Goal: Contribute content: Contribute content

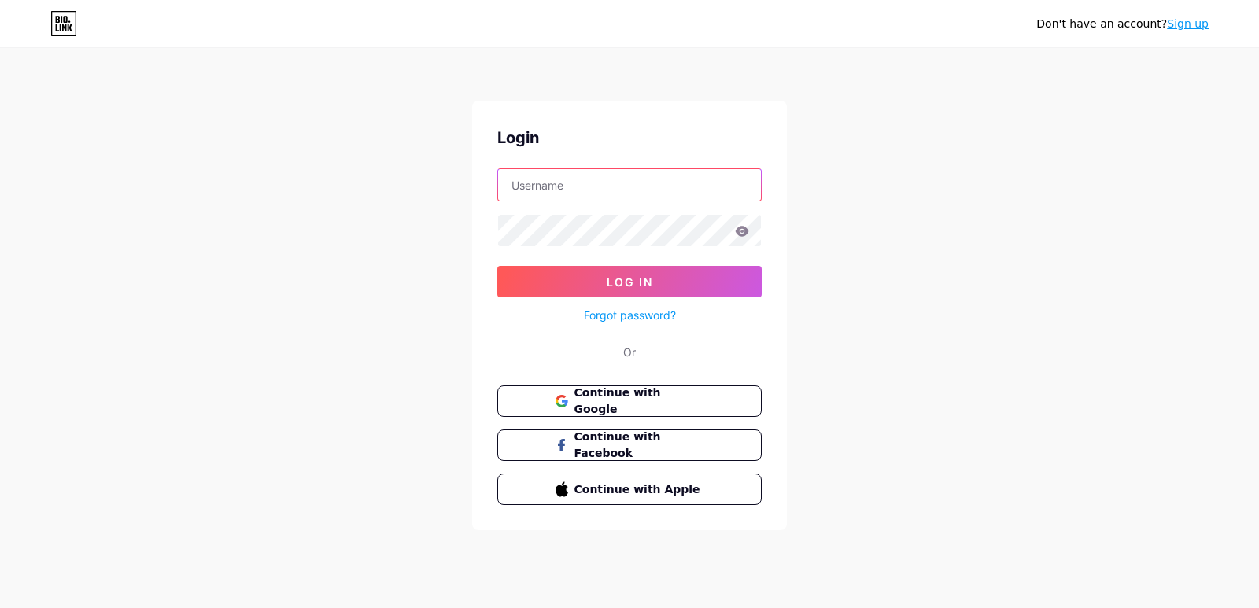
click at [598, 199] on input "text" at bounding box center [629, 184] width 263 height 31
type input "sugardaddymalaysia"
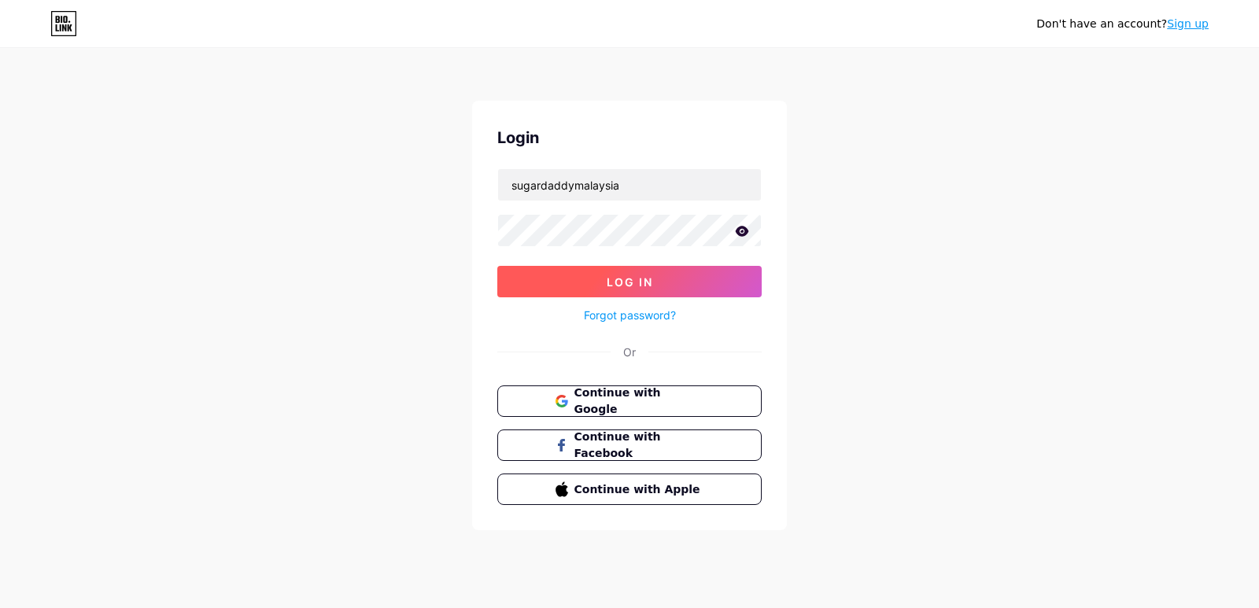
click at [622, 280] on span "Log In" at bounding box center [630, 281] width 46 height 13
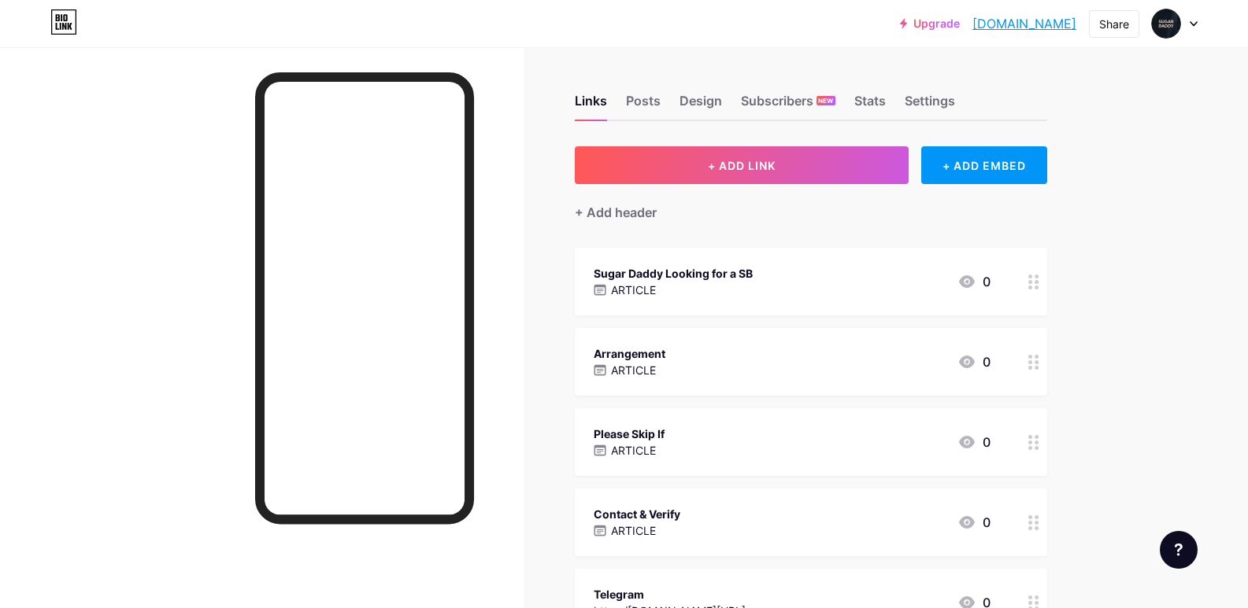
click at [774, 438] on div "Please Skip If ARTICLE 0" at bounding box center [791, 442] width 397 height 36
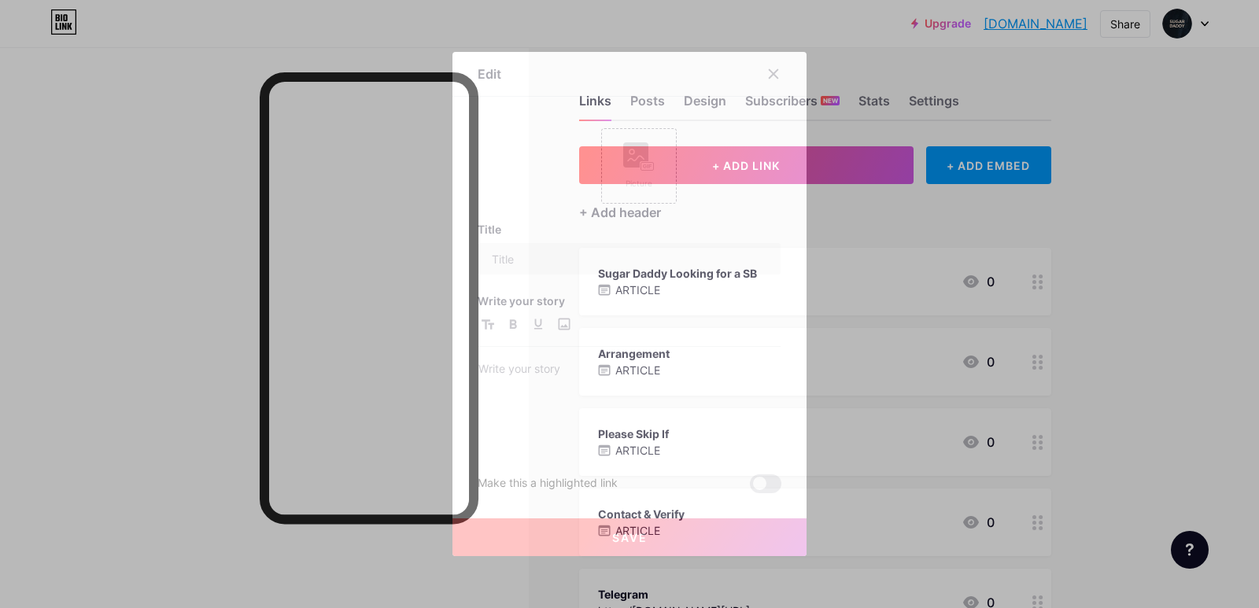
type input "Please Skip If"
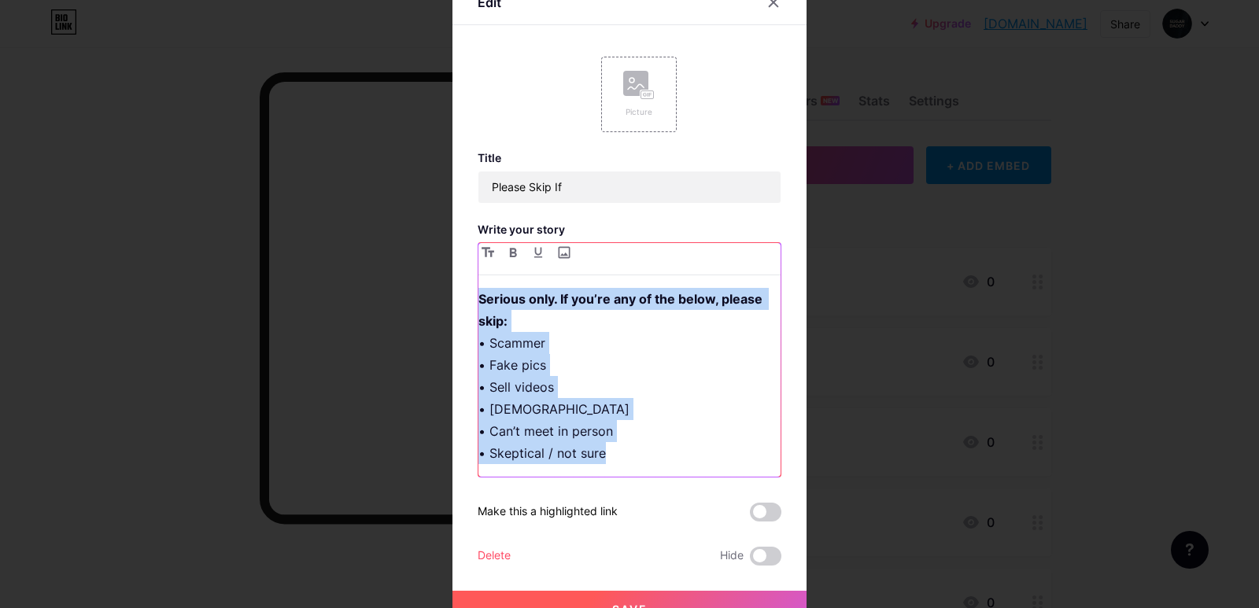
drag, startPoint x: 474, startPoint y: 298, endPoint x: 639, endPoint y: 457, distance: 229.3
click at [639, 457] on p "Serious only. If you’re any of the below, please skip: • Scammer • Fake pics • …" at bounding box center [630, 376] width 302 height 176
copy p "Serious only. If you’re any of the below, please skip: • Scammer • Fake pics • …"
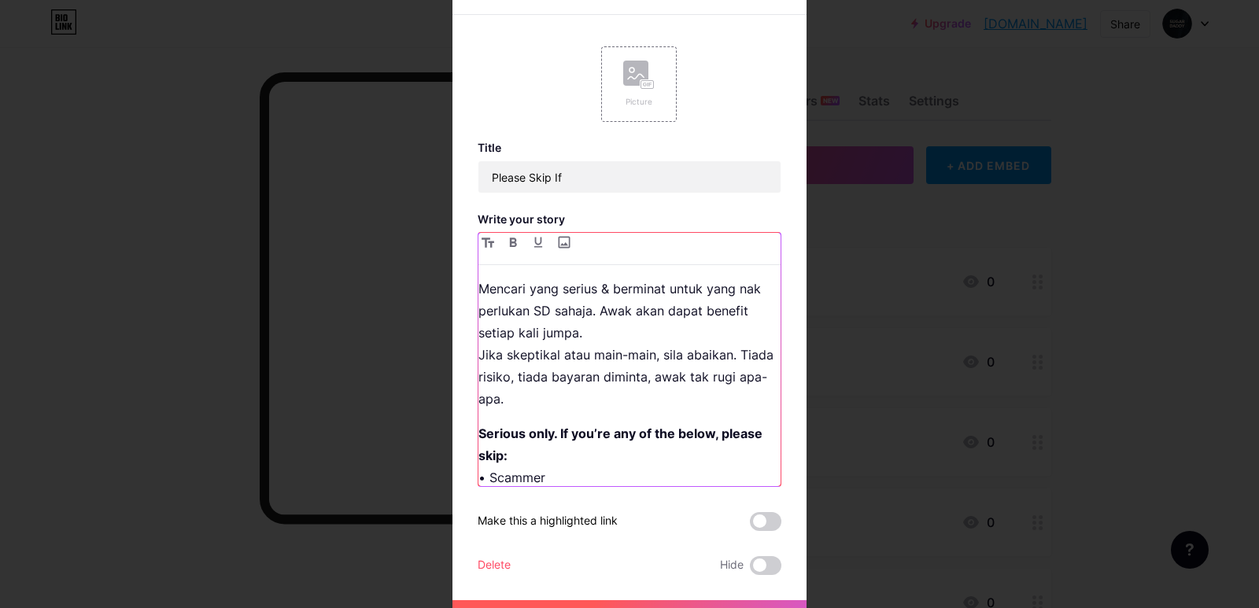
click at [576, 337] on p "Mencari yang serius & berminat untuk yang nak perlukan SD sahaja. Awak akan dap…" at bounding box center [630, 344] width 302 height 132
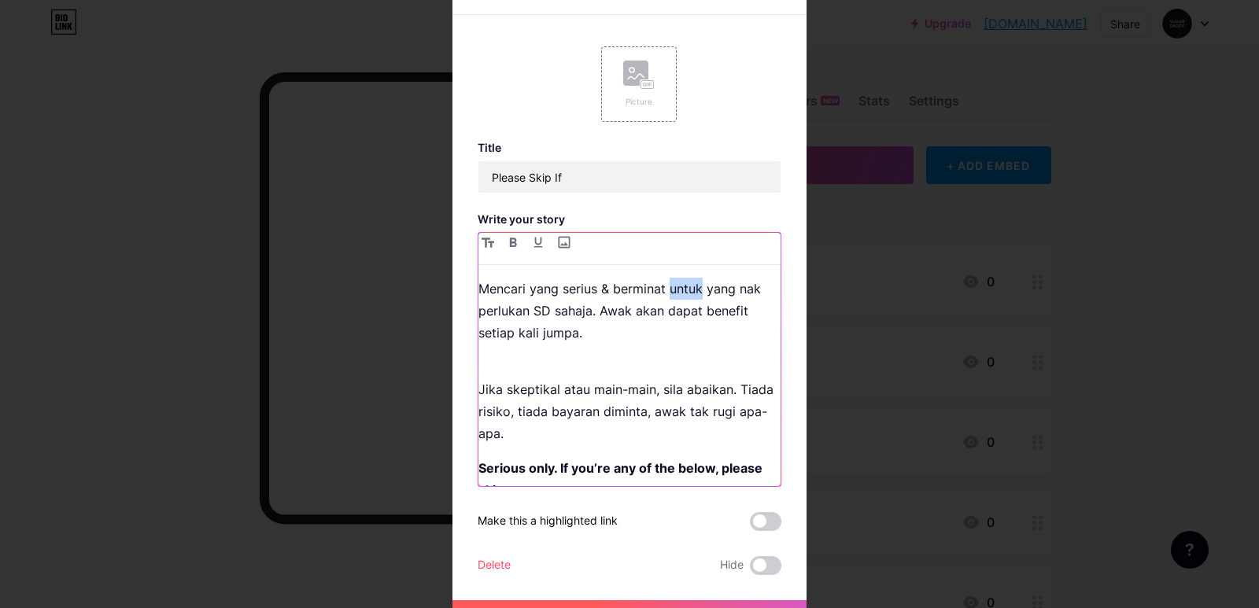
drag, startPoint x: 665, startPoint y: 289, endPoint x: 697, endPoint y: 288, distance: 31.5
click at [697, 288] on p "Mencari yang serius & berminat untuk yang nak perlukan SD sahaja. Awak akan dap…" at bounding box center [630, 311] width 302 height 66
drag, startPoint x: 696, startPoint y: 290, endPoint x: 720, endPoint y: 290, distance: 24.4
click at [721, 290] on p "Mencari yang serius & berminat yang nak perlukan SD sahaja. Awak akan dapat ben…" at bounding box center [630, 311] width 302 height 66
click at [667, 290] on p "Mencari yang serius & berminat yang perlukan SD sahaja. Awak akan dapat benefit…" at bounding box center [630, 311] width 302 height 66
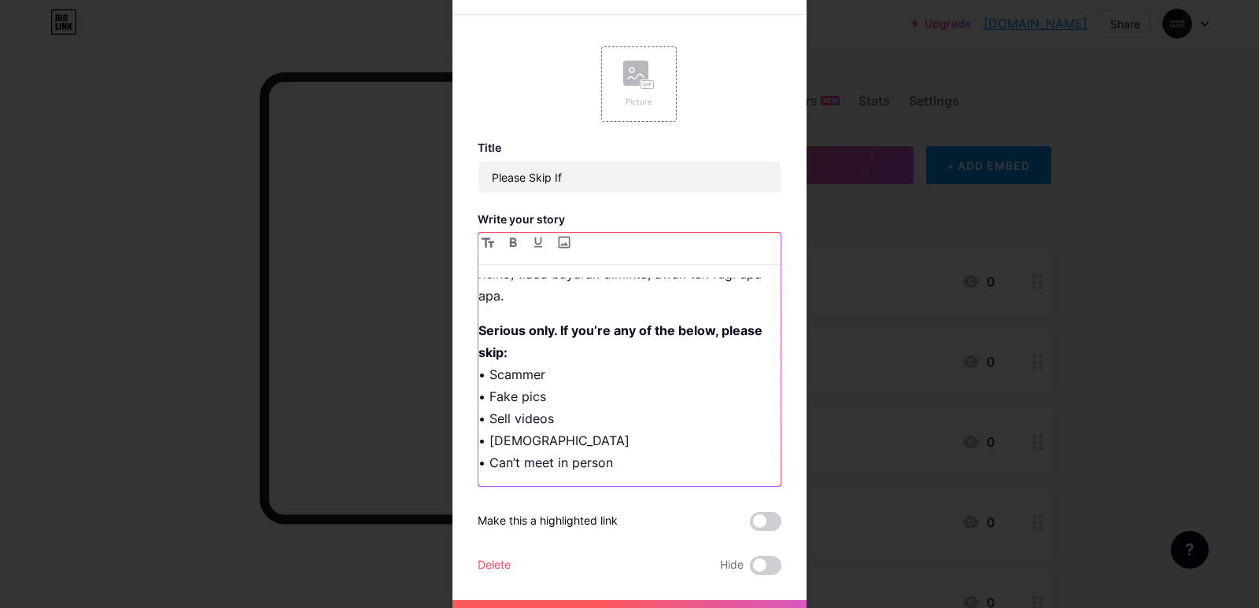
scroll to position [30, 0]
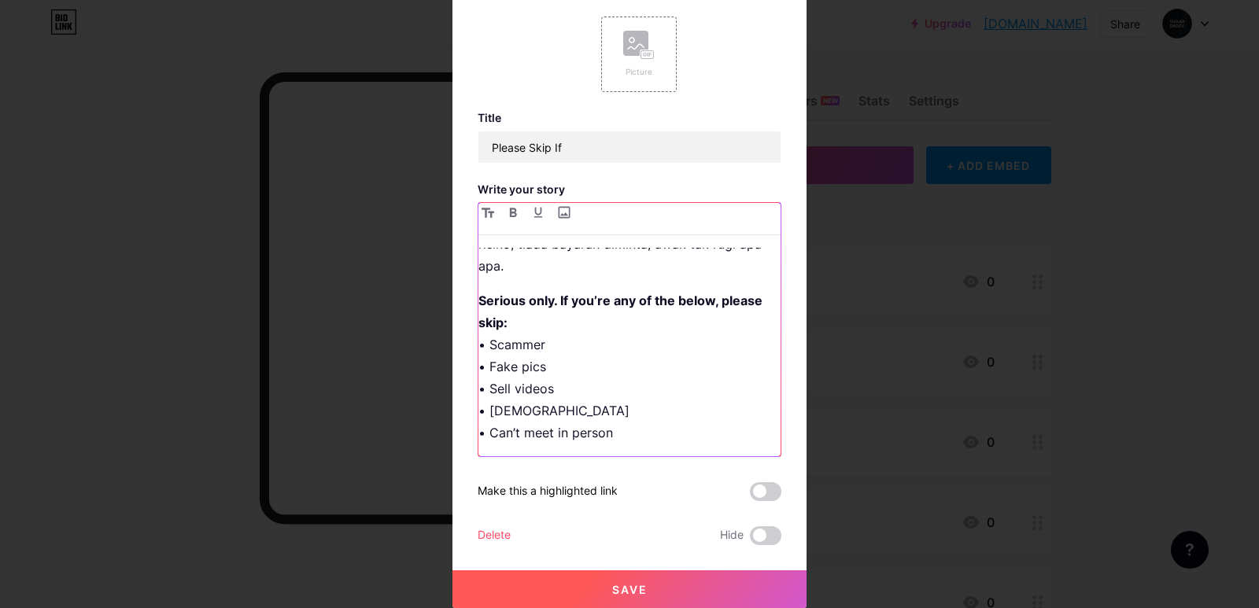
click at [612, 437] on p "Serious only. If you’re any of the below, please skip: • Scammer • Fake pics • …" at bounding box center [630, 367] width 302 height 154
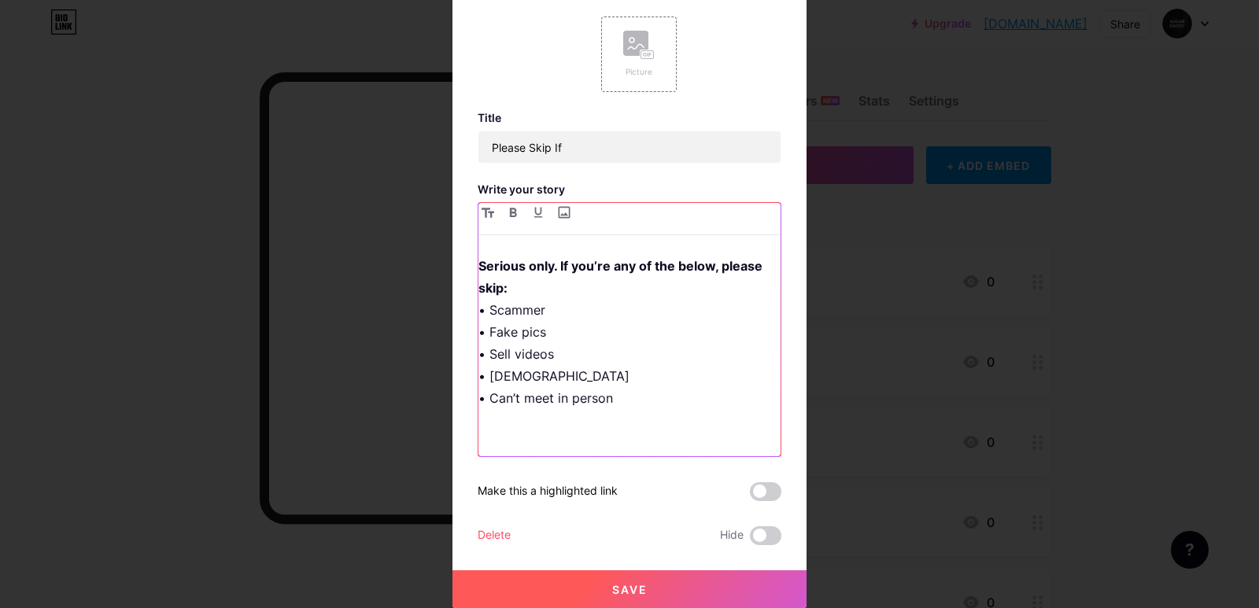
scroll to position [138, 0]
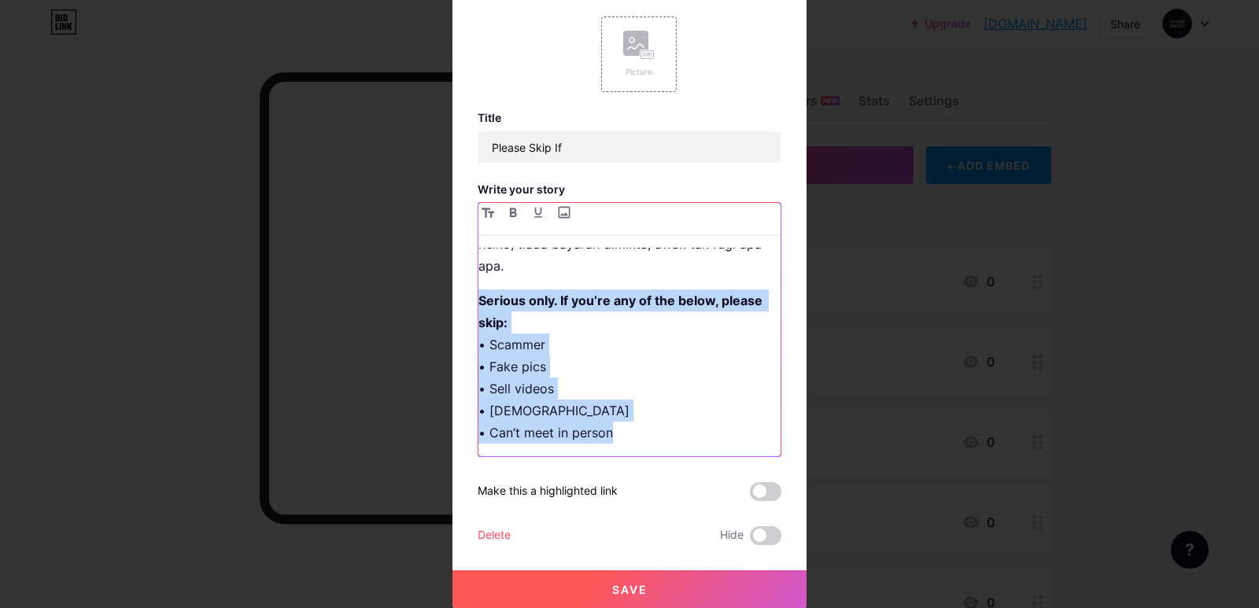
drag, startPoint x: 472, startPoint y: 298, endPoint x: 641, endPoint y: 460, distance: 234.4
click at [641, 460] on div "Title Please Skip If Write your story Mencari yang serius & berminat yang perlu…" at bounding box center [630, 328] width 304 height 434
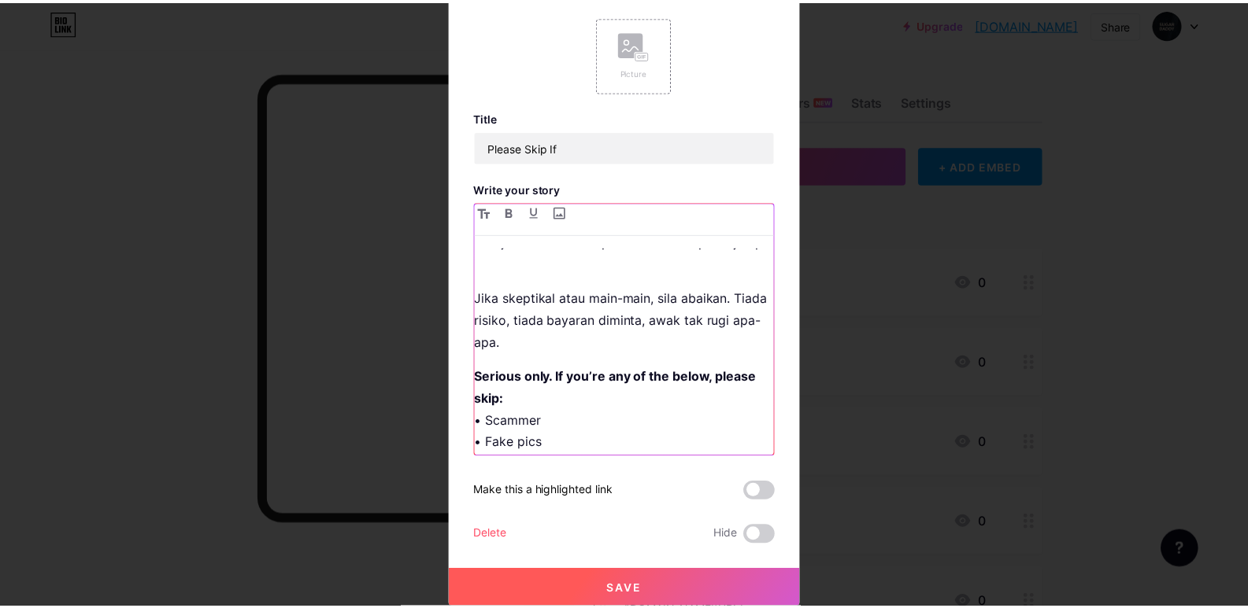
scroll to position [0, 0]
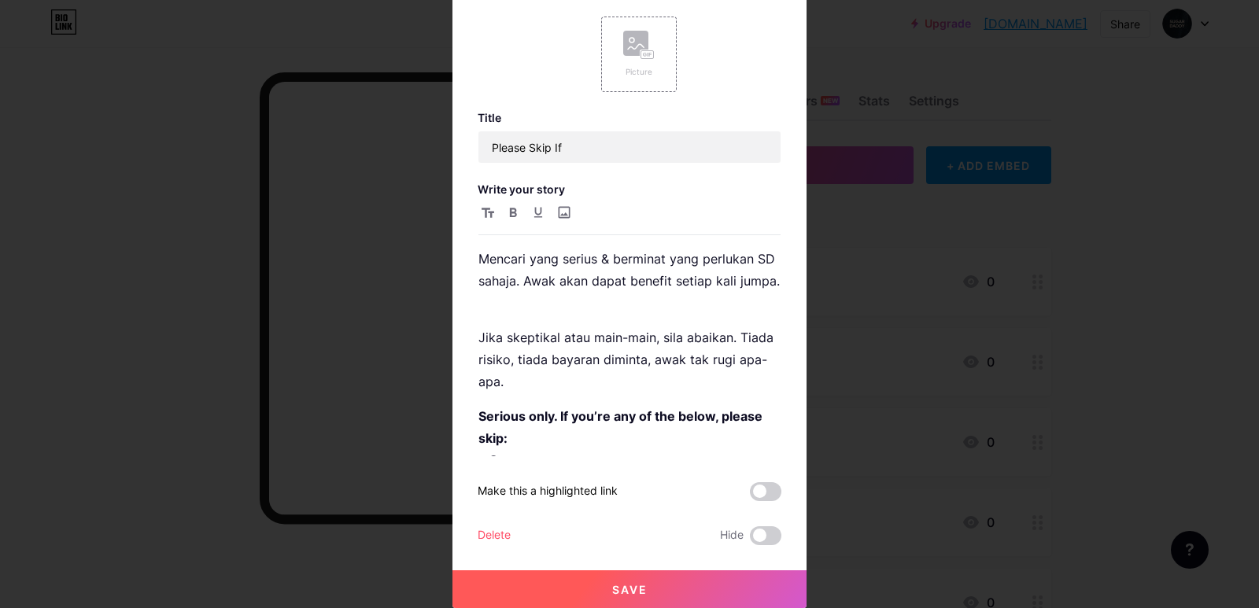
click at [664, 582] on button "Save" at bounding box center [630, 590] width 354 height 38
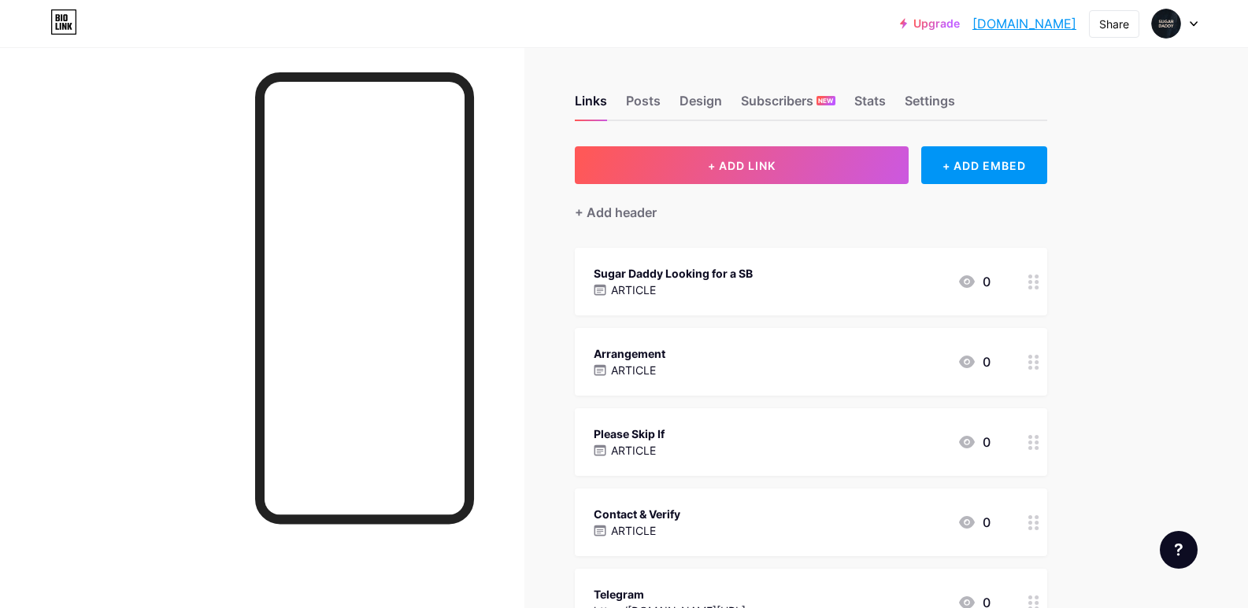
click at [972, 24] on link "[DOMAIN_NAME]" at bounding box center [1024, 23] width 104 height 19
click at [704, 424] on div "Please Skip If ARTICLE 0" at bounding box center [791, 442] width 397 height 36
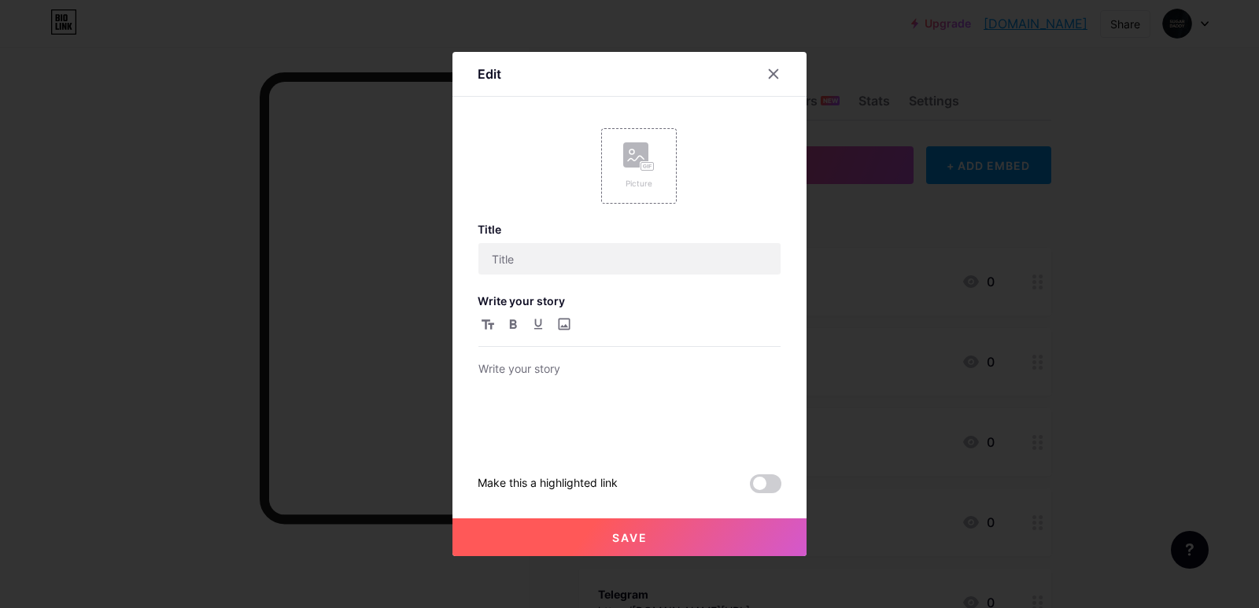
type input "Please Skip If"
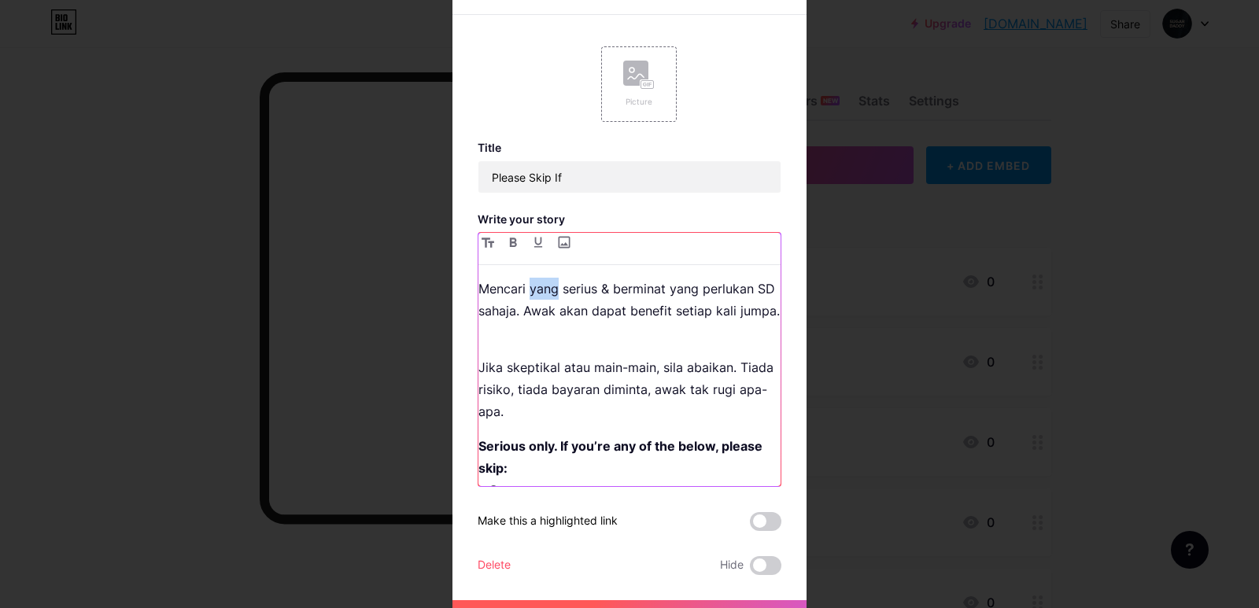
drag, startPoint x: 525, startPoint y: 289, endPoint x: 552, endPoint y: 289, distance: 26.8
click at [552, 289] on p "Mencari yang serius & berminat yang perlukan SD sahaja. Awak akan dapat benefit…" at bounding box center [630, 300] width 302 height 44
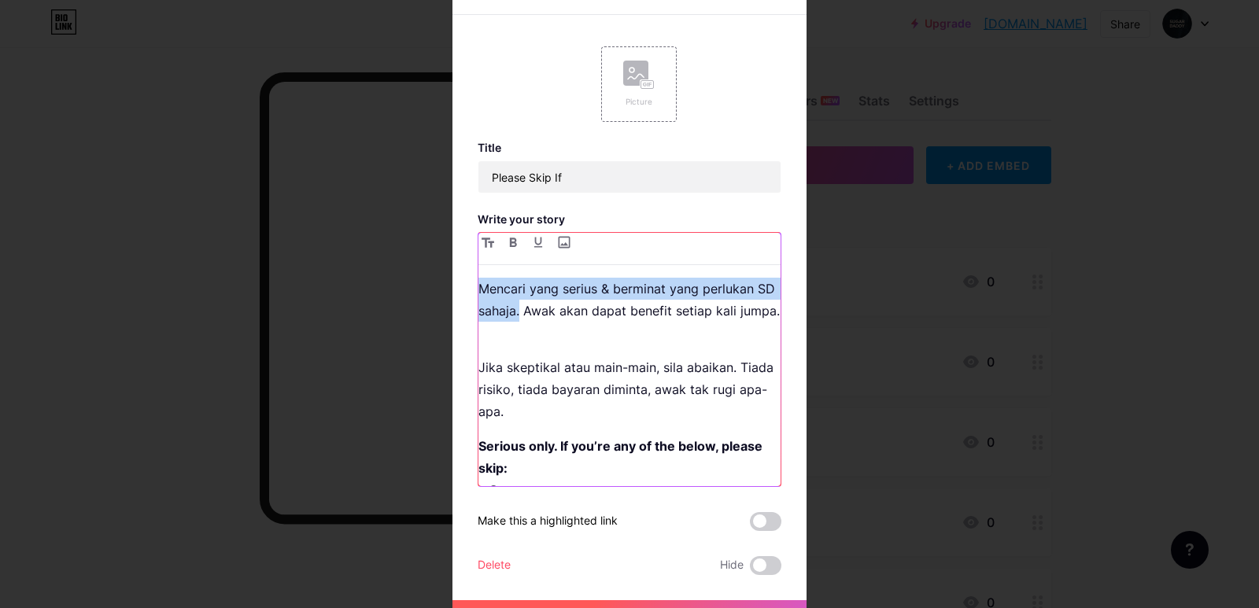
drag, startPoint x: 536, startPoint y: 312, endPoint x: 466, endPoint y: 285, distance: 75.3
click at [466, 285] on div "Edit Picture Title Please Skip If Write your story Mencari yang serius & bermin…" at bounding box center [630, 304] width 354 height 668
copy p "Mencari yang serius & berminat yang perlukan SD sahaja."
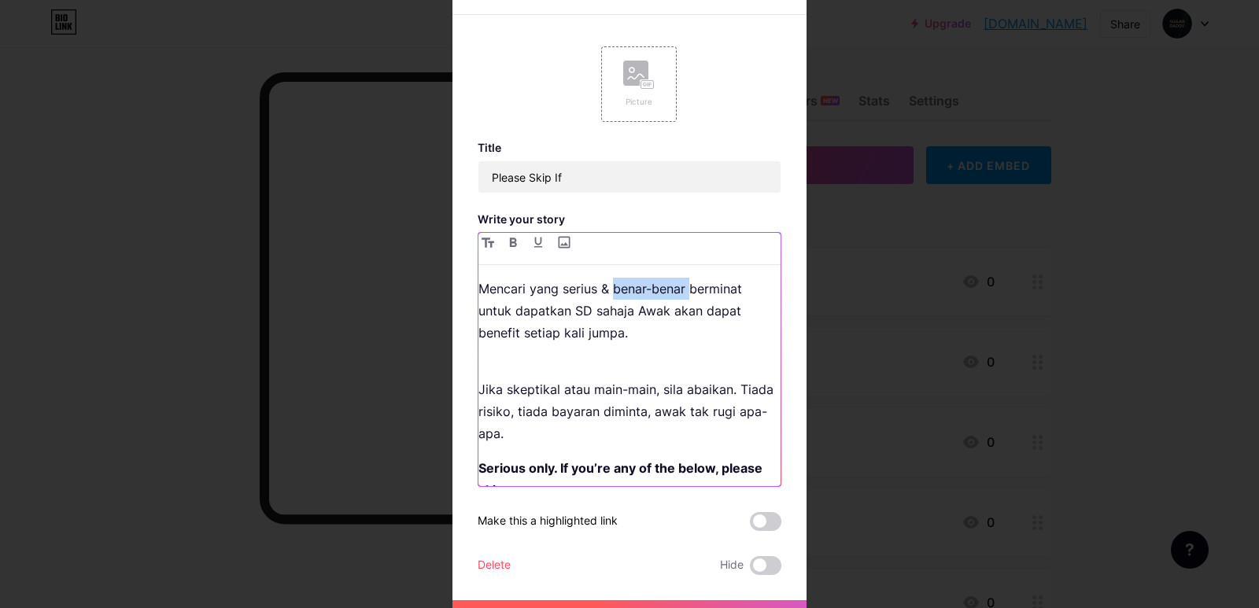
drag, startPoint x: 607, startPoint y: 287, endPoint x: 686, endPoint y: 288, distance: 79.5
click at [686, 288] on p "Mencari yang serius & benar-benar berminat untuk dapatkan SD sahaja Awak akan d…" at bounding box center [630, 311] width 302 height 66
click at [638, 289] on p "Mencari yang serius & betulbetulberminat untuk dapatkan SD sahaja Awak akan dap…" at bounding box center [630, 311] width 302 height 66
click at [676, 290] on p "Mencari yang serius & betul-betulberminat untuk dapatkan SD sahaja Awak akan da…" at bounding box center [630, 311] width 302 height 66
click at [628, 316] on p "Mencari yang serius & betul-betul berminat untuk dapatkan SD sahaja Awak akan d…" at bounding box center [630, 311] width 302 height 66
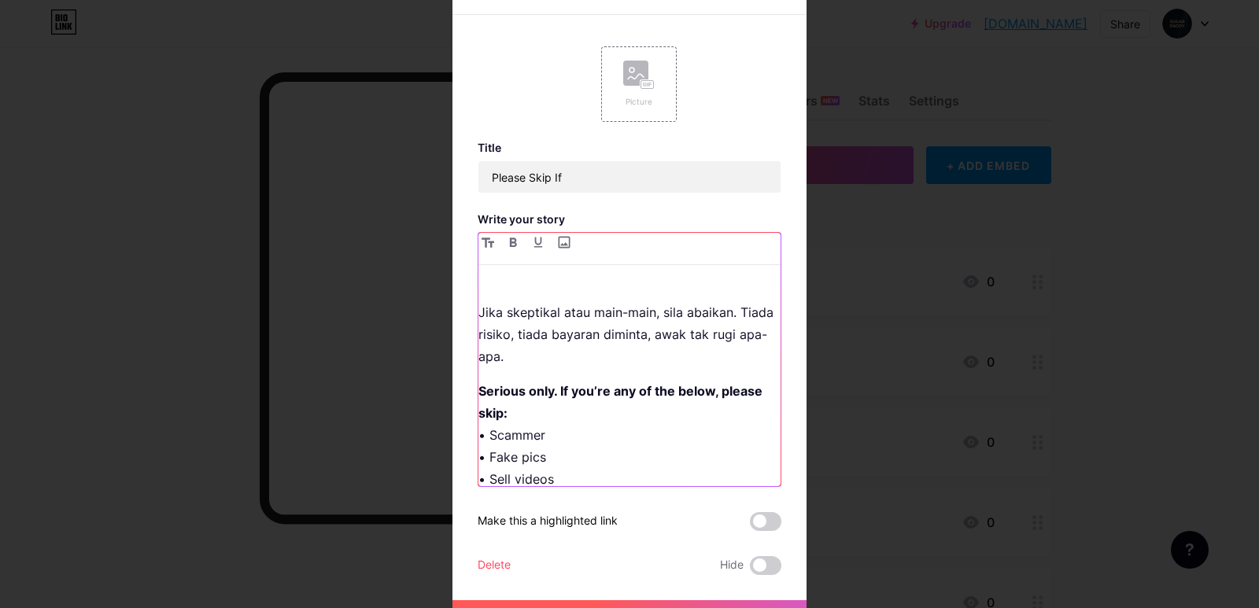
scroll to position [160, 0]
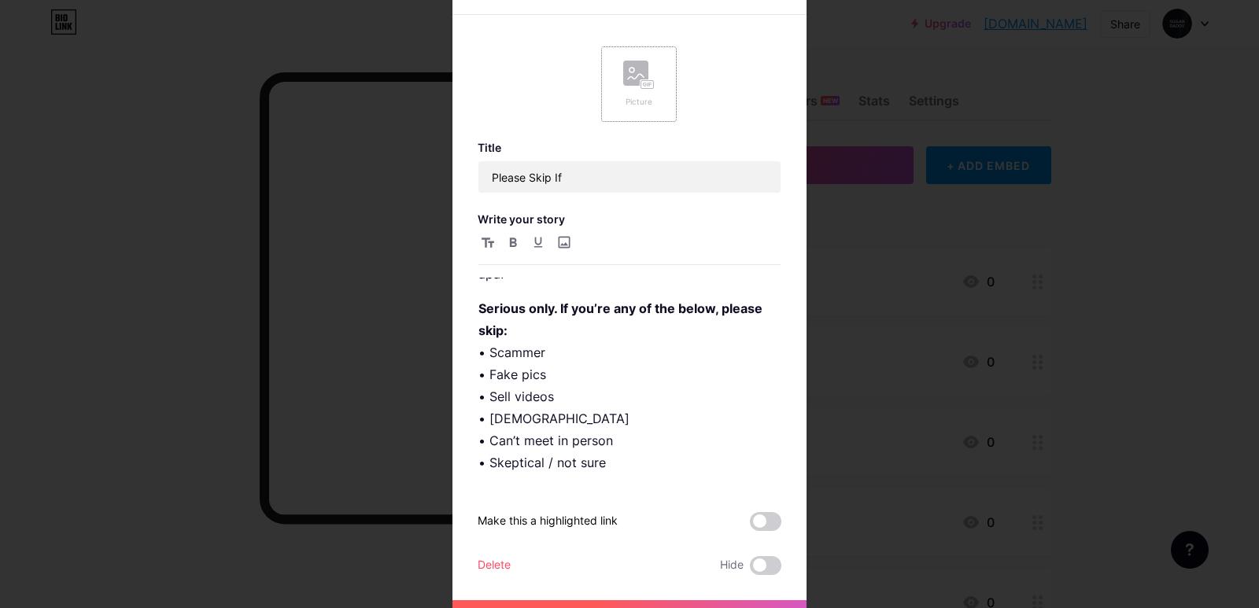
click at [633, 113] on div "Picture" at bounding box center [639, 84] width 76 height 76
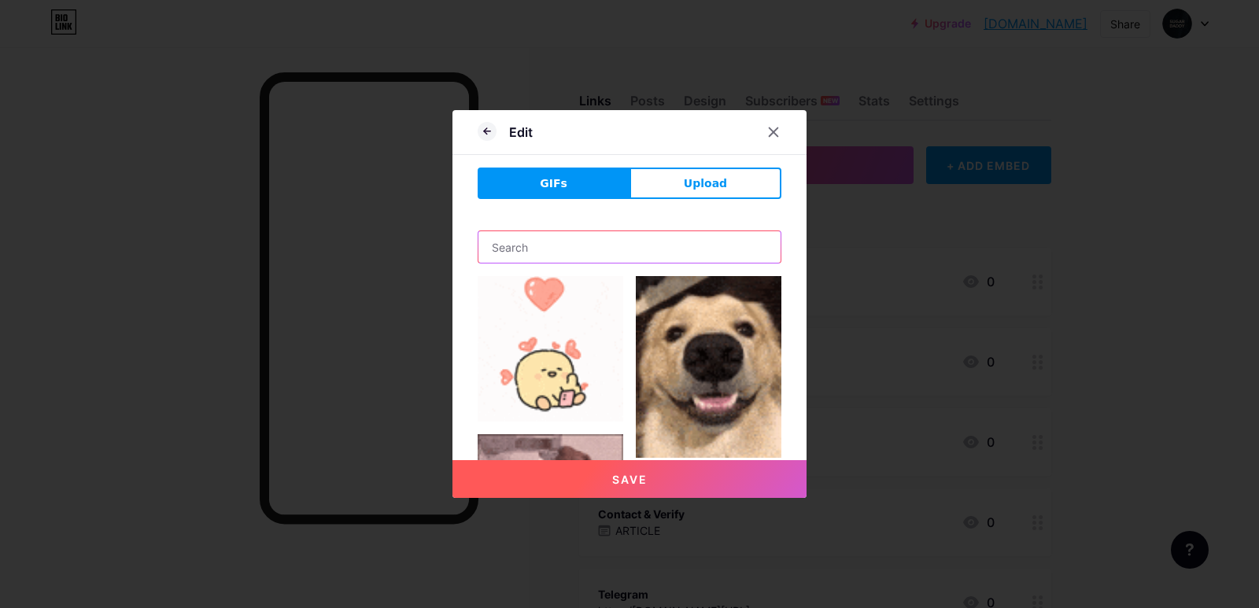
click at [627, 238] on input "text" at bounding box center [630, 246] width 302 height 31
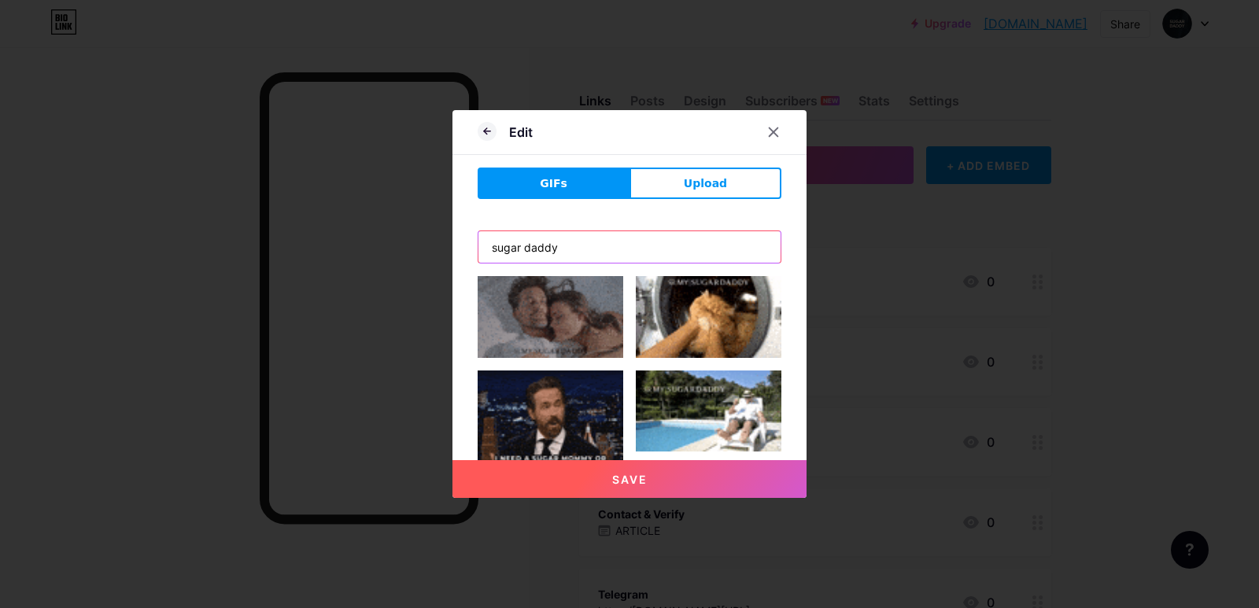
drag, startPoint x: 590, startPoint y: 249, endPoint x: 438, endPoint y: 270, distance: 154.2
click at [438, 270] on div "Edit GIFs Upload sugar daddy Save Make this a highlighted link" at bounding box center [629, 304] width 1259 height 608
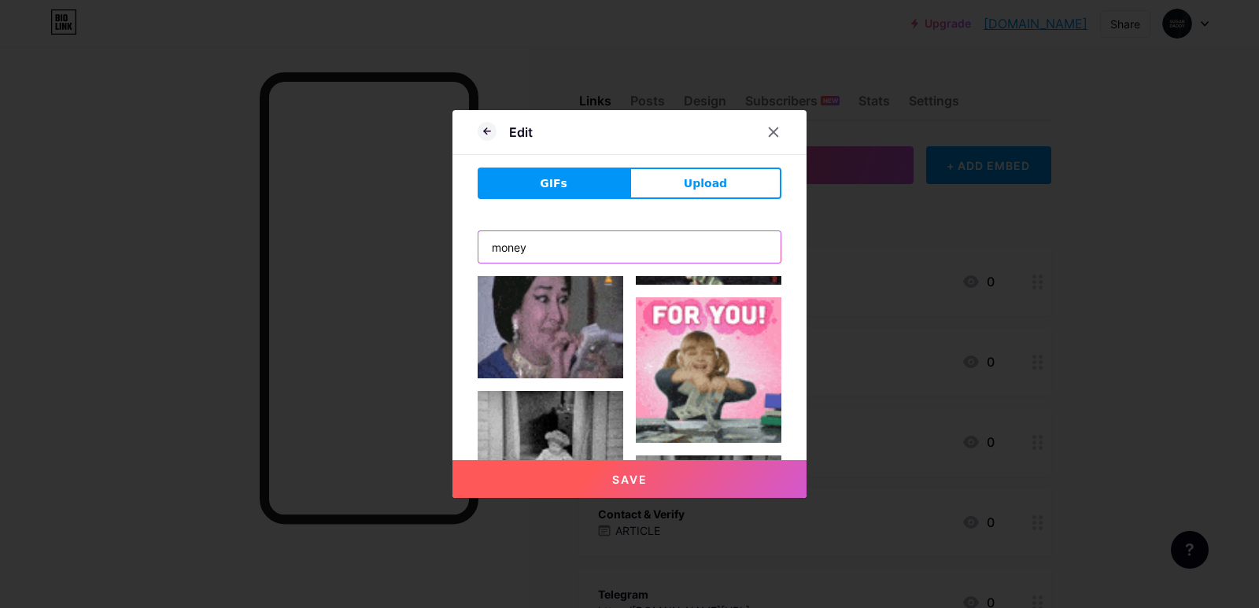
scroll to position [1373, 0]
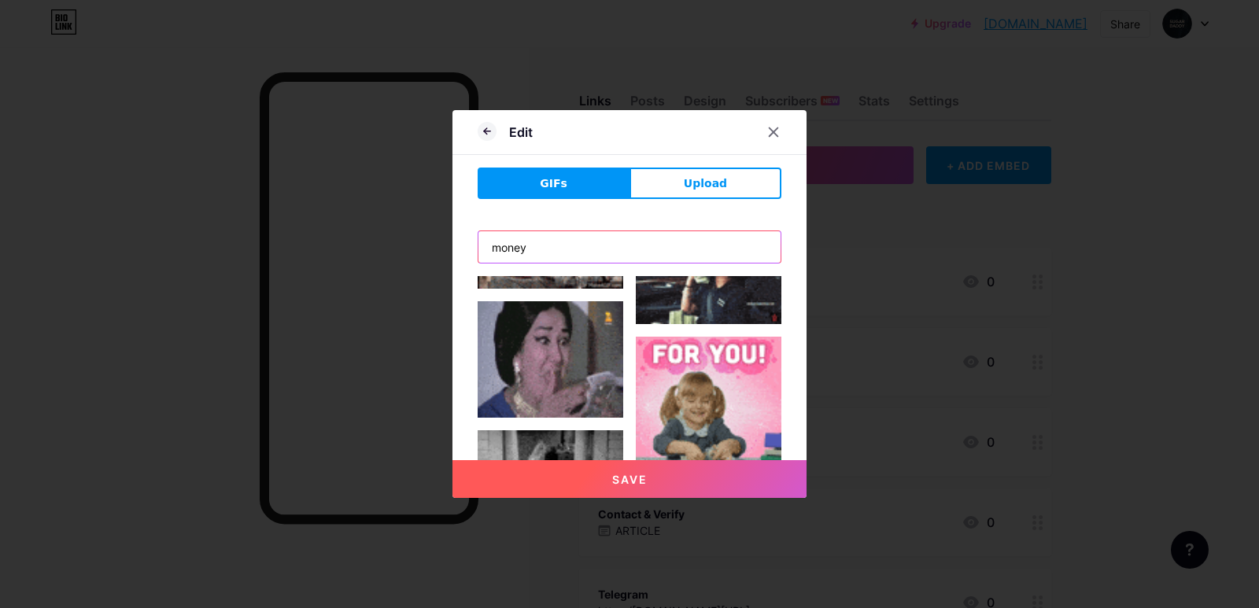
type input "money"
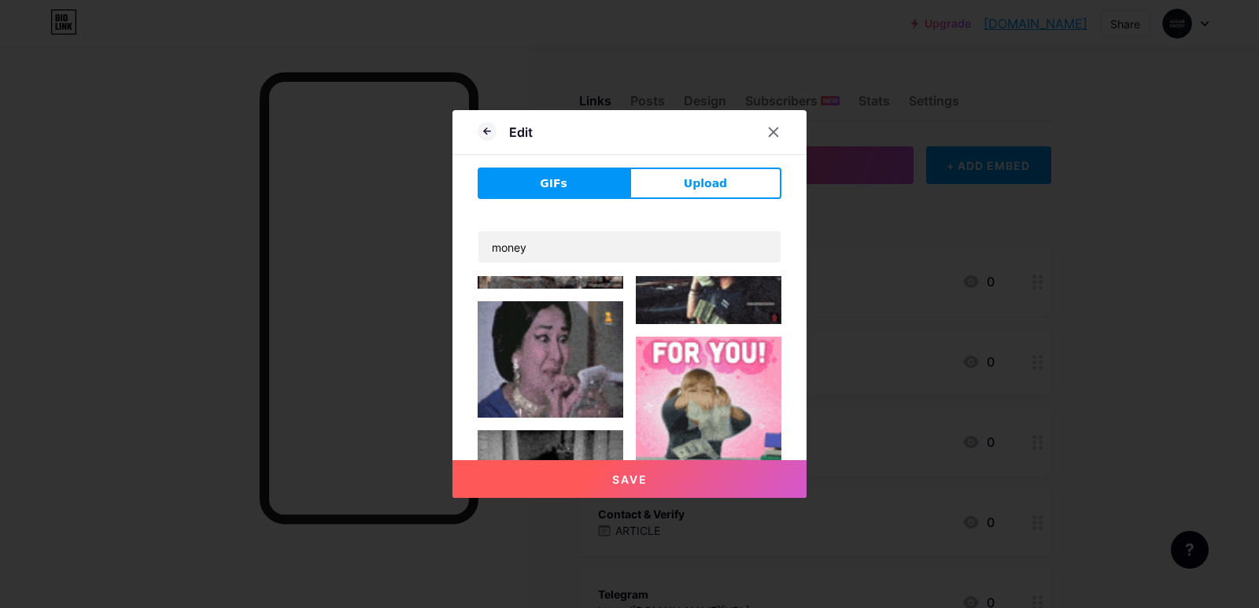
click at [667, 344] on img at bounding box center [709, 410] width 146 height 146
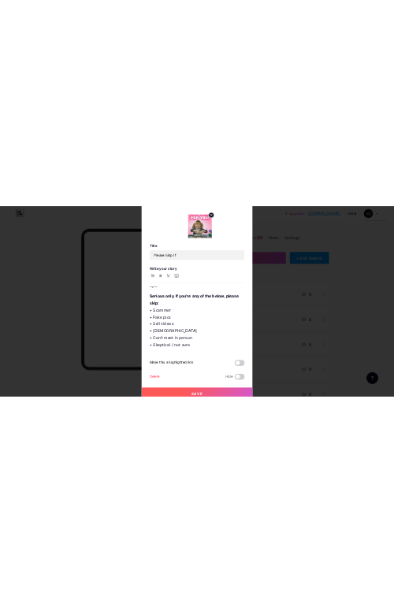
scroll to position [30, 0]
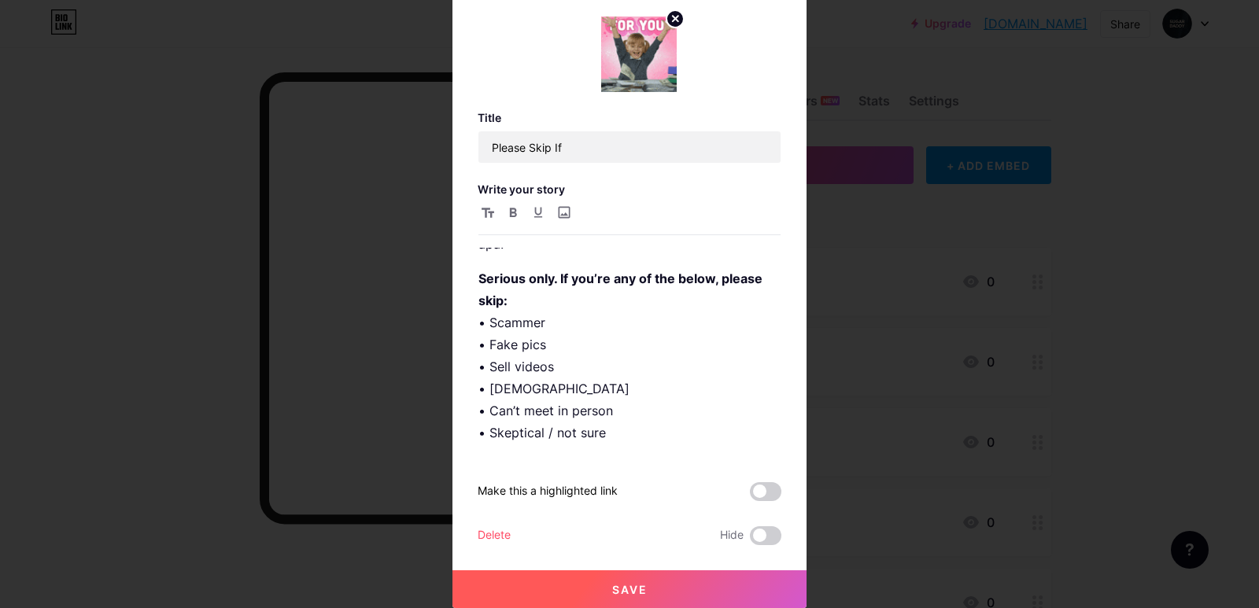
drag, startPoint x: 672, startPoint y: 593, endPoint x: 708, endPoint y: 586, distance: 36.7
click at [672, 593] on button "Save" at bounding box center [630, 590] width 354 height 38
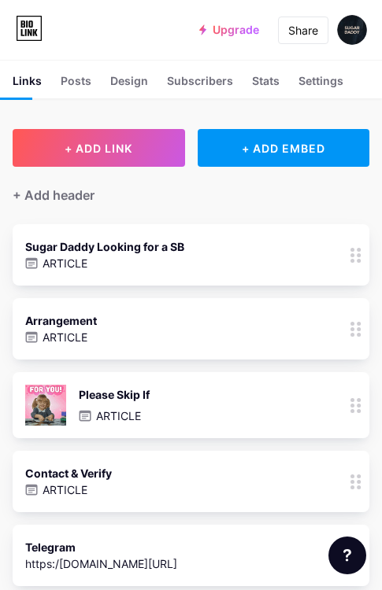
click at [60, 397] on img at bounding box center [45, 405] width 41 height 41
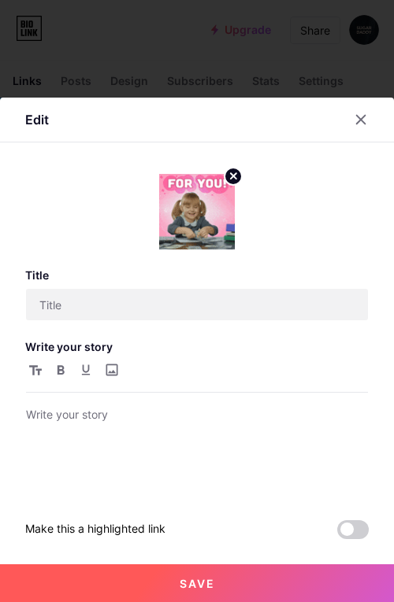
type input "Please Skip If"
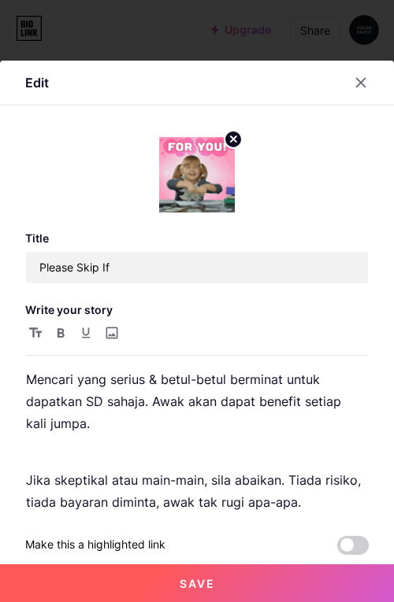
click at [227, 173] on img at bounding box center [197, 175] width 76 height 76
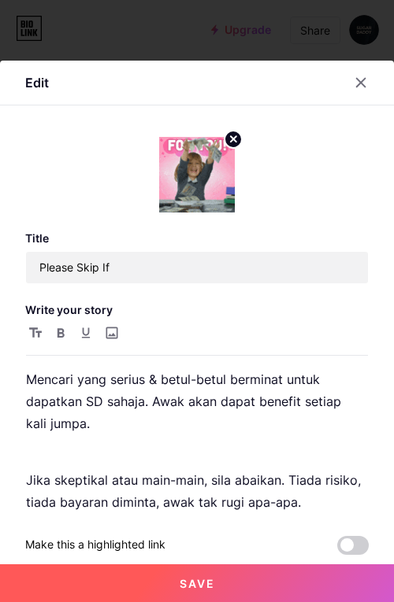
click at [226, 145] on circle at bounding box center [232, 139] width 17 height 17
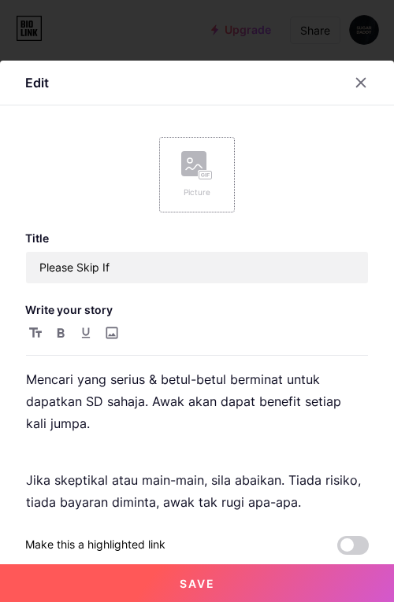
click at [184, 176] on rect at bounding box center [193, 163] width 25 height 25
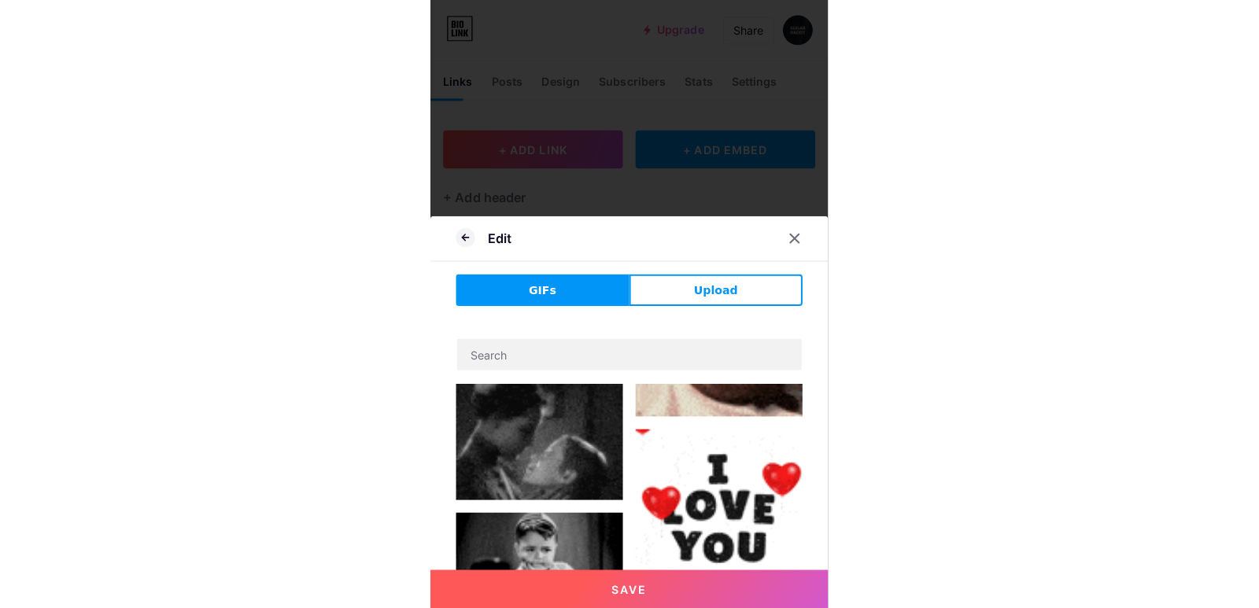
scroll to position [351, 0]
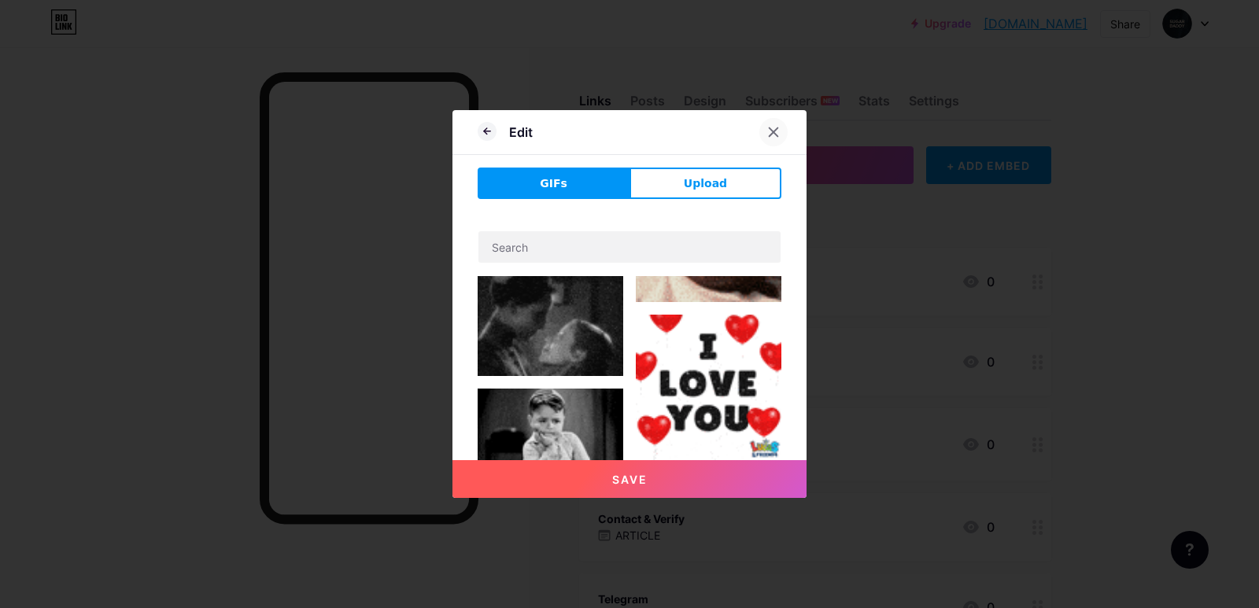
click at [769, 135] on icon at bounding box center [773, 132] width 13 height 13
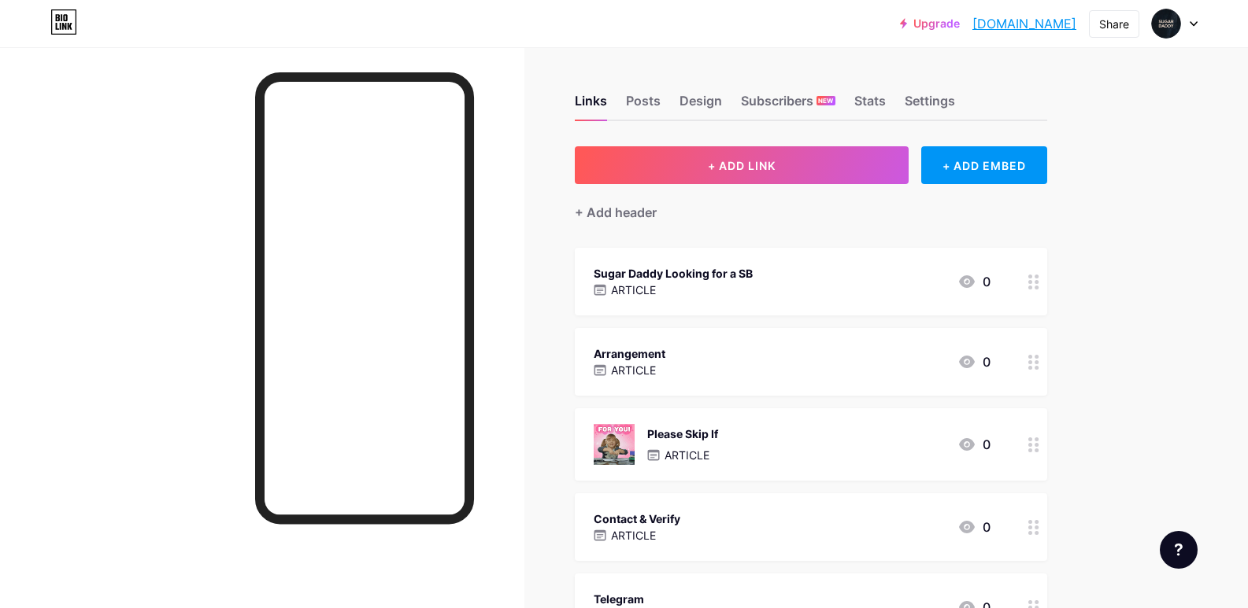
click at [727, 445] on div "Please Skip If ARTICLE 0" at bounding box center [791, 444] width 397 height 41
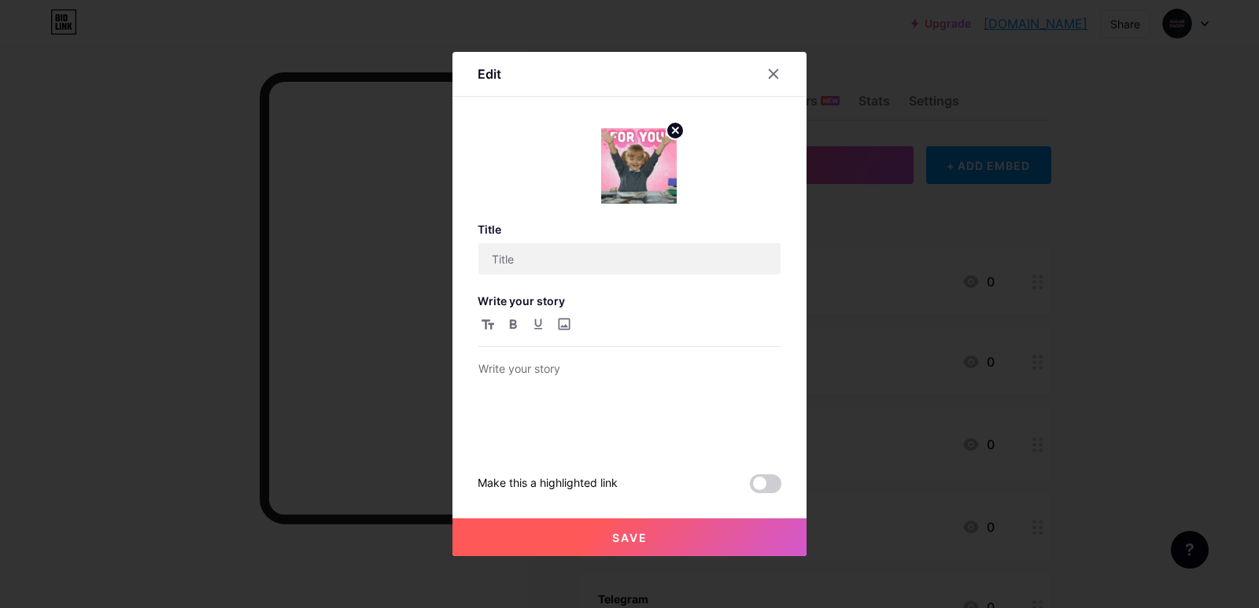
type input "Please Skip If"
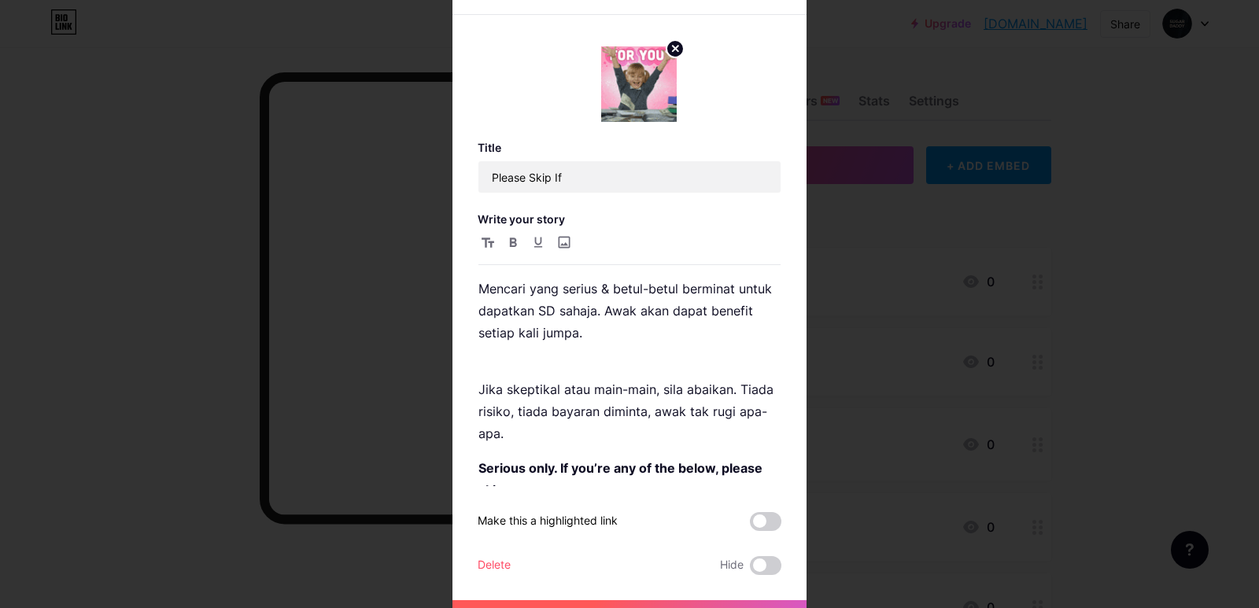
click at [672, 54] on circle at bounding box center [675, 48] width 17 height 17
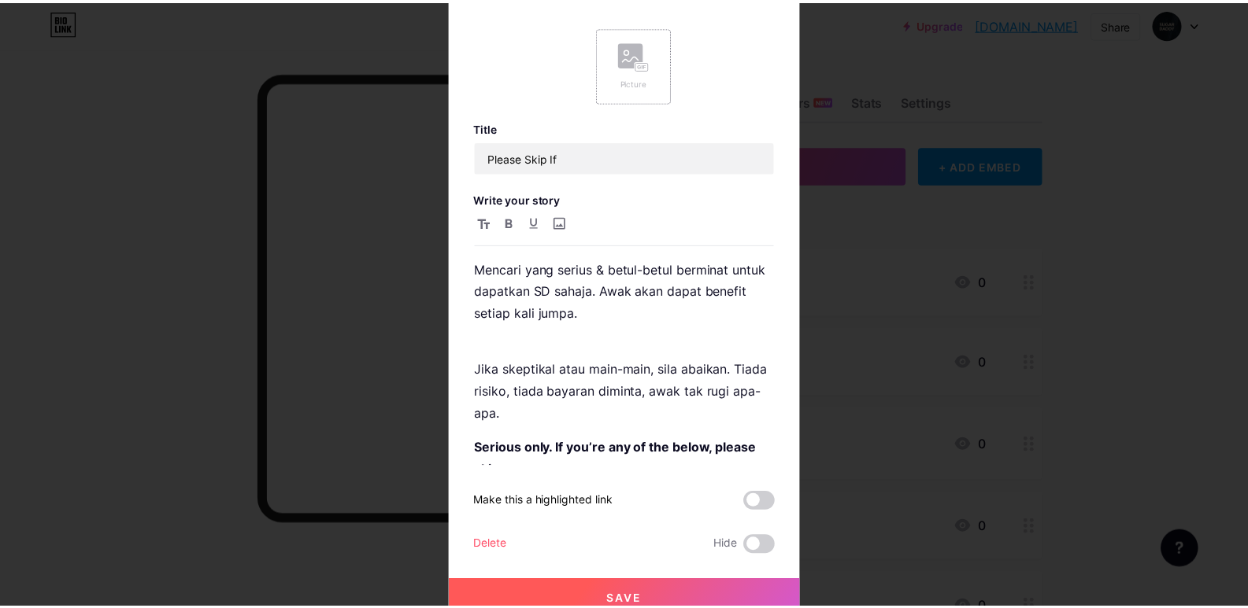
scroll to position [30, 0]
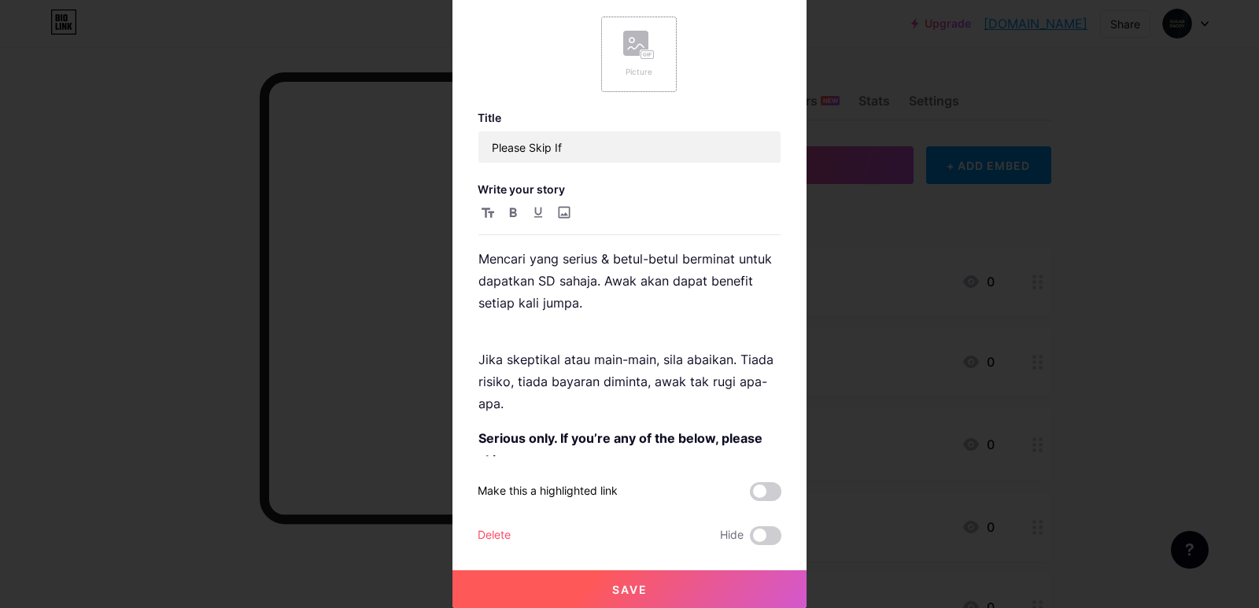
click at [660, 580] on button "Save" at bounding box center [630, 590] width 354 height 38
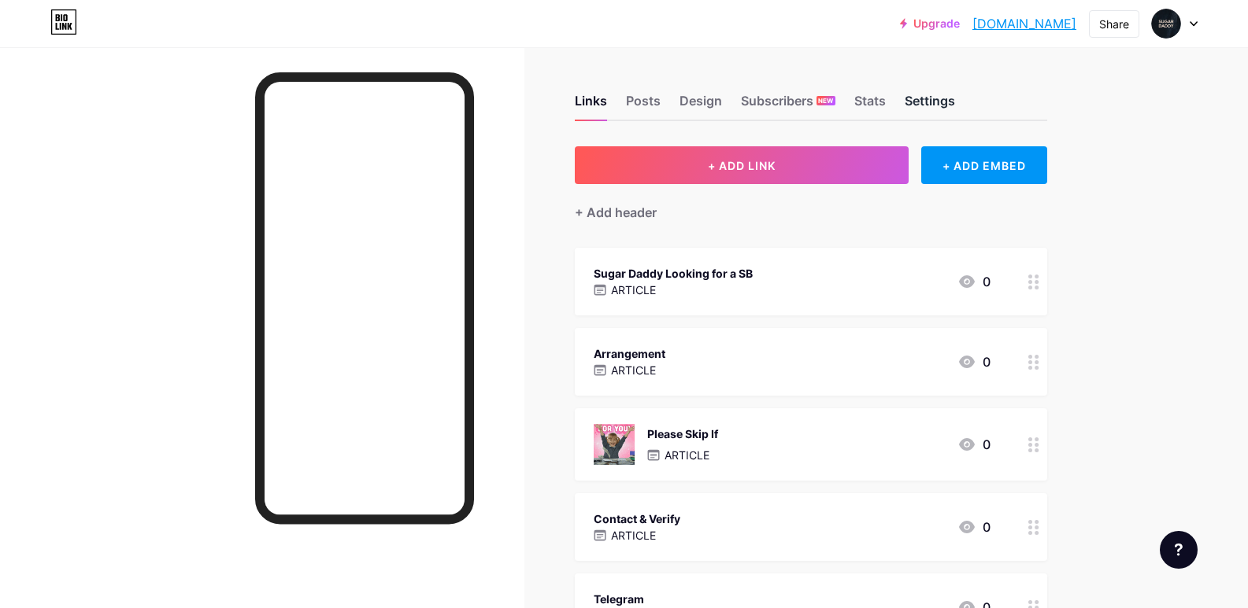
click at [955, 113] on div "Settings" at bounding box center [929, 105] width 50 height 28
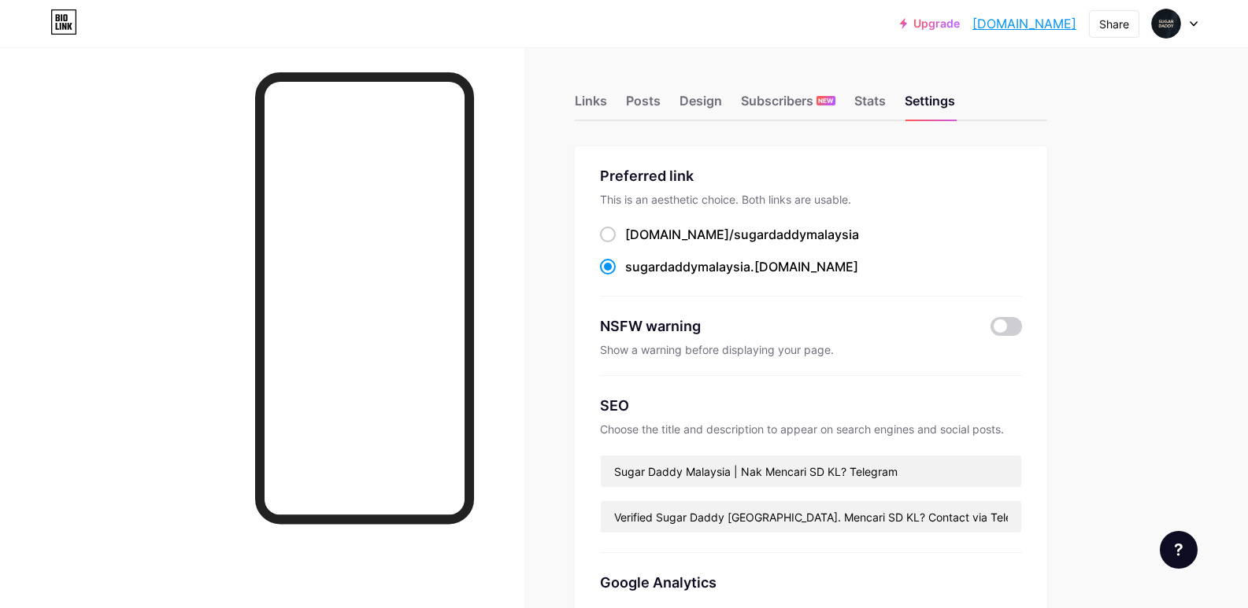
scroll to position [315, 0]
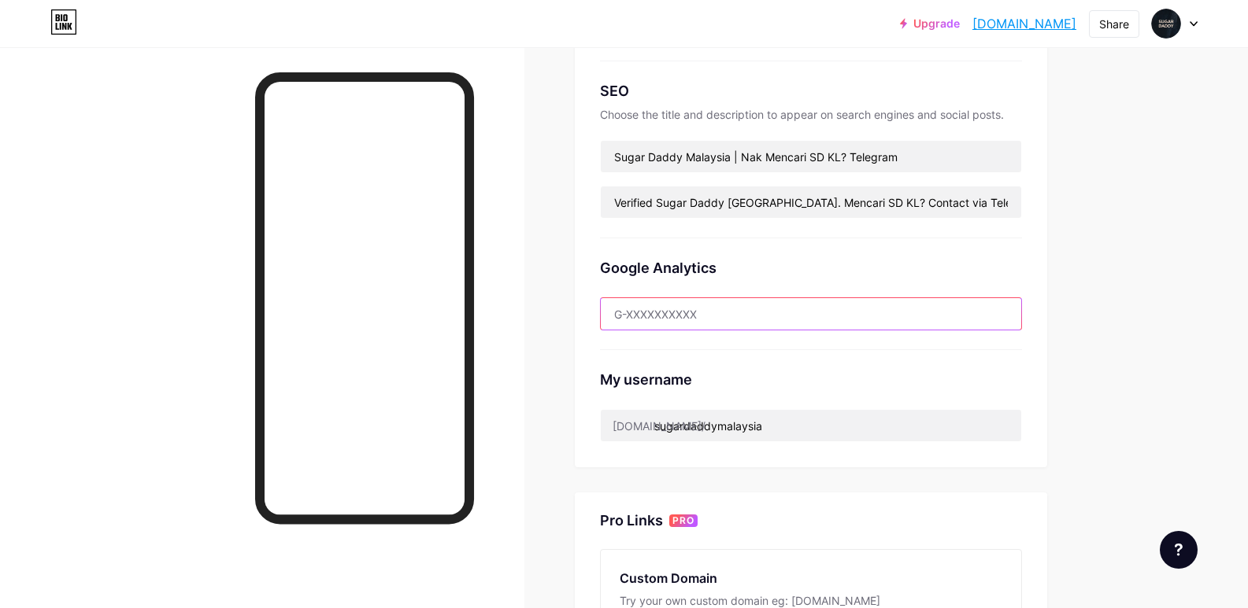
click at [871, 312] on input "text" at bounding box center [811, 313] width 420 height 31
click at [1182, 29] on div at bounding box center [1174, 23] width 46 height 28
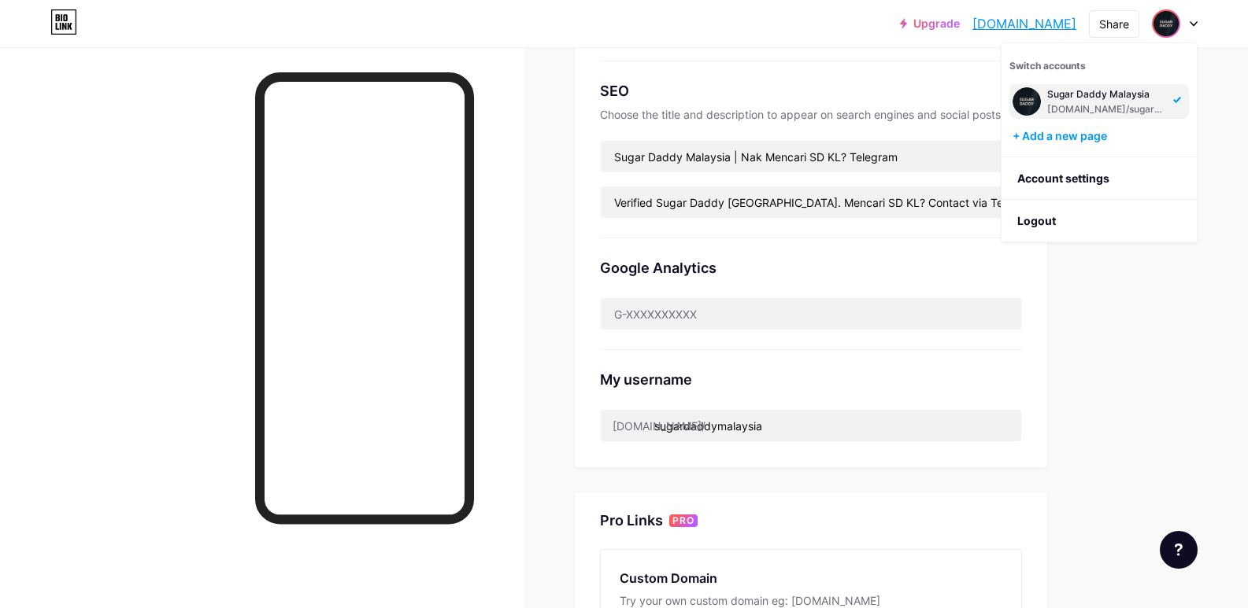
click at [1060, 102] on div "Sugar Daddy Malaysia bio.link/sugardaddymalaysia" at bounding box center [1107, 101] width 121 height 28
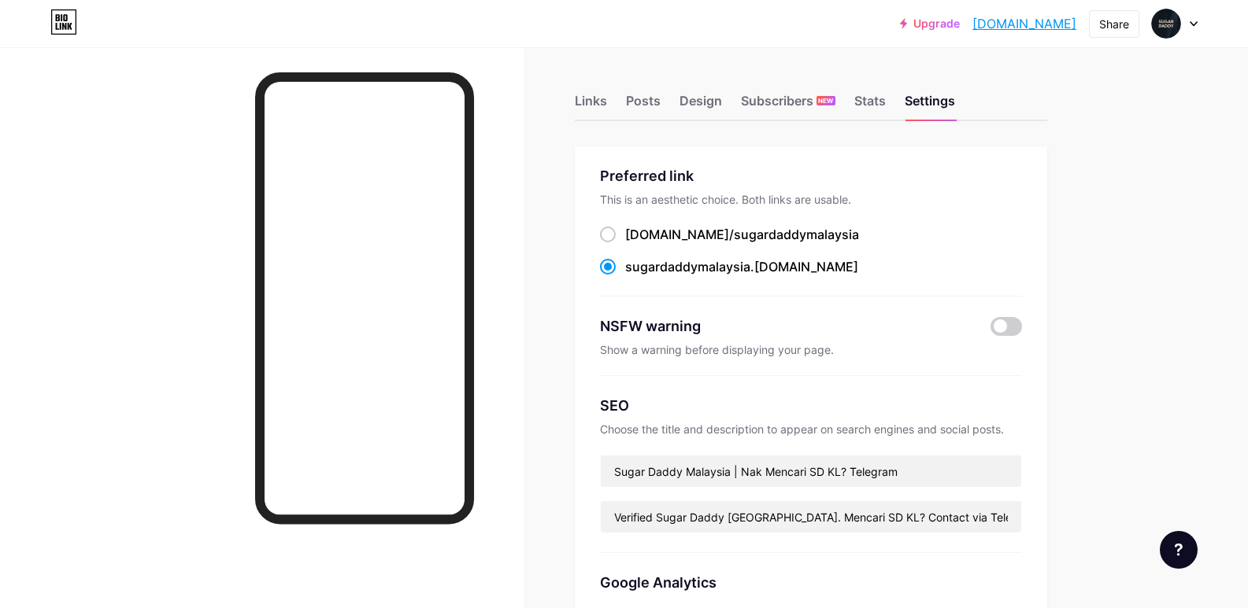
click at [629, 98] on div "Links Posts Design Subscribers NEW Stats Settings" at bounding box center [811, 93] width 472 height 55
click at [644, 104] on div "Posts" at bounding box center [643, 105] width 35 height 28
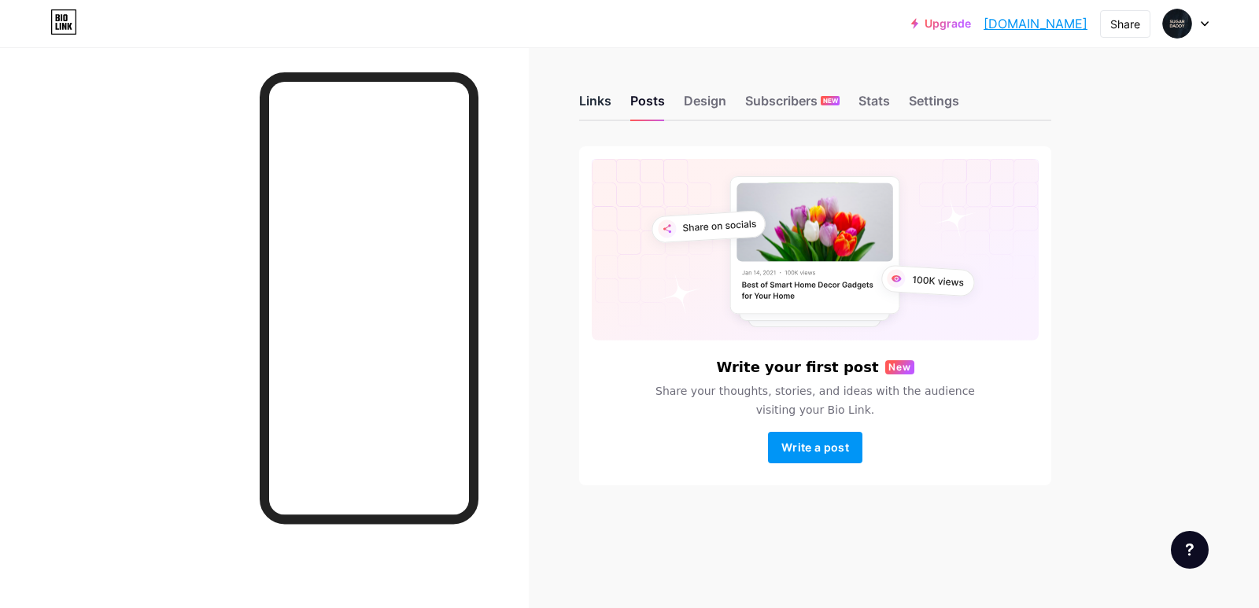
click at [589, 99] on div "Links" at bounding box center [595, 105] width 32 height 28
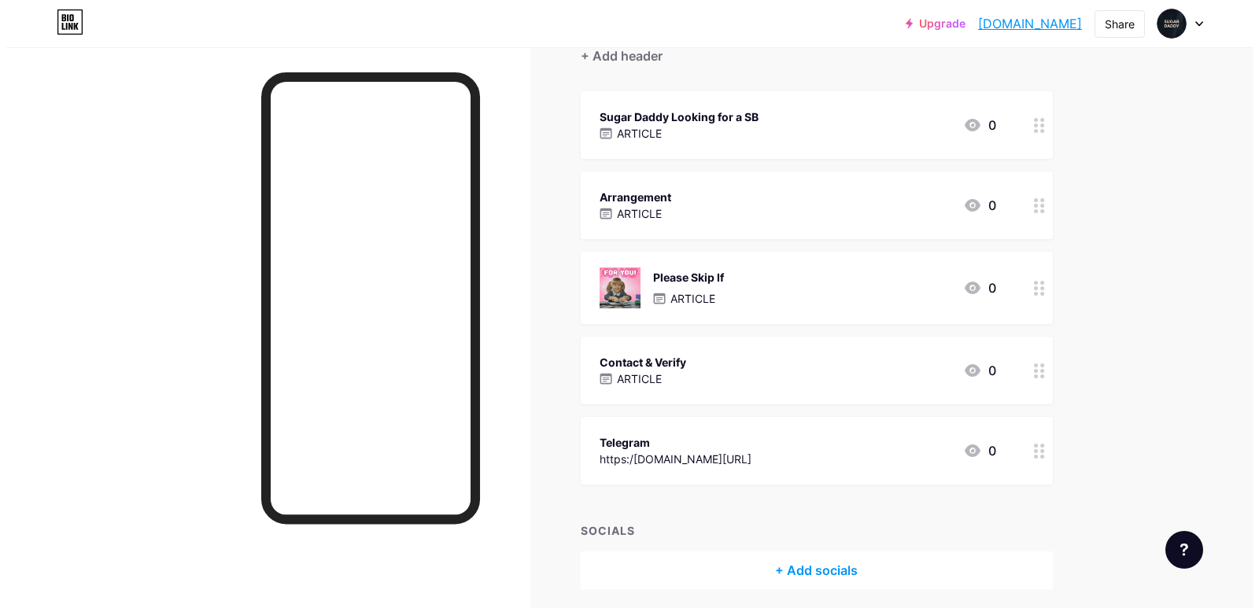
scroll to position [157, 0]
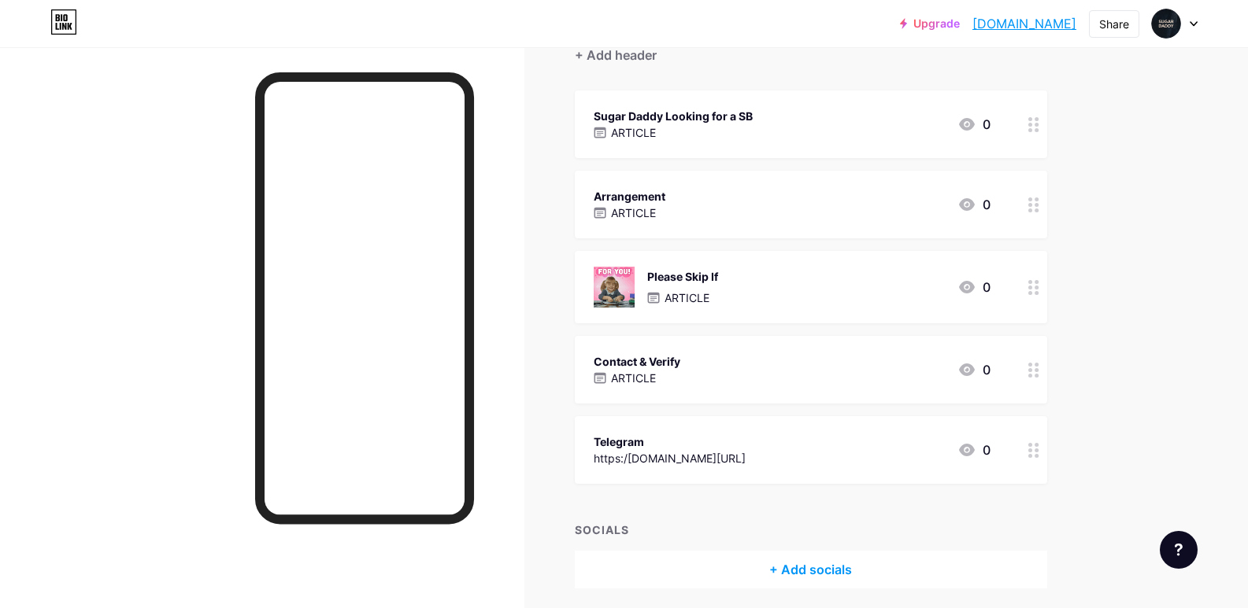
click at [782, 294] on div "Please Skip If ARTICLE 0" at bounding box center [791, 287] width 397 height 41
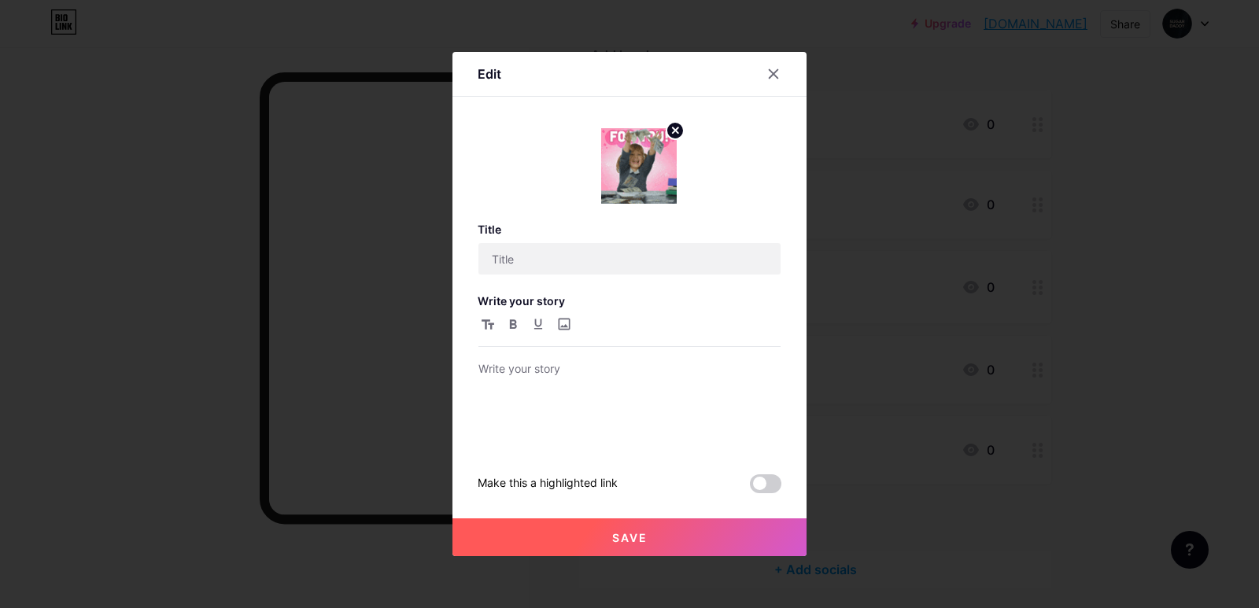
type input "Please Skip If"
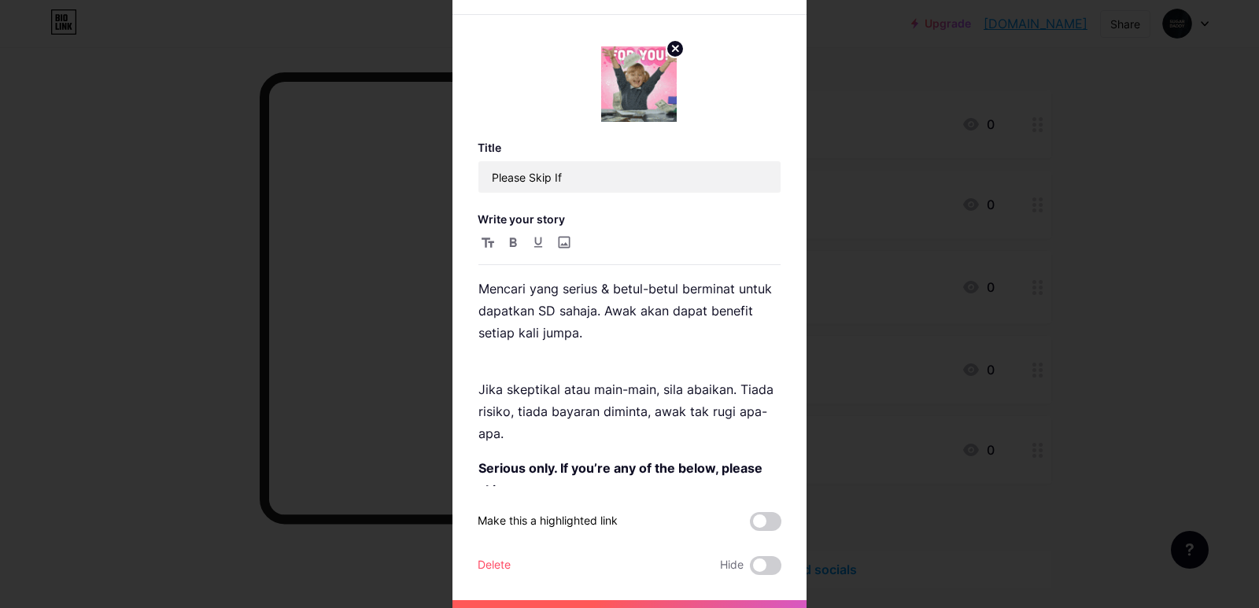
click at [667, 50] on circle at bounding box center [675, 48] width 17 height 17
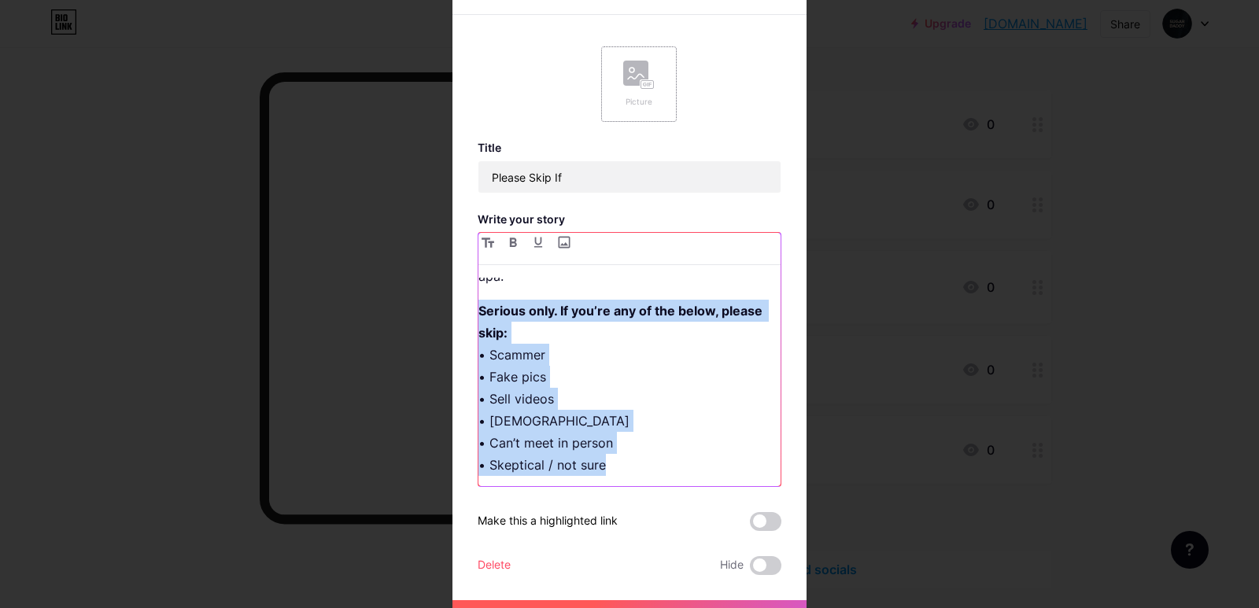
scroll to position [160, 0]
drag, startPoint x: 473, startPoint y: 312, endPoint x: 648, endPoint y: 476, distance: 239.4
click at [628, 487] on div "Title Please Skip If Write your story Mencari yang serius & betul-betul bermina…" at bounding box center [630, 358] width 304 height 434
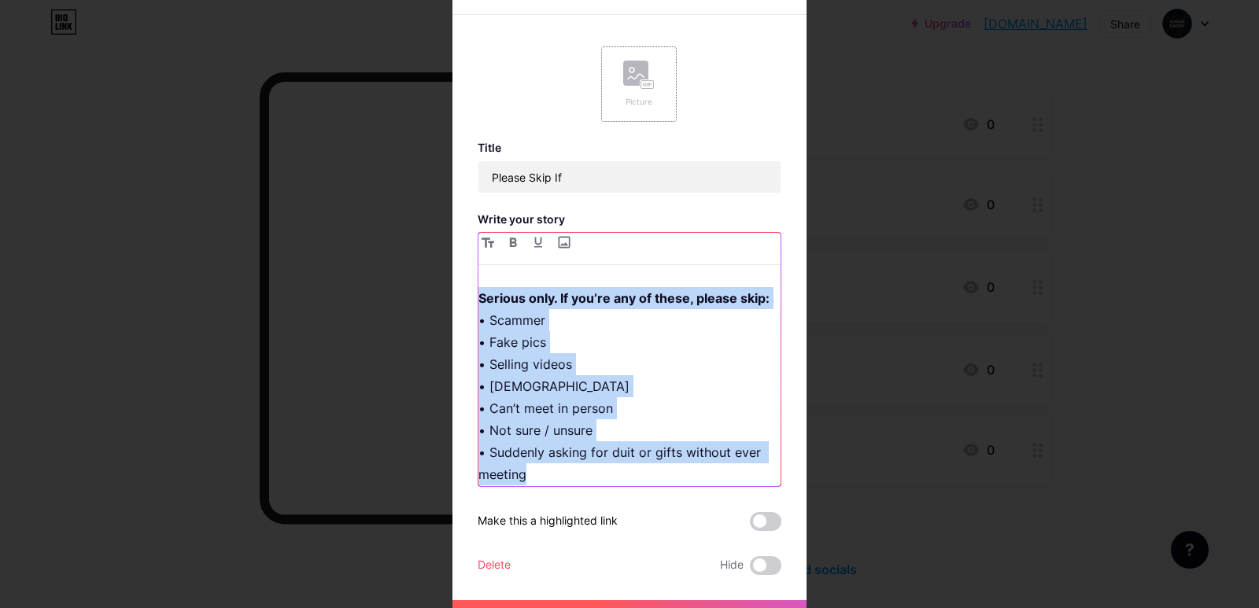
scroll to position [182, 0]
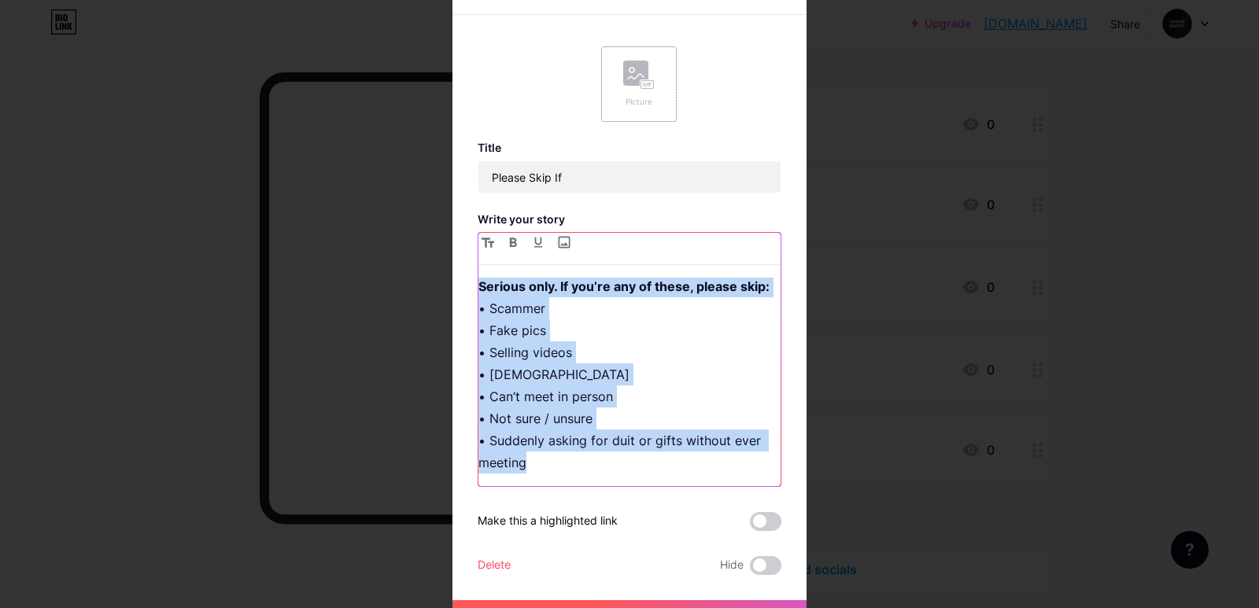
drag, startPoint x: 476, startPoint y: 298, endPoint x: 659, endPoint y: 482, distance: 259.4
click at [658, 486] on div "Mencari yang serius & betul-betul berminat untuk dapatkan SD sahaja. Awak akan …" at bounding box center [630, 382] width 302 height 209
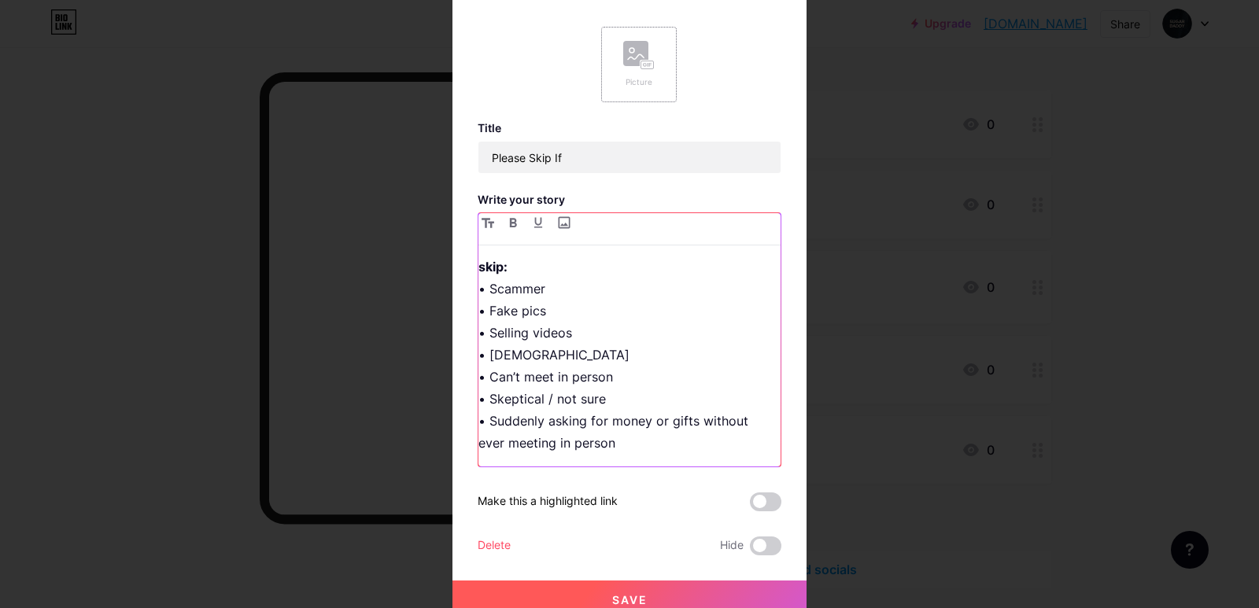
scroll to position [30, 0]
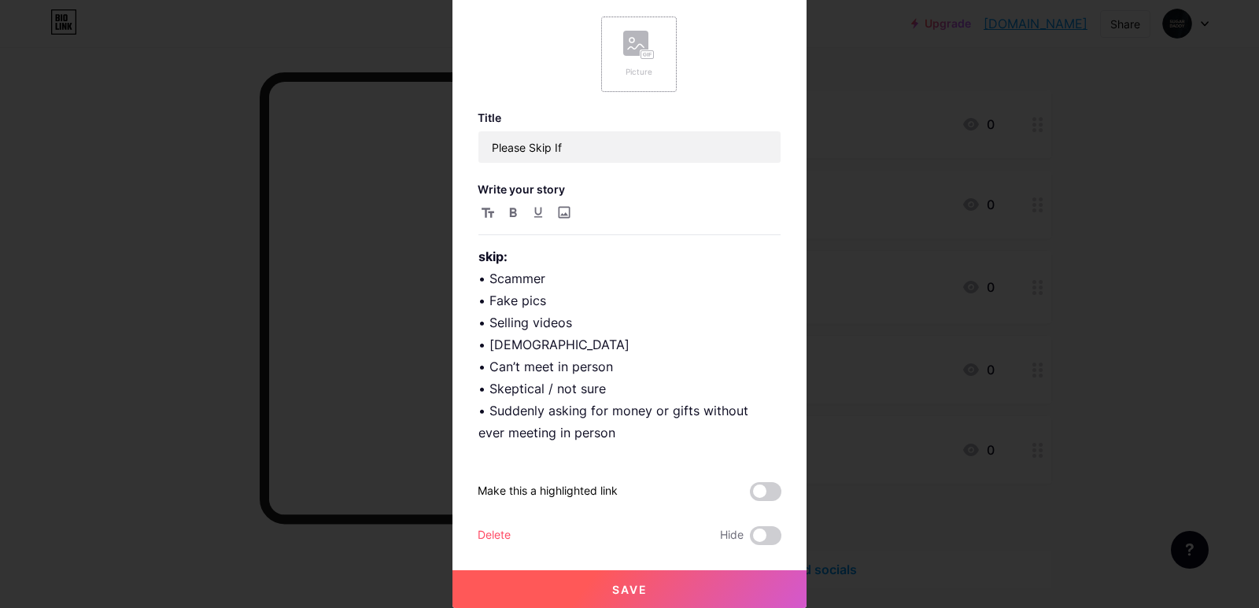
click at [662, 585] on button "Save" at bounding box center [630, 590] width 354 height 38
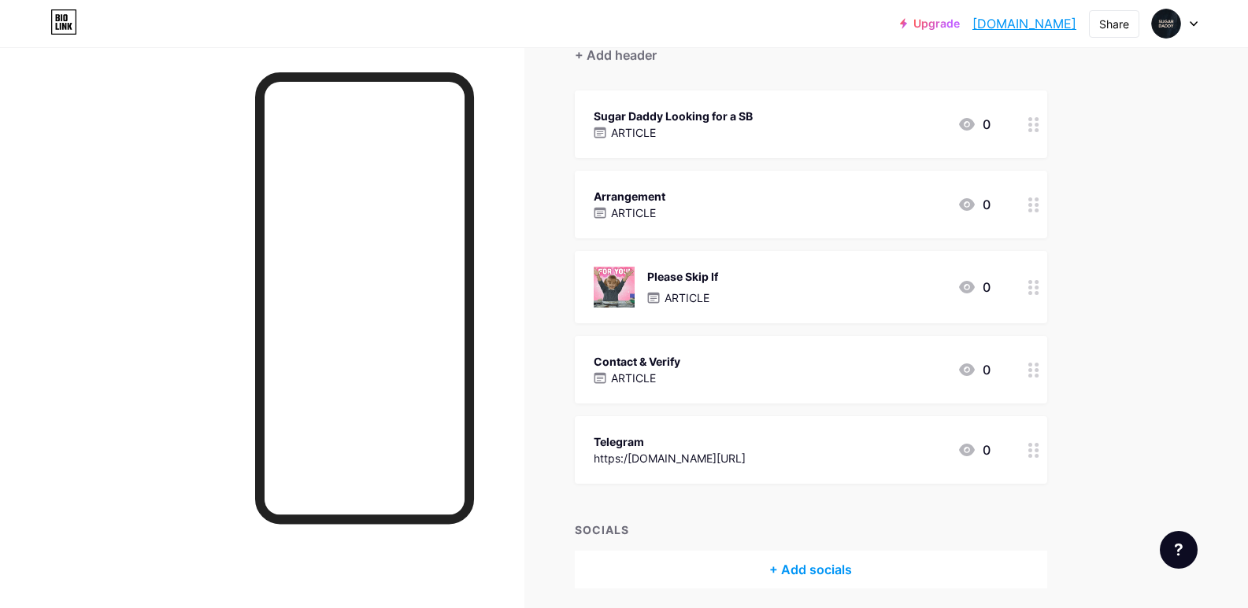
click at [840, 309] on div "Please Skip If ARTICLE 0" at bounding box center [811, 287] width 472 height 72
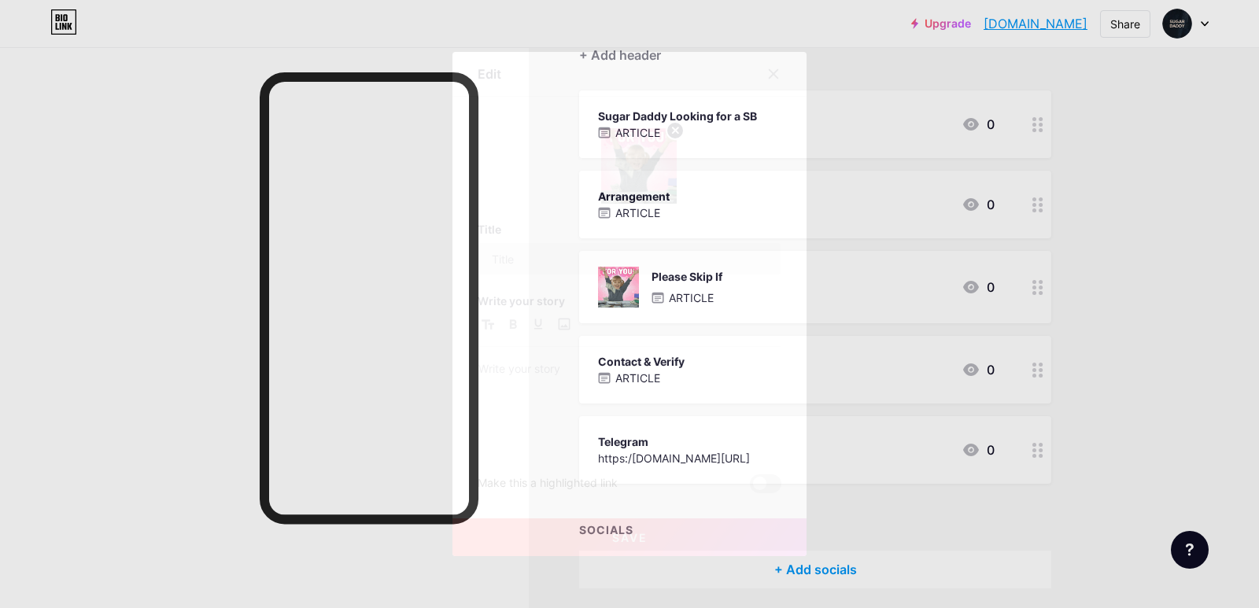
type input "Please Skip If"
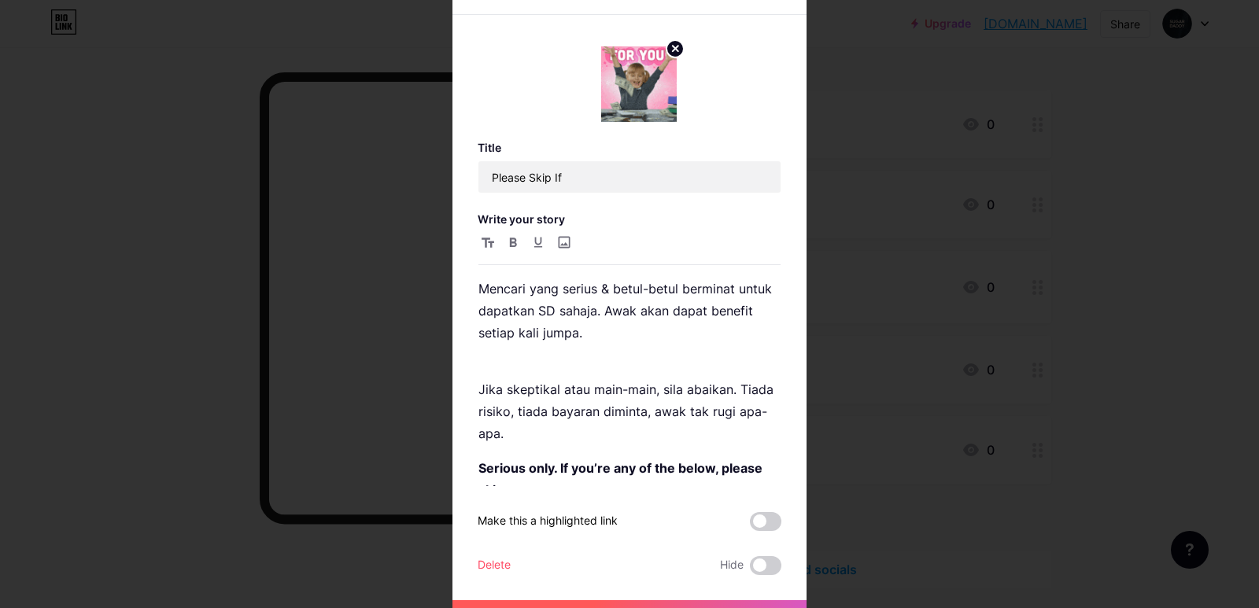
click at [667, 47] on circle at bounding box center [675, 48] width 17 height 17
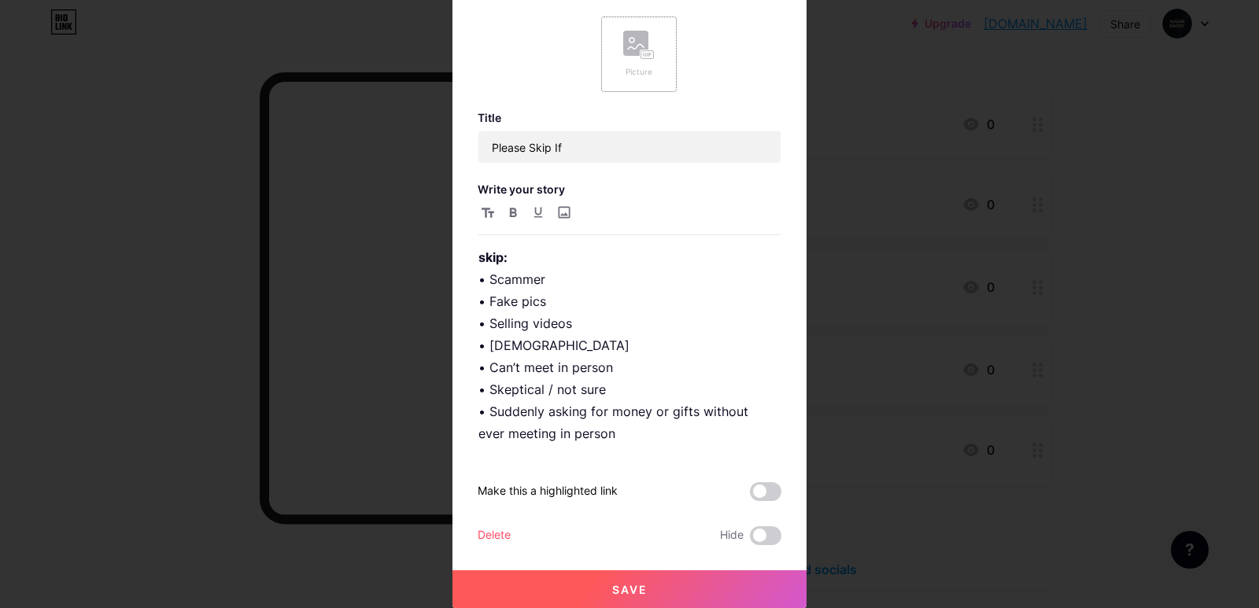
scroll to position [204, 0]
click at [606, 580] on button "Save" at bounding box center [630, 590] width 354 height 38
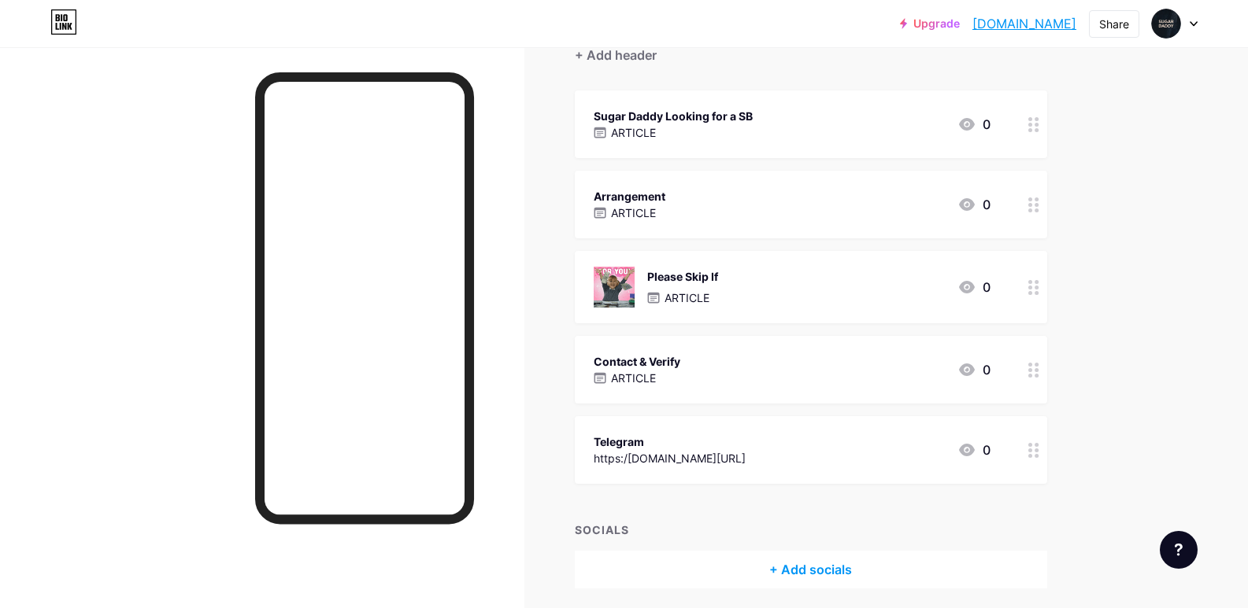
click at [760, 275] on div "Please Skip If ARTICLE 0" at bounding box center [791, 287] width 397 height 41
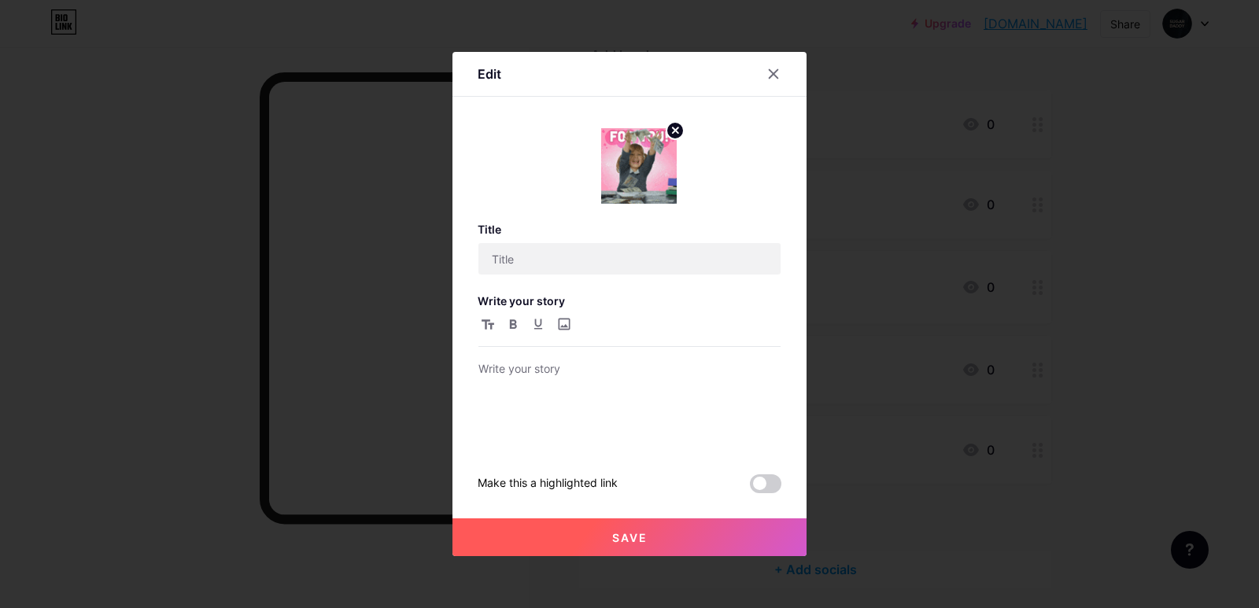
type input "Please Skip If"
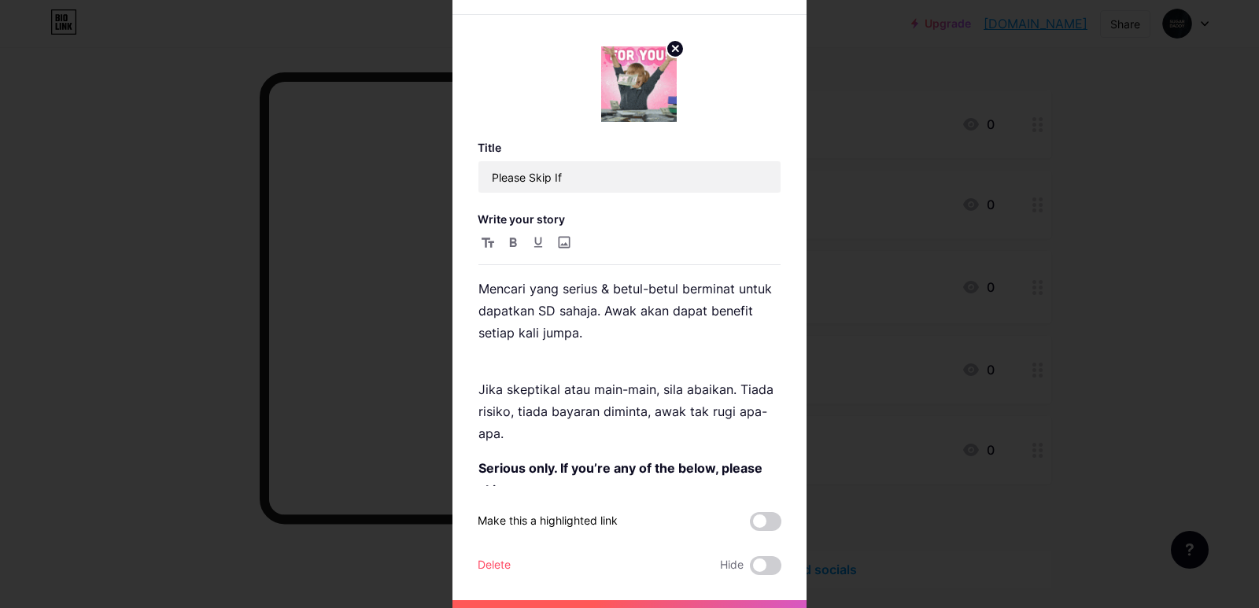
click at [666, 52] on icon at bounding box center [675, 48] width 19 height 19
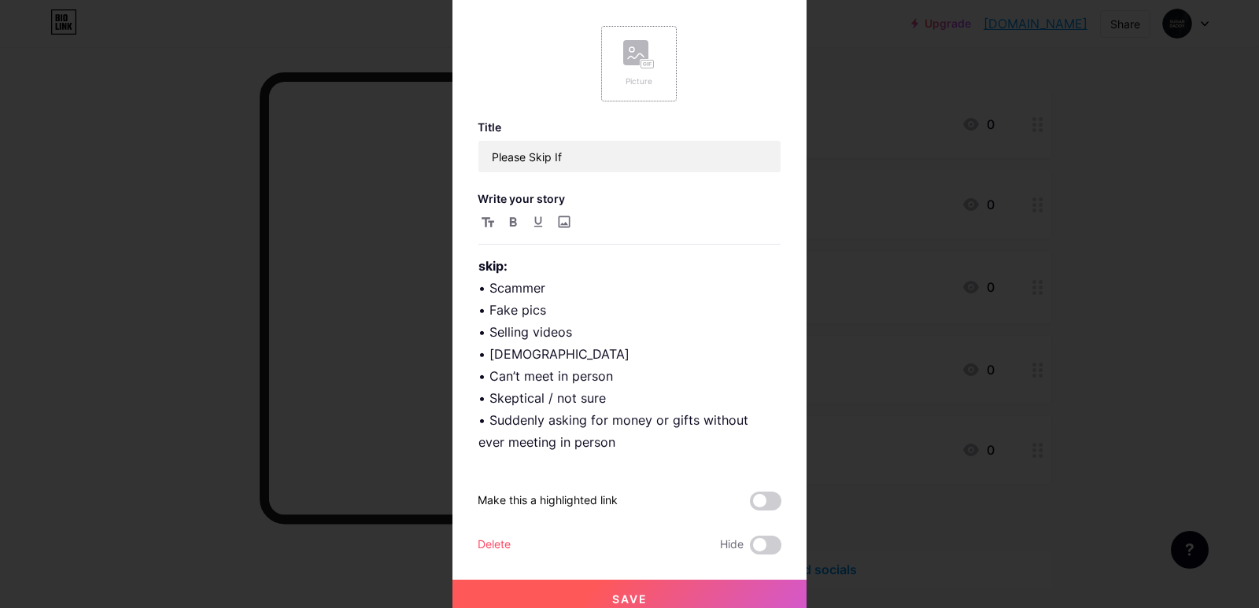
scroll to position [30, 0]
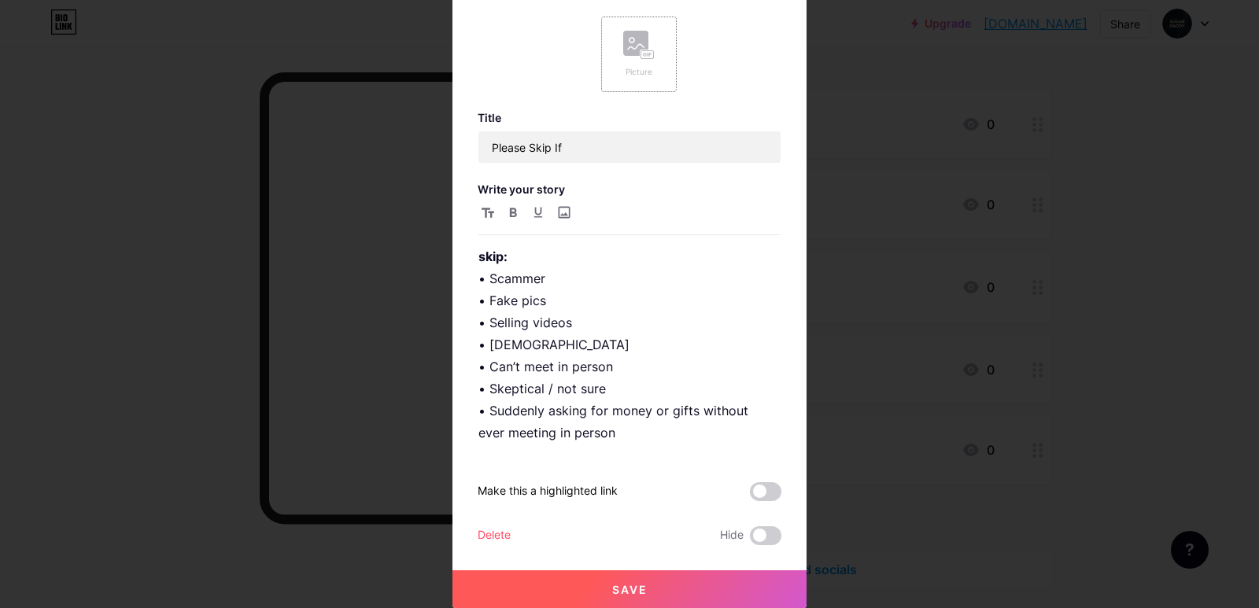
click at [666, 586] on button "Save" at bounding box center [630, 590] width 354 height 38
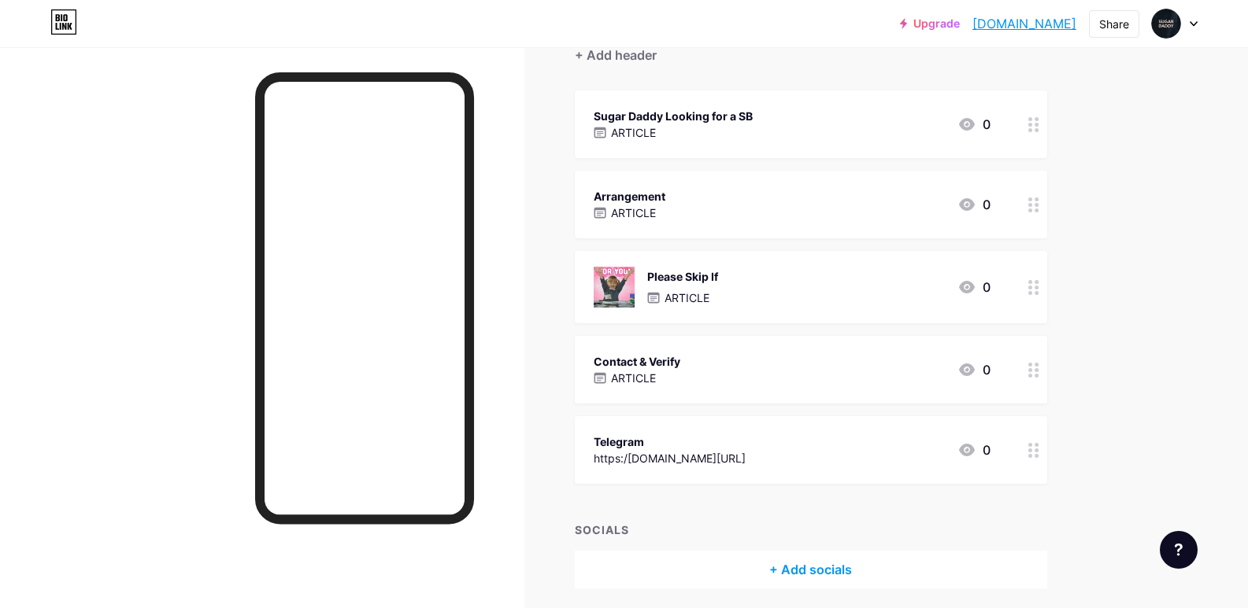
click at [750, 290] on div "Please Skip If ARTICLE 0" at bounding box center [791, 287] width 397 height 41
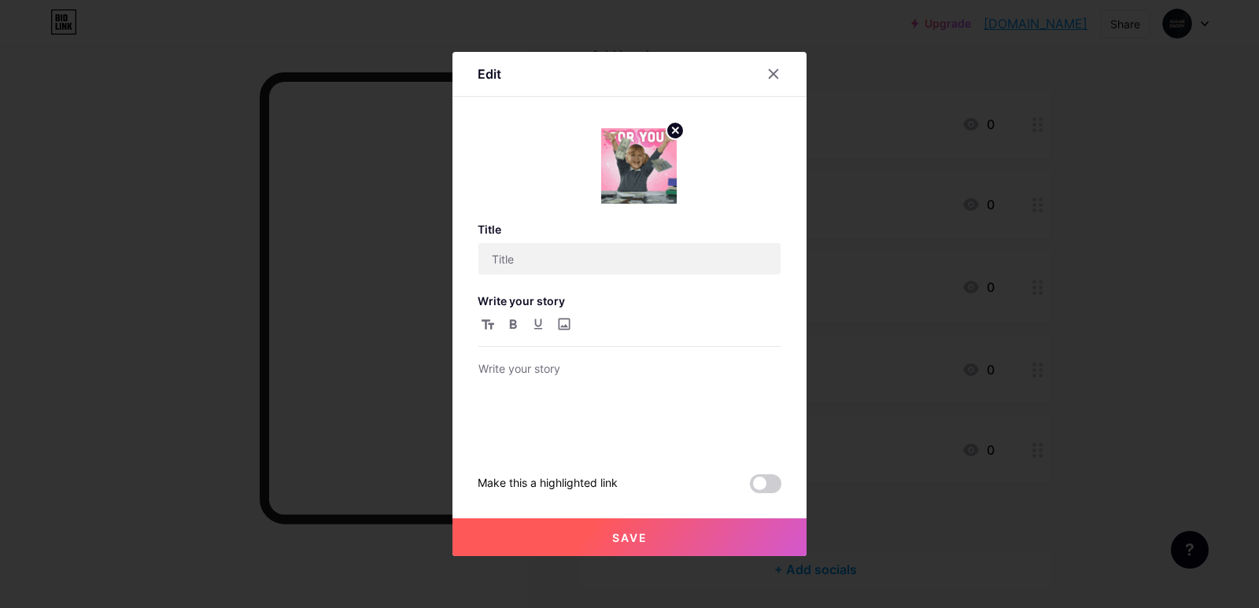
type input "Please Skip If"
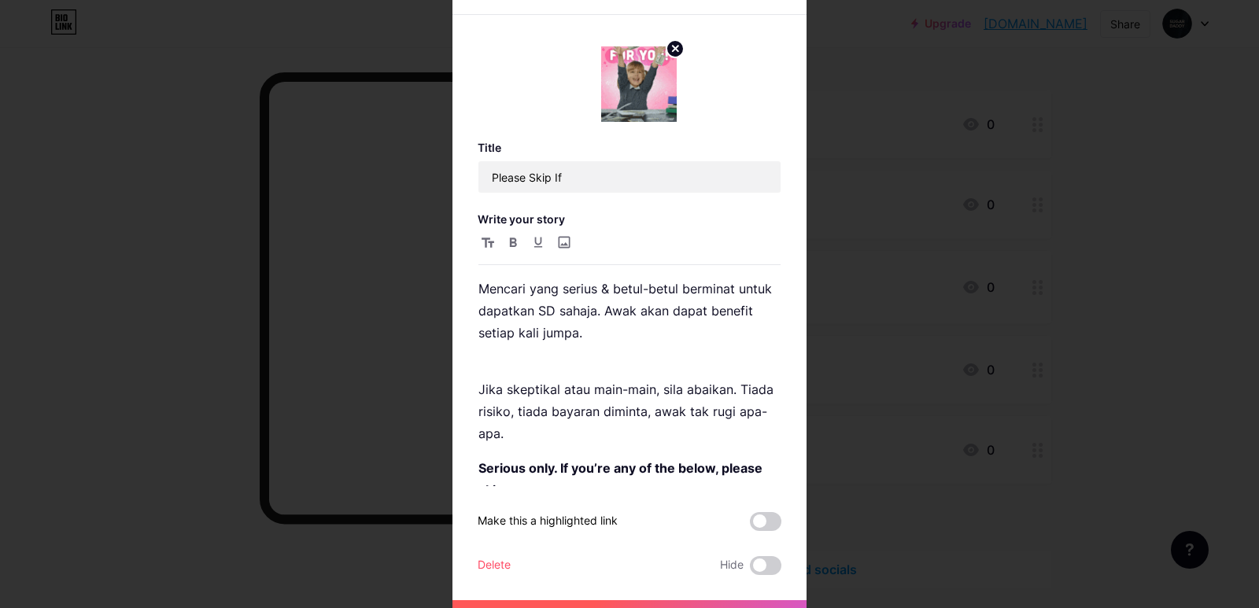
click at [666, 48] on icon at bounding box center [675, 48] width 19 height 19
drag, startPoint x: 644, startPoint y: 86, endPoint x: 658, endPoint y: 91, distance: 15.2
click at [649, 84] on icon at bounding box center [650, 85] width 2 height 4
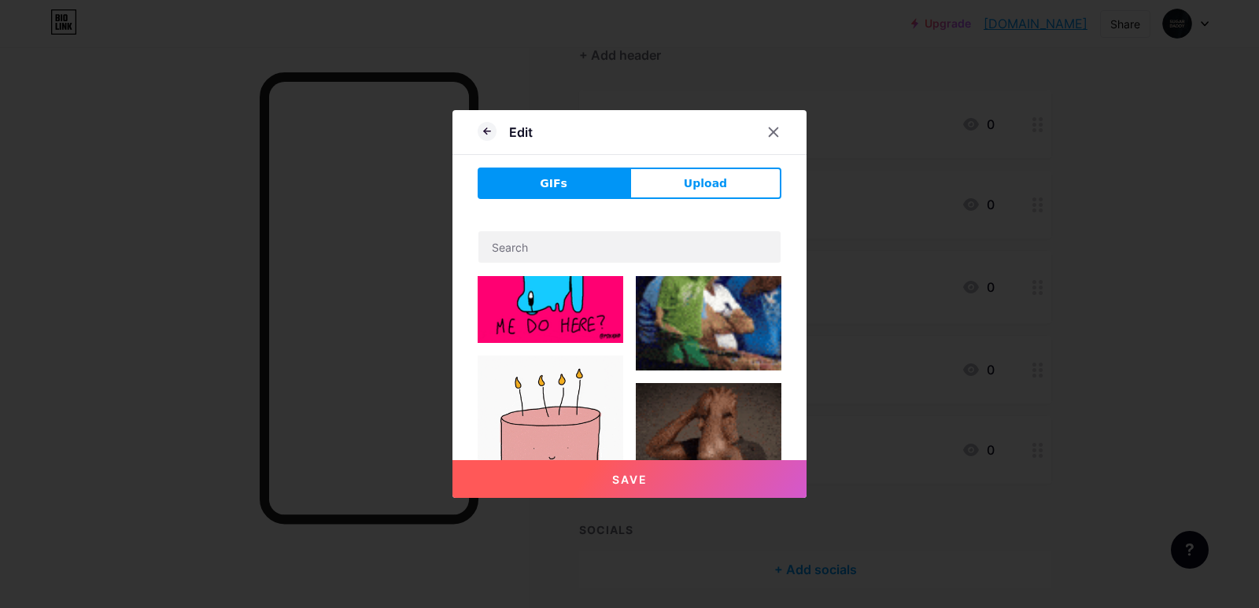
scroll to position [1181, 0]
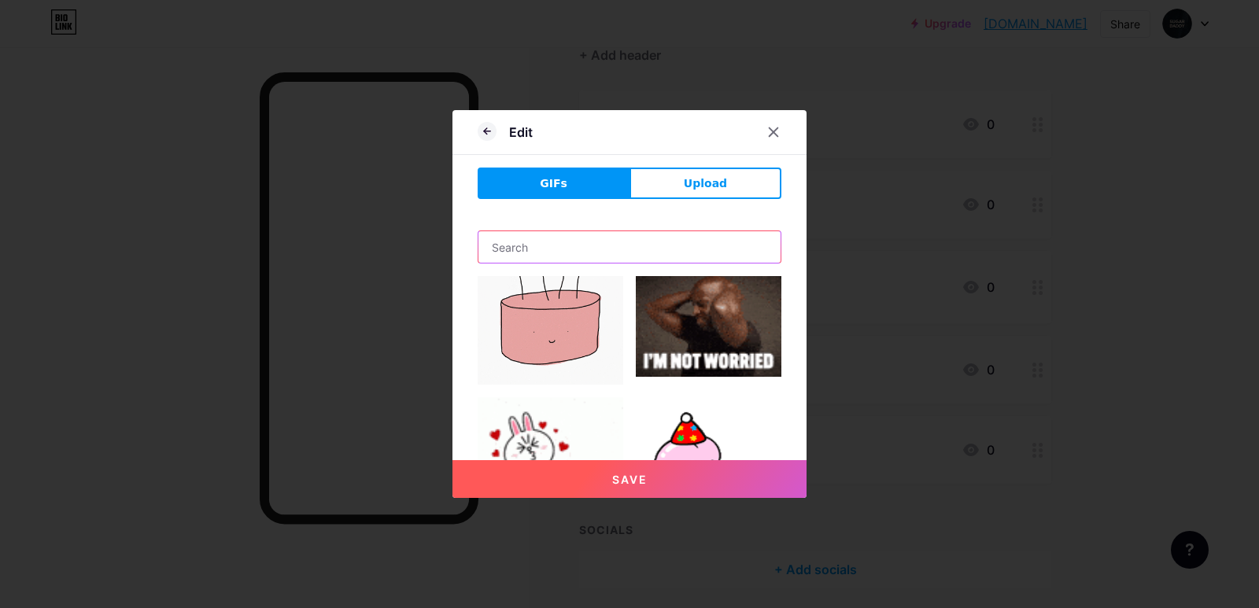
click at [620, 246] on input "text" at bounding box center [630, 246] width 302 height 31
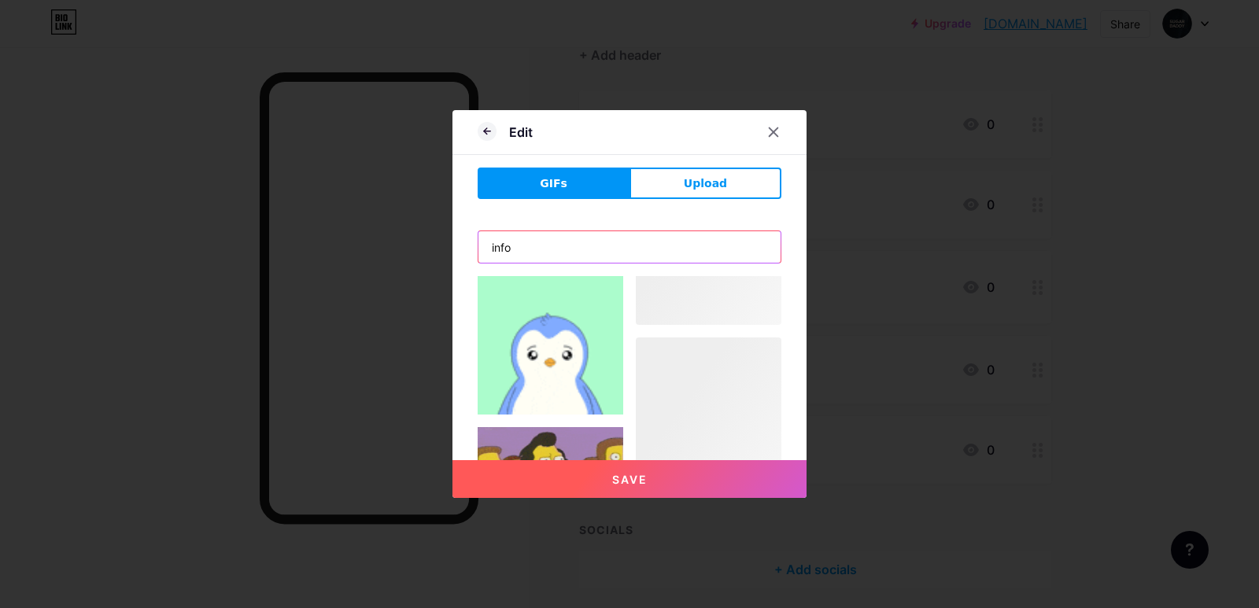
scroll to position [3408, 0]
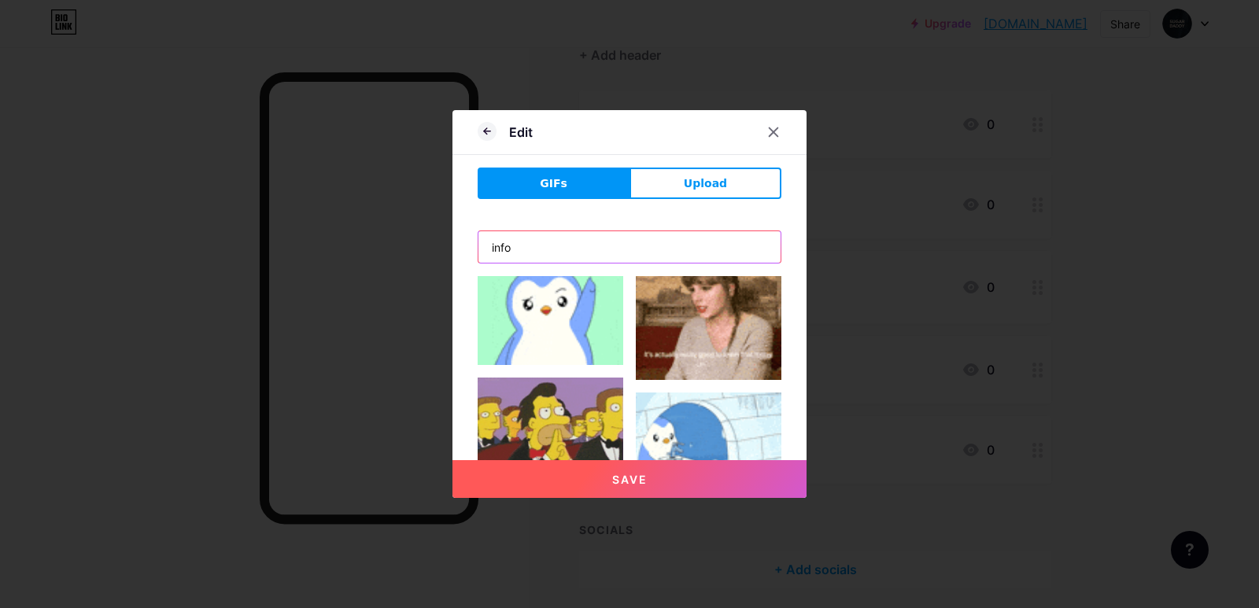
type input "info"
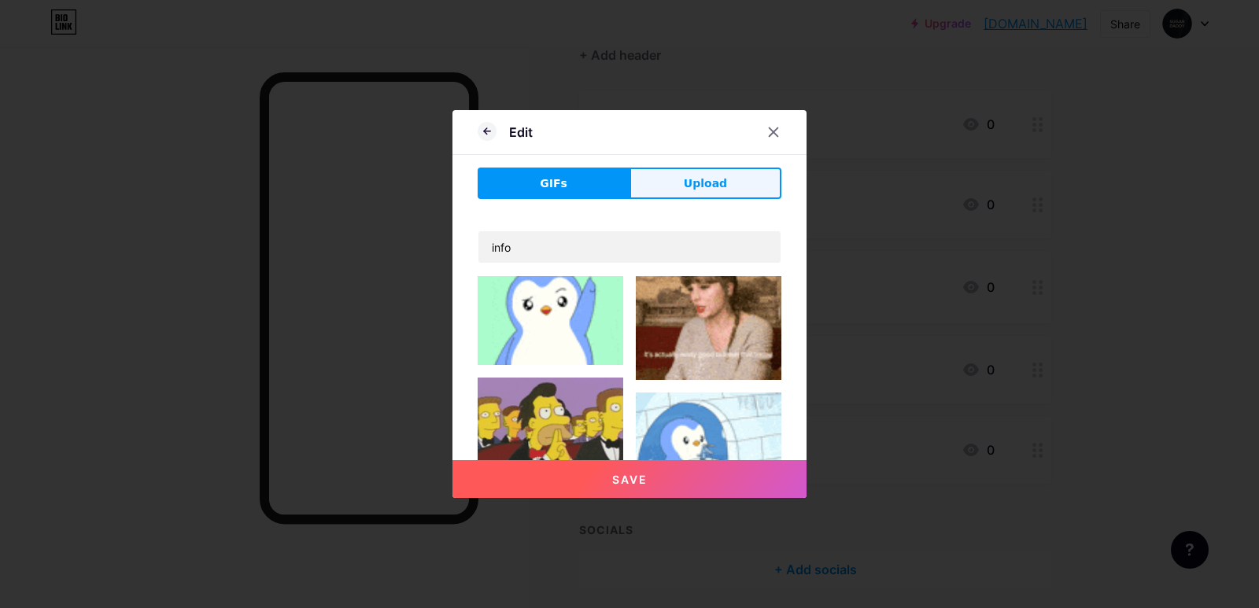
click at [703, 198] on button "Upload" at bounding box center [706, 183] width 152 height 31
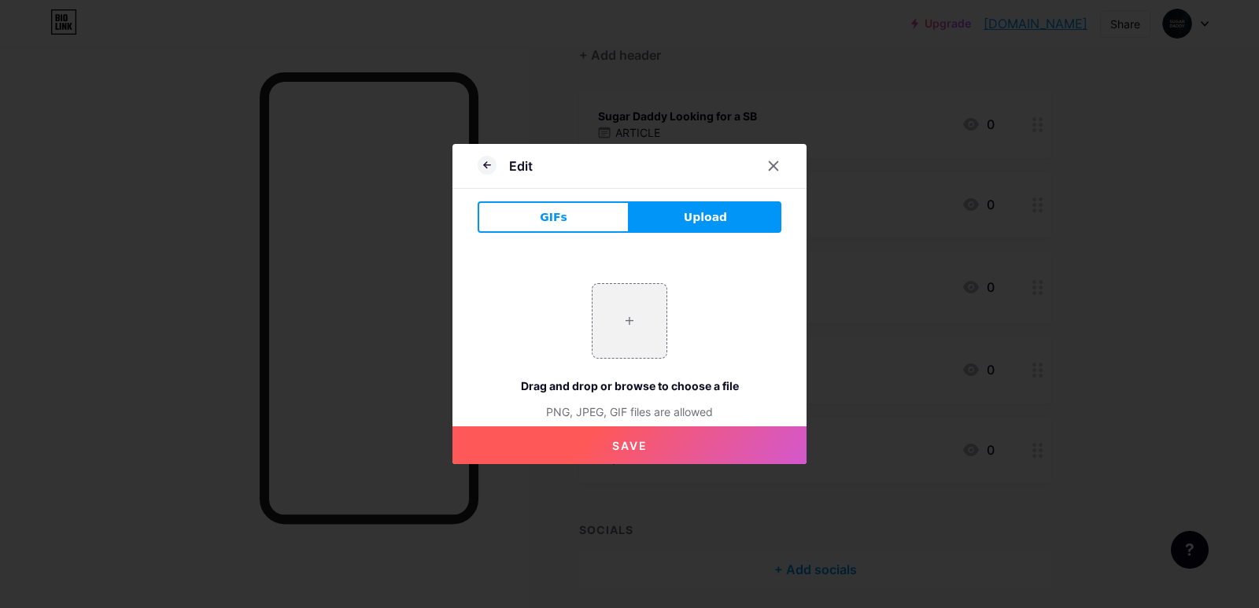
click at [695, 225] on span "Upload" at bounding box center [705, 217] width 43 height 17
click at [630, 294] on input "file" at bounding box center [630, 321] width 74 height 74
type input "C:\fakepath\info-symbol-vector-graphics.png"
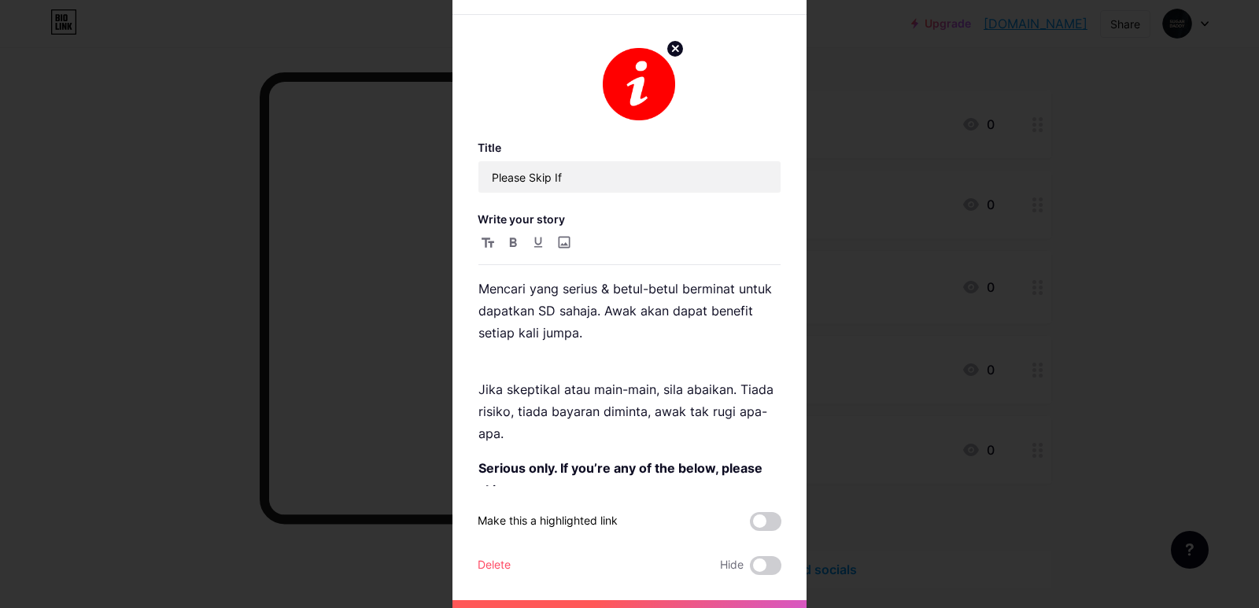
scroll to position [30, 0]
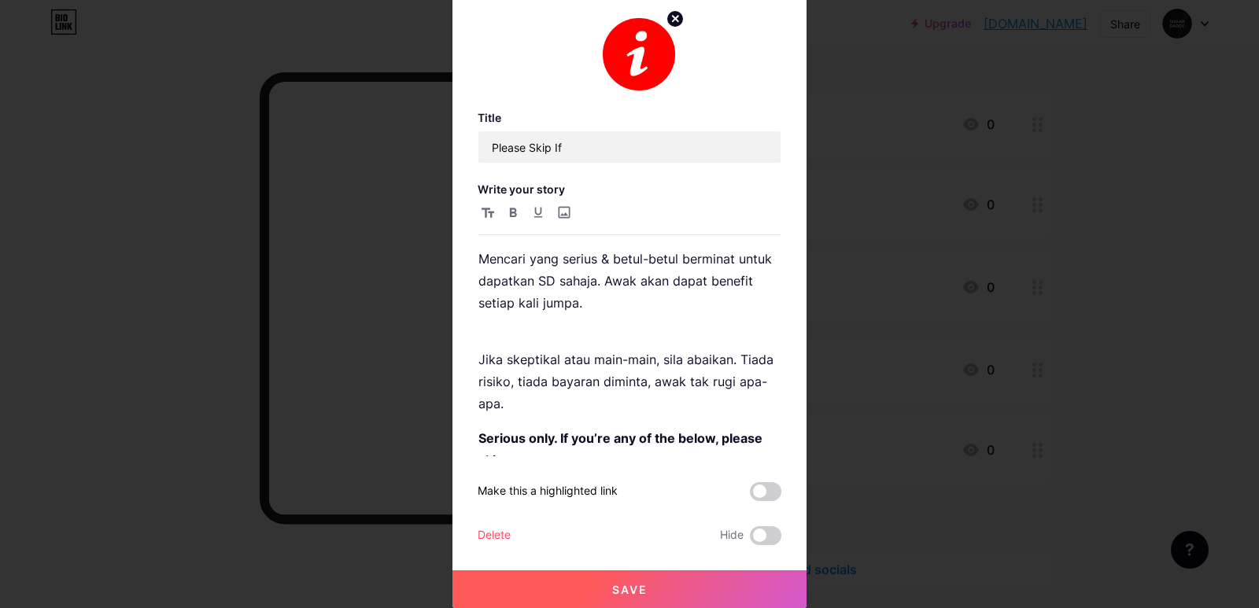
drag, startPoint x: 660, startPoint y: 590, endPoint x: 741, endPoint y: 587, distance: 80.3
click at [662, 591] on button "Save" at bounding box center [630, 590] width 354 height 38
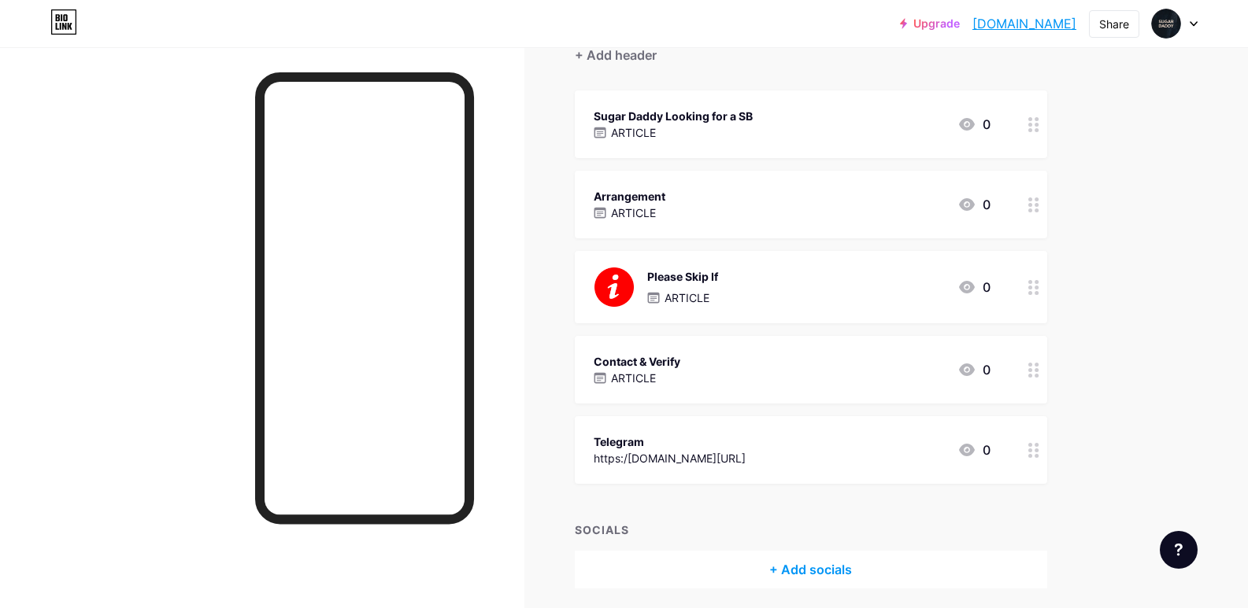
click at [800, 358] on div "Contact & Verify ARTICLE 0" at bounding box center [791, 370] width 397 height 36
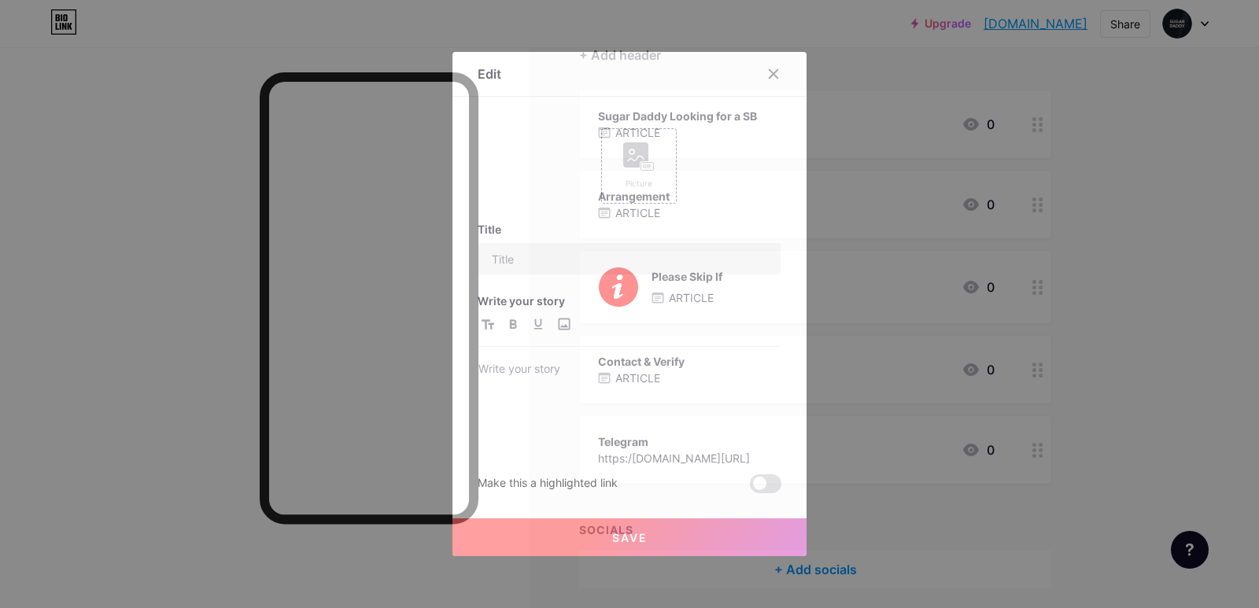
type input "Contact & Verify"
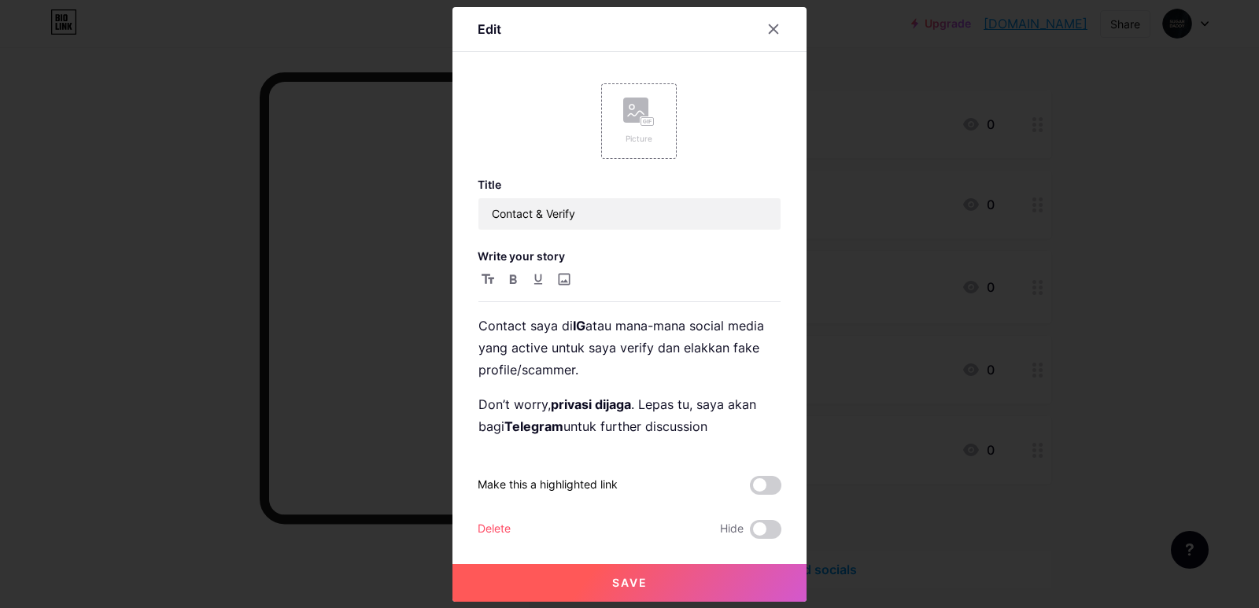
drag, startPoint x: 471, startPoint y: 323, endPoint x: 667, endPoint y: 427, distance: 220.8
click at [667, 427] on div "Contact saya di IG atau mana-mana social media yang active untuk saya verify [P…" at bounding box center [630, 360] width 304 height 182
drag, startPoint x: 475, startPoint y: 323, endPoint x: 744, endPoint y: 448, distance: 295.8
click at [744, 448] on div "Contact saya di IG atau mana-mana social media yang active untuk saya verify [P…" at bounding box center [630, 382] width 302 height 135
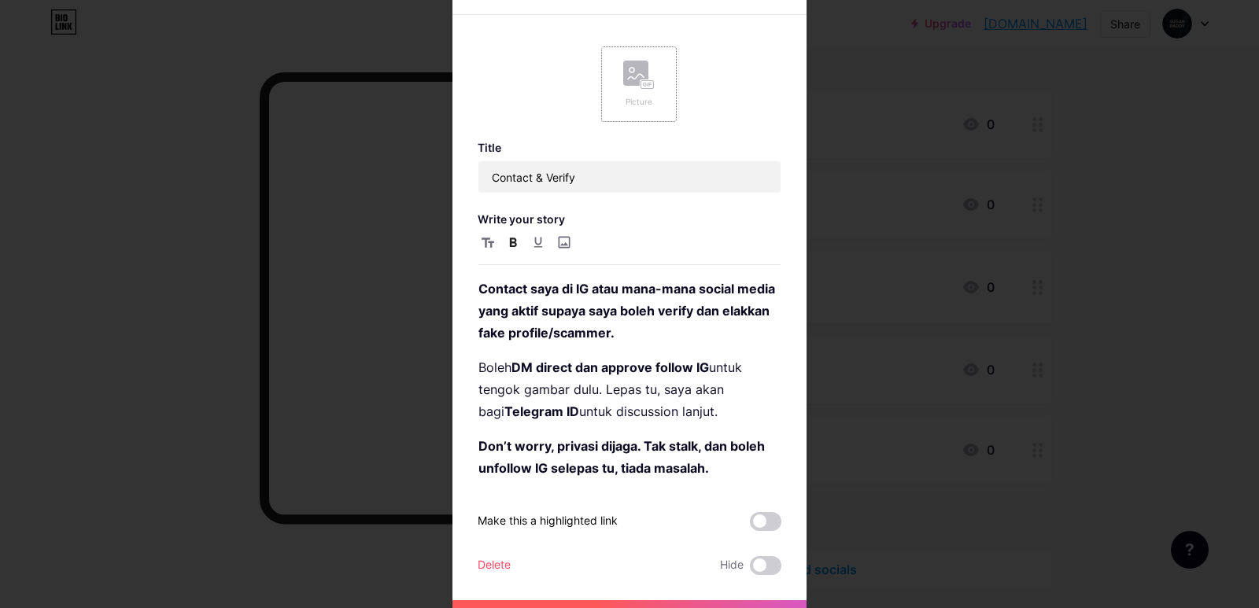
click at [628, 89] on icon at bounding box center [638, 75] width 31 height 29
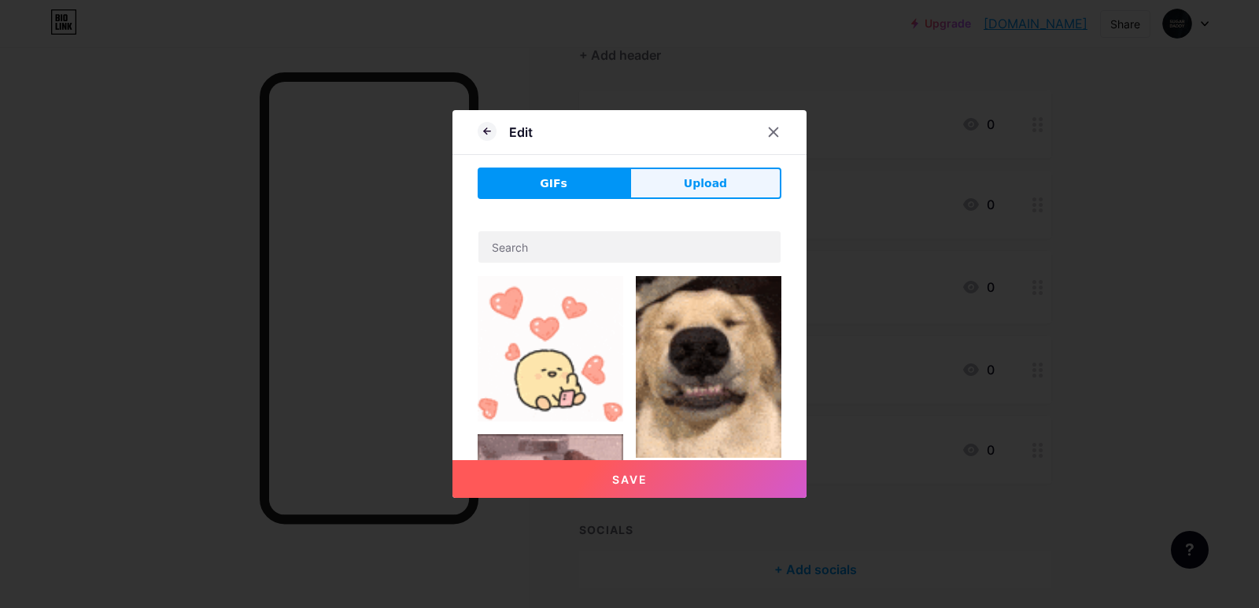
click at [737, 187] on button "Upload" at bounding box center [706, 183] width 152 height 31
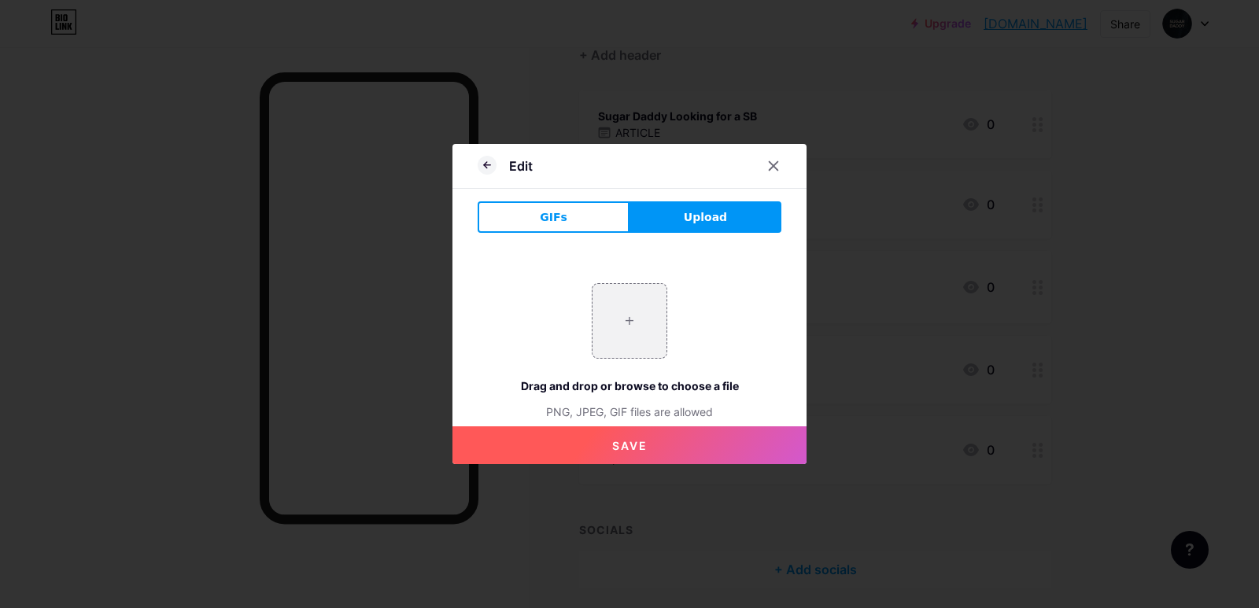
click at [708, 210] on span "Upload" at bounding box center [705, 217] width 43 height 17
click at [700, 220] on span "Upload" at bounding box center [705, 217] width 43 height 17
click at [684, 220] on span "Upload" at bounding box center [705, 217] width 43 height 17
click at [637, 341] on input "file" at bounding box center [630, 321] width 74 height 74
type input "C:\fakepath\6928921.png"
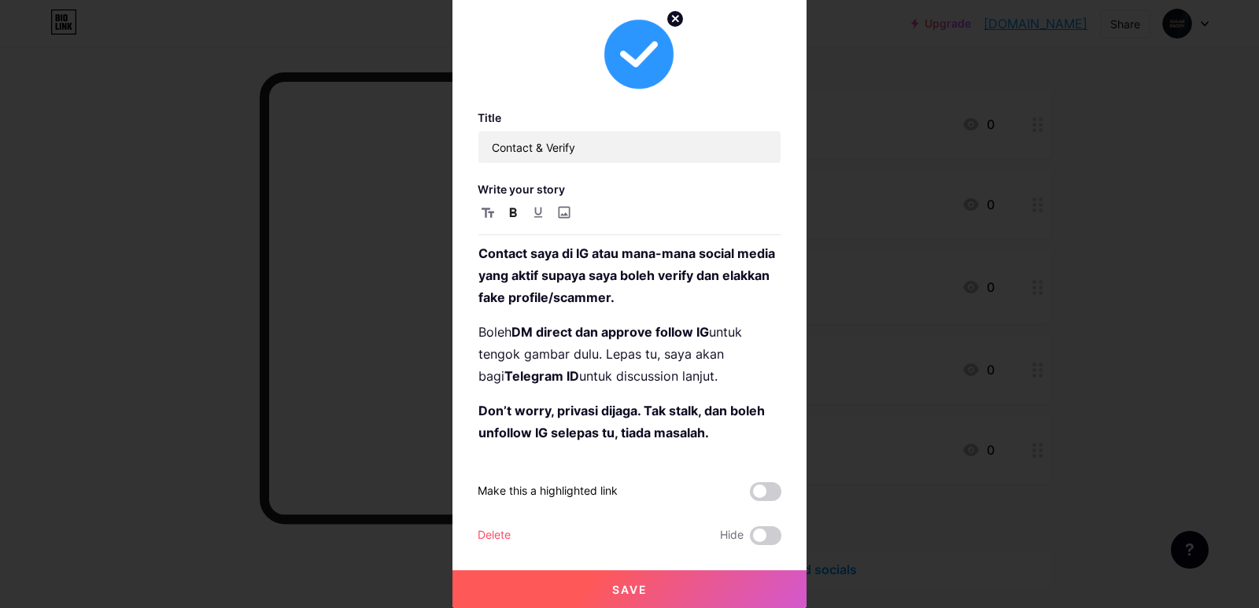
click at [681, 579] on button "Save" at bounding box center [630, 590] width 354 height 38
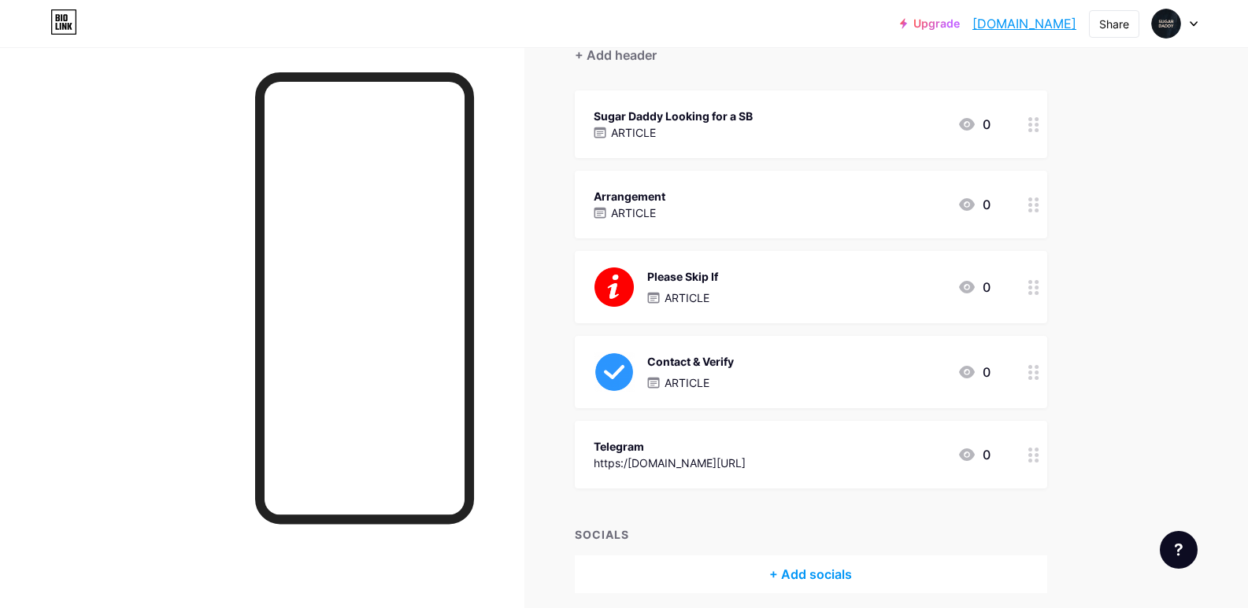
click at [756, 350] on div "Contact & Verify ARTICLE 0" at bounding box center [811, 372] width 472 height 72
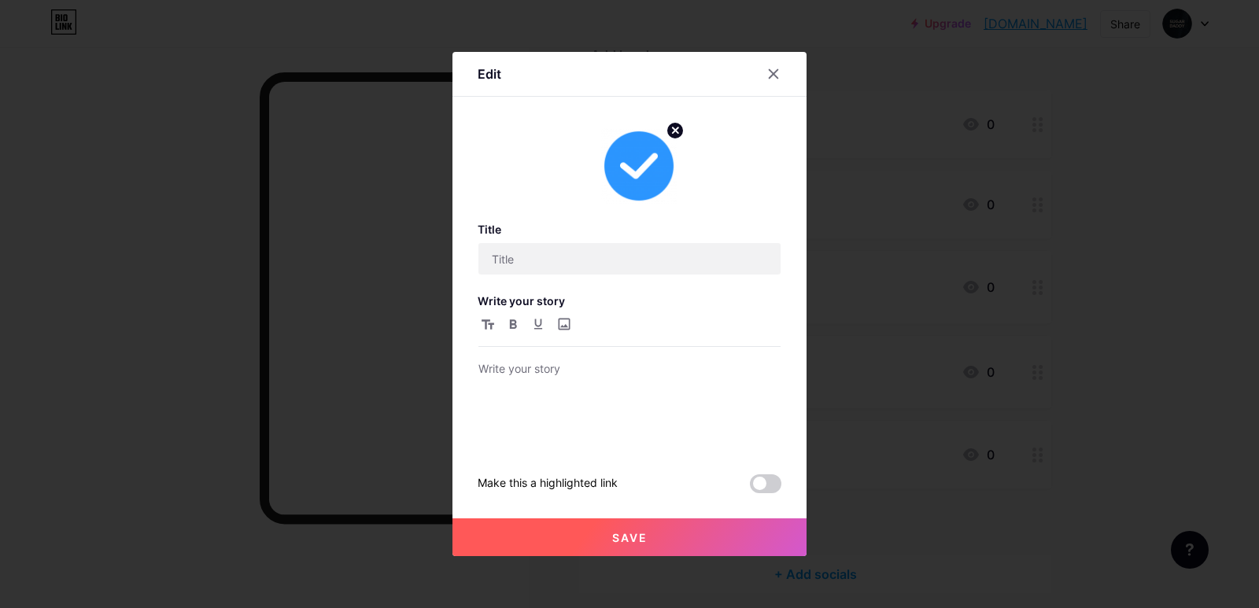
type input "Contact & Verify"
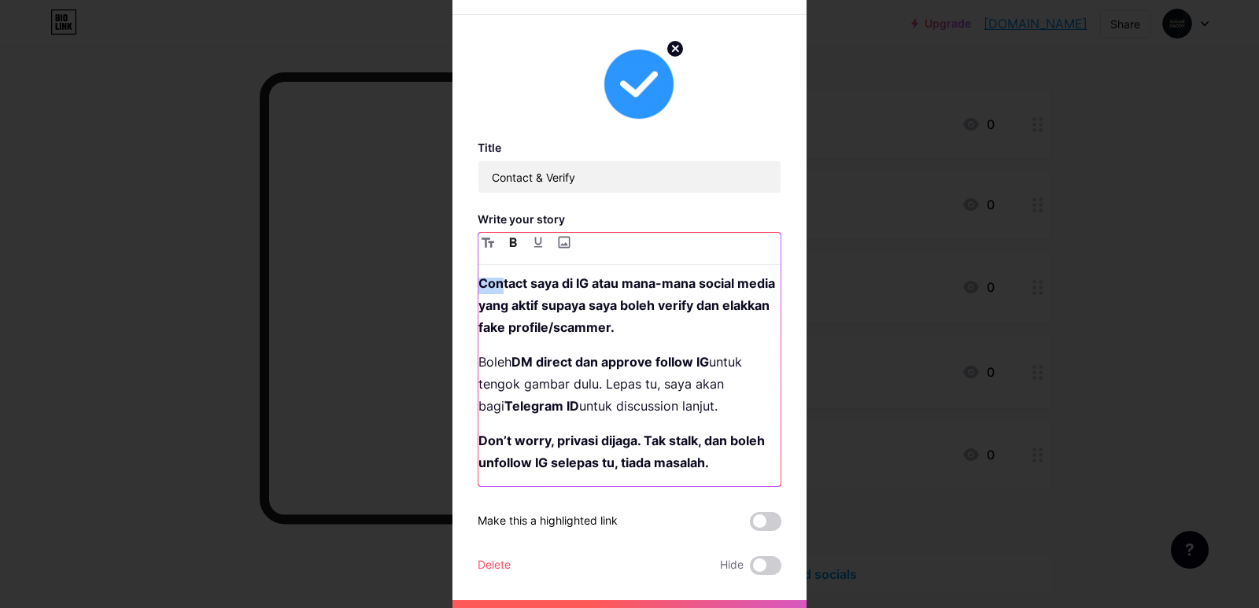
scroll to position [0, 0]
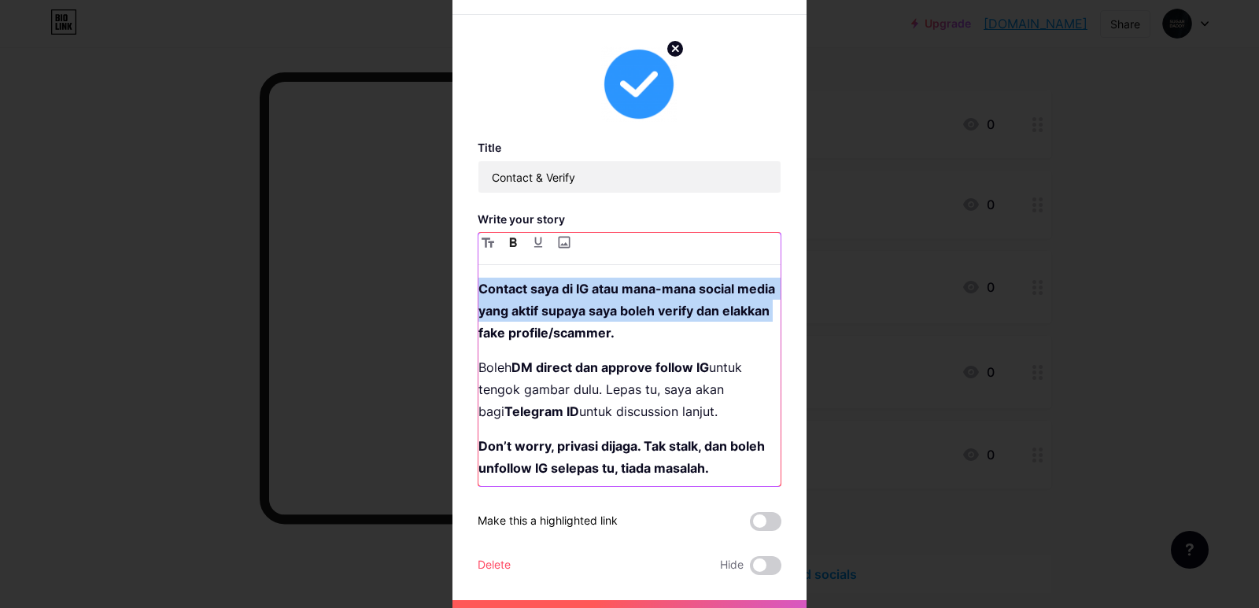
drag, startPoint x: 474, startPoint y: 283, endPoint x: 523, endPoint y: 335, distance: 72.4
click at [523, 335] on strong "Contact saya di IG atau mana-mana social media yang aktif supaya saya boleh ver…" at bounding box center [629, 311] width 300 height 60
click at [509, 237] on button "button" at bounding box center [513, 242] width 19 height 19
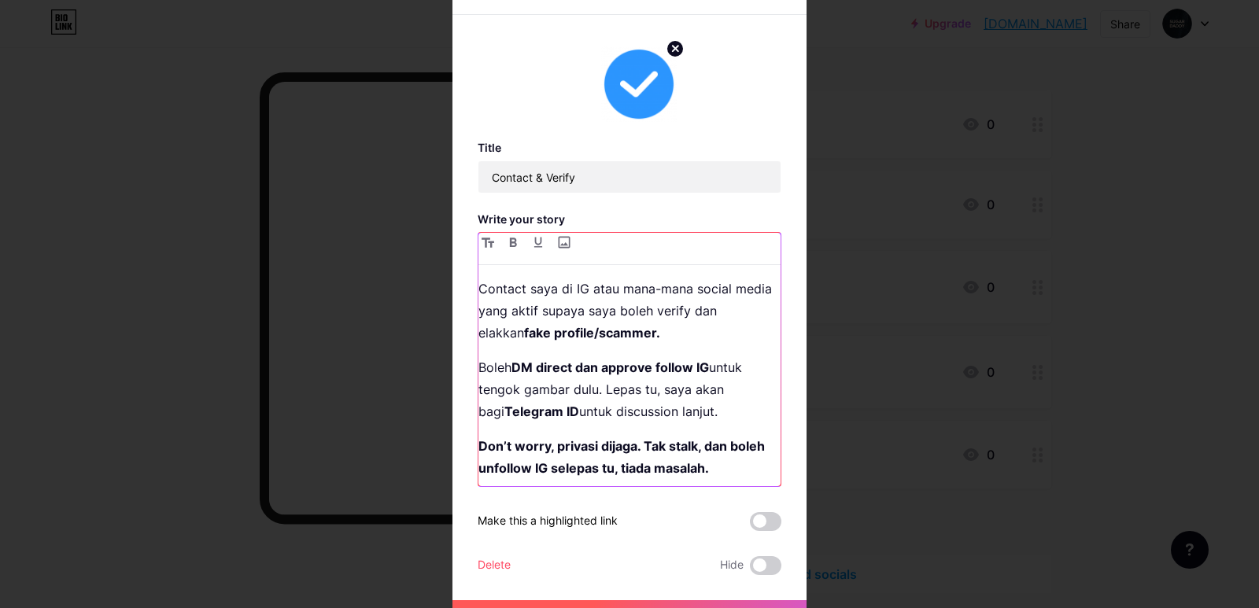
click at [667, 309] on p "Contact saya di IG atau mana-mana social media yang aktif supaya saya boleh ver…" at bounding box center [630, 311] width 302 height 66
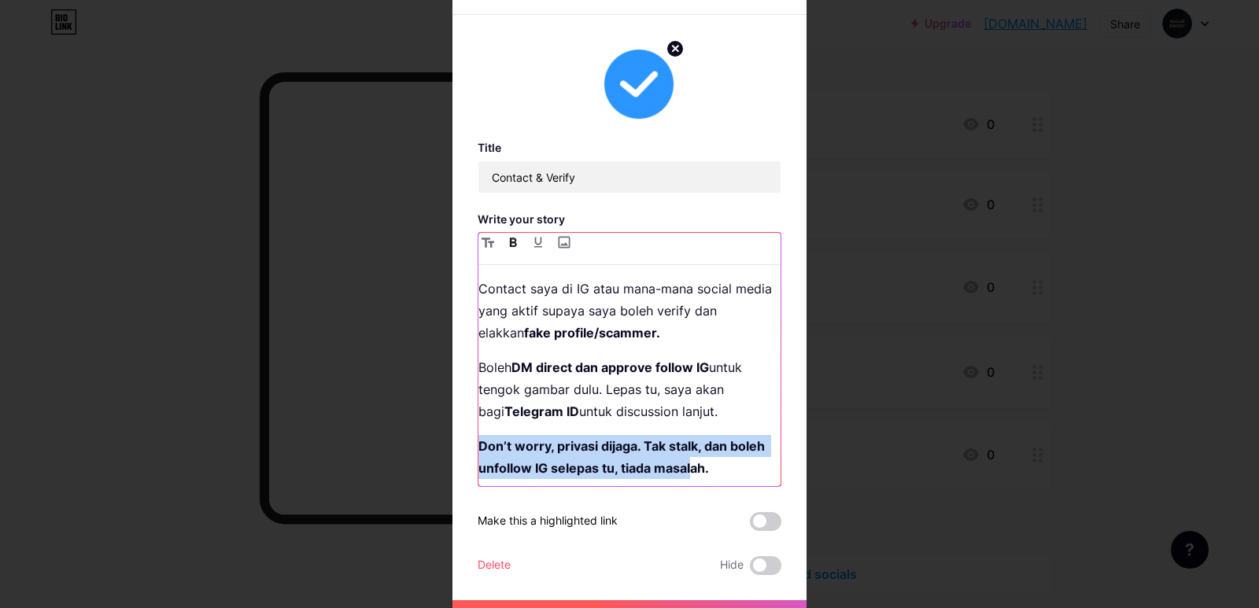
scroll to position [6, 0]
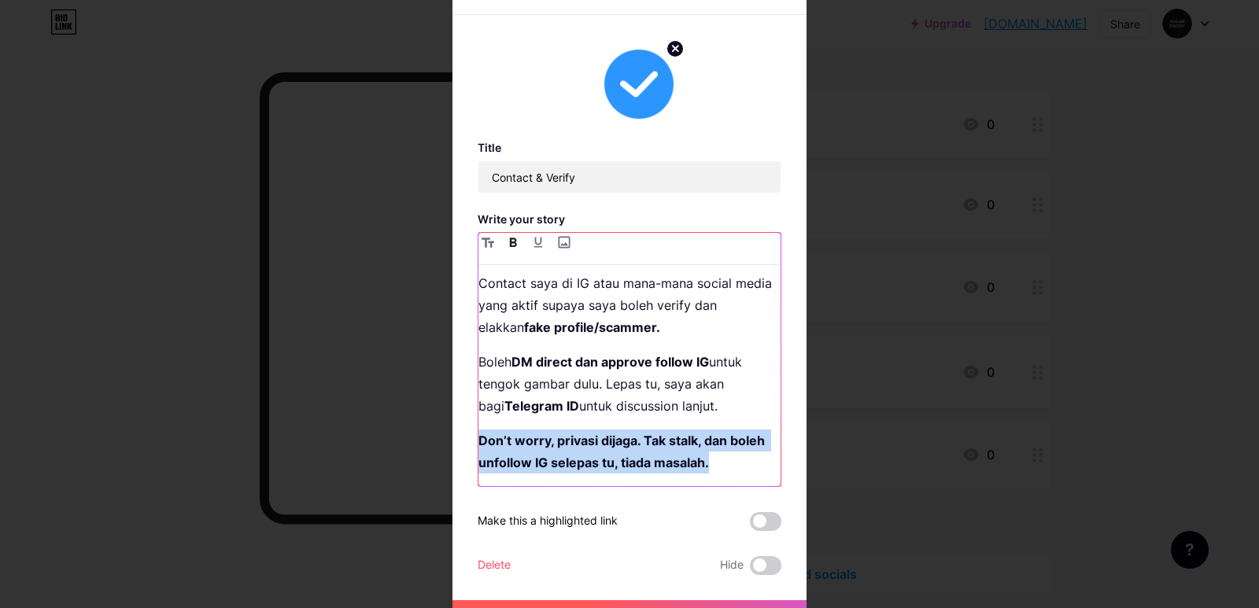
drag, startPoint x: 475, startPoint y: 443, endPoint x: 749, endPoint y: 465, distance: 275.6
click at [749, 465] on p "Don’t worry, privasi dijaga. Tak stalk, dan boleh unfollow IG selepas tu, tiada…" at bounding box center [630, 452] width 302 height 44
click at [504, 242] on button "button" at bounding box center [513, 242] width 19 height 19
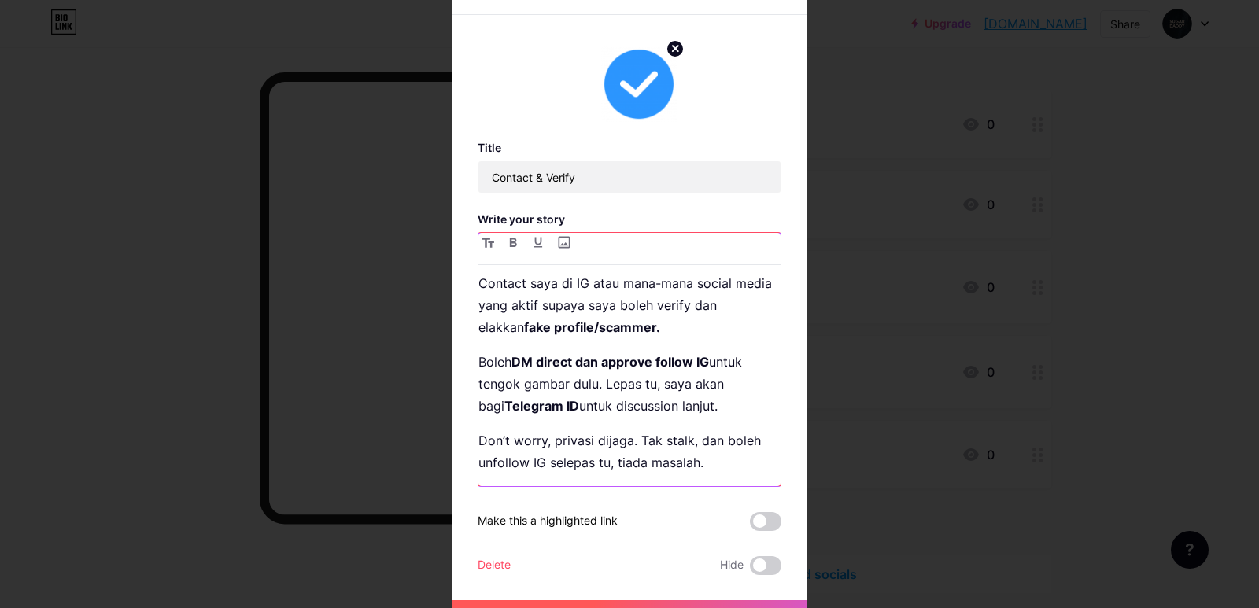
click at [622, 368] on strong "DM direct dan approve follow IG" at bounding box center [611, 362] width 198 height 16
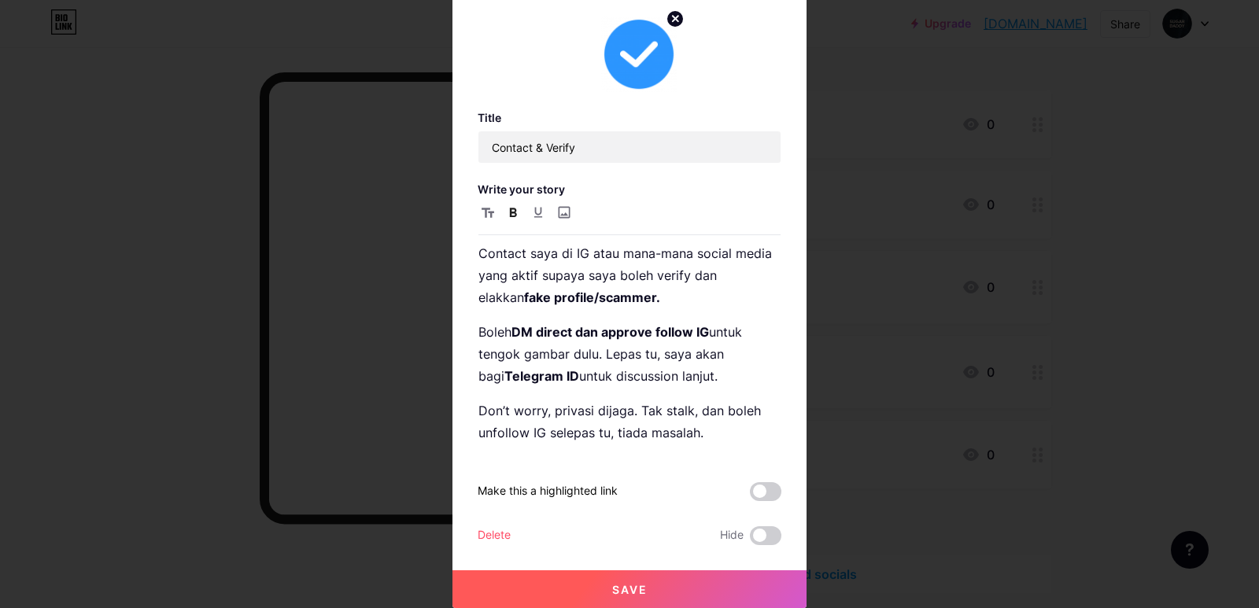
click at [720, 578] on button "Save" at bounding box center [630, 590] width 354 height 38
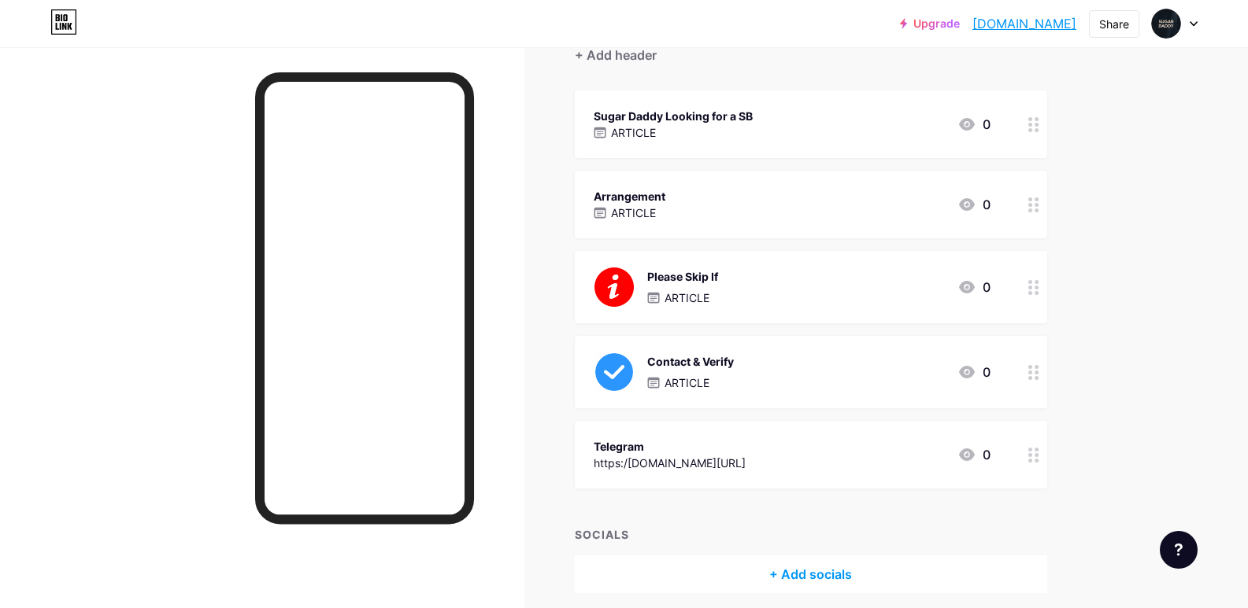
click at [819, 380] on div "Contact & Verify ARTICLE 0" at bounding box center [791, 372] width 397 height 41
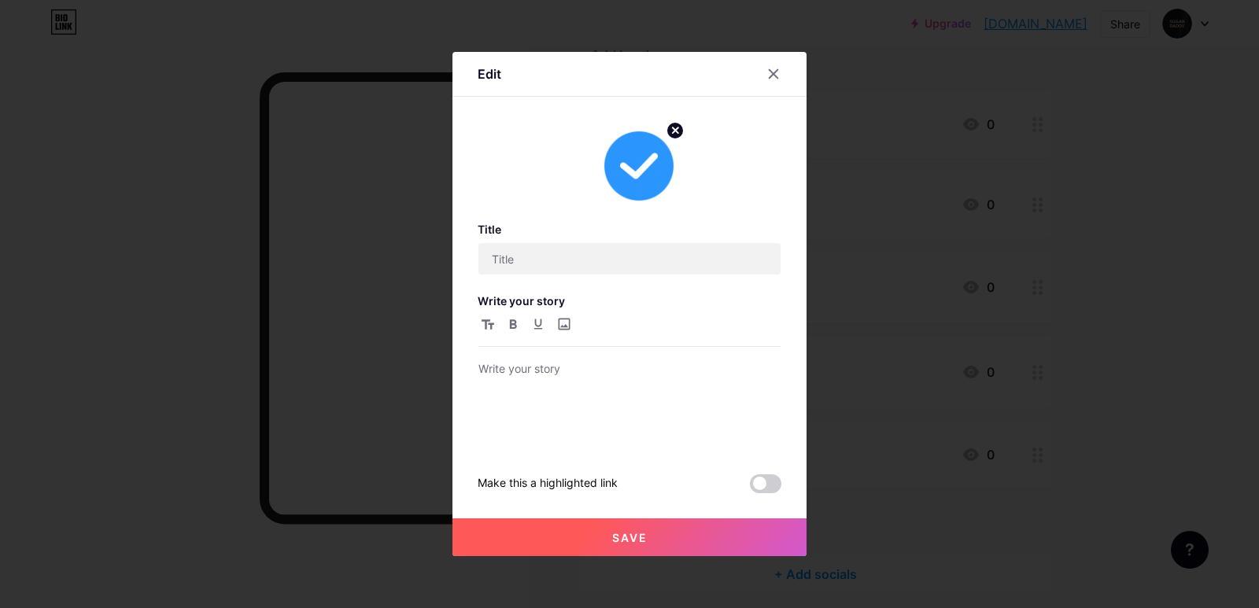
type input "Contact & Verify"
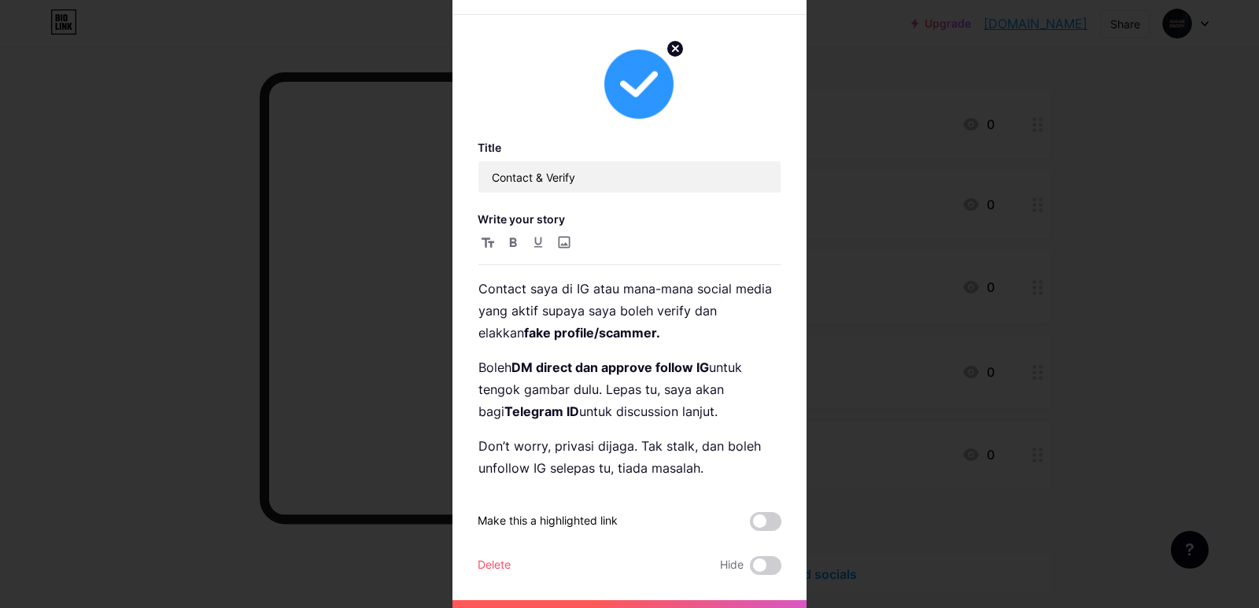
click at [662, 129] on div "Title Contact & Verify Write your story Contact saya di IG atau mana-mana socia…" at bounding box center [630, 305] width 304 height 542
click at [678, 45] on icon at bounding box center [675, 48] width 19 height 19
click at [657, 57] on div "Picture" at bounding box center [639, 84] width 76 height 76
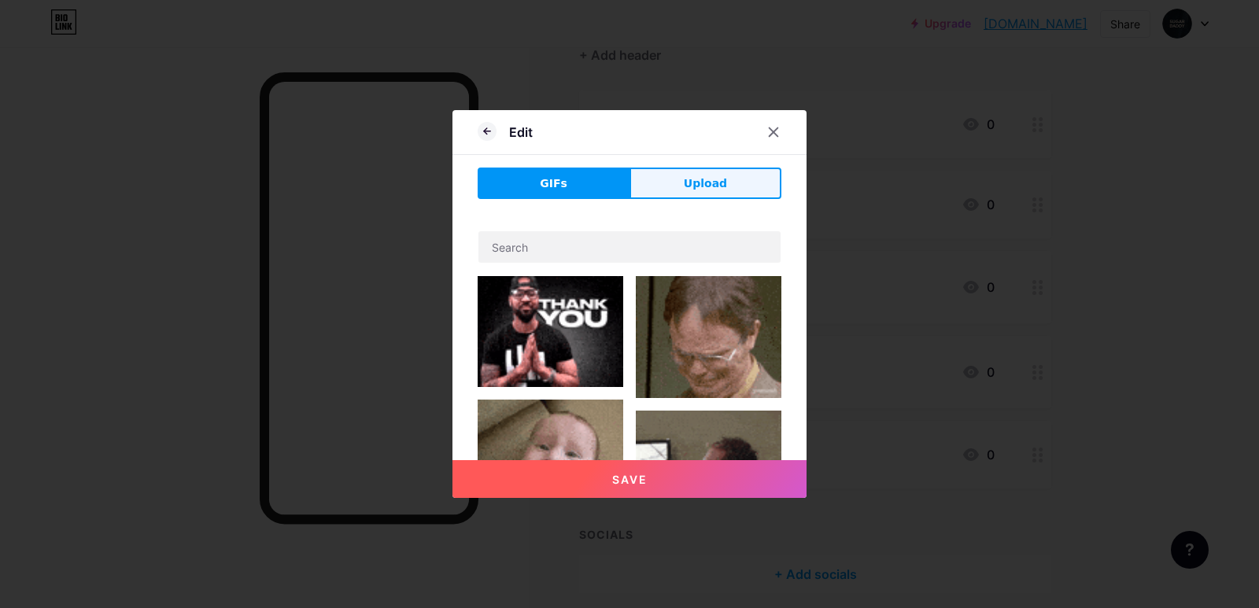
click at [691, 195] on button "Upload" at bounding box center [706, 183] width 152 height 31
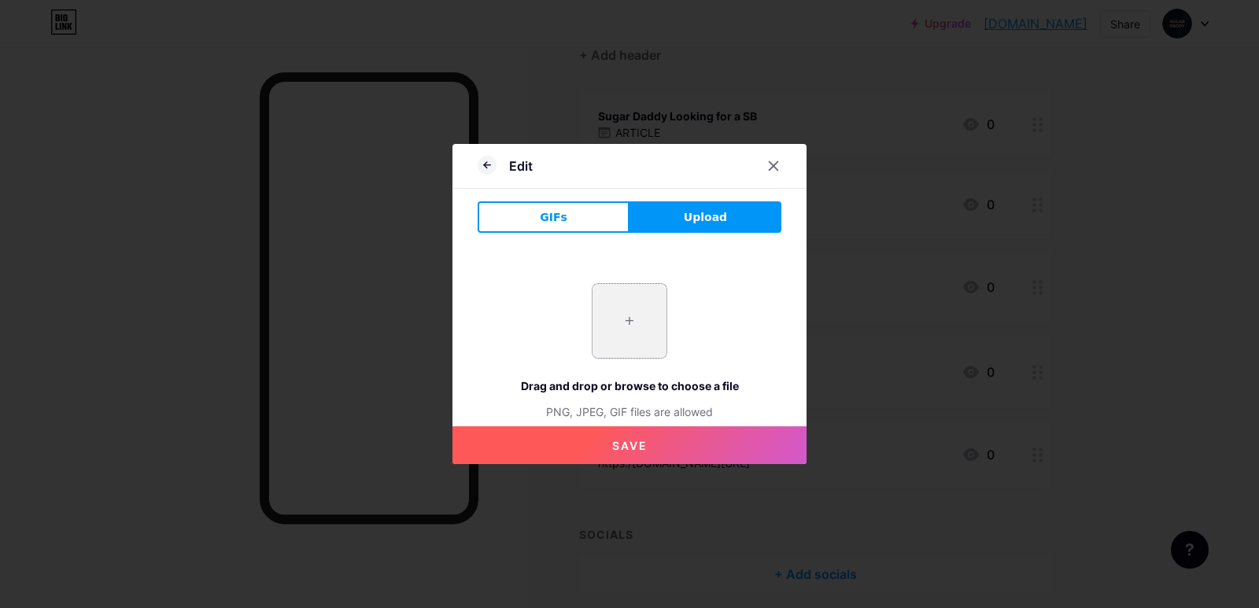
click at [634, 325] on input "file" at bounding box center [630, 321] width 74 height 74
type input "C:\fakepath\Twitter_Verified_Badge.svg.png"
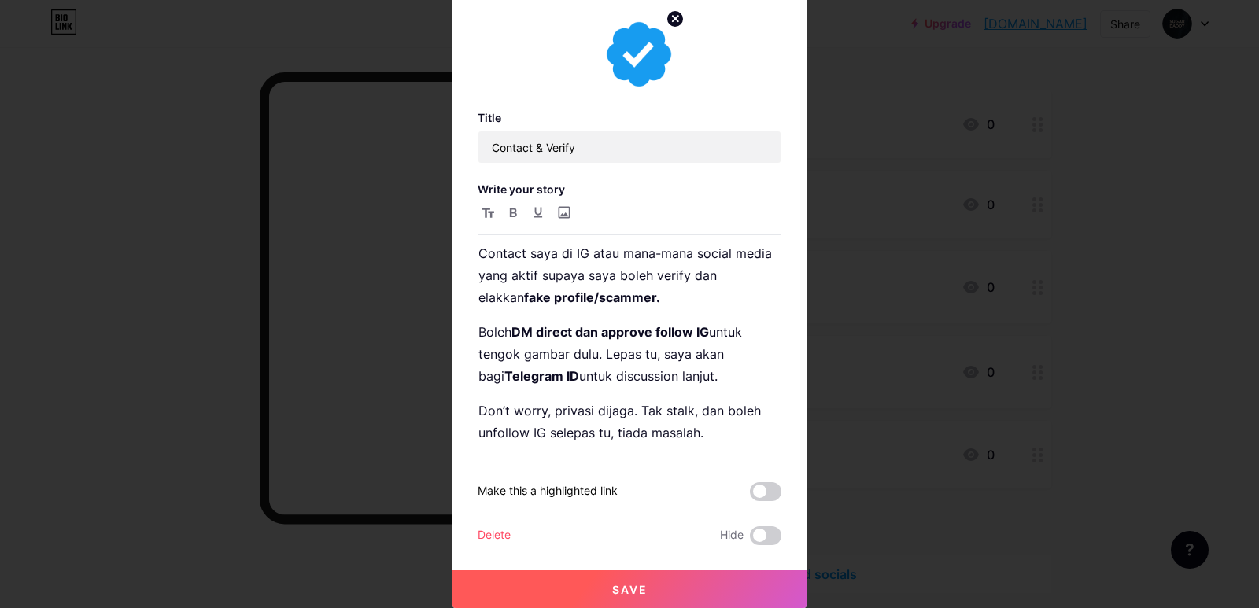
click at [688, 579] on button "Save" at bounding box center [630, 590] width 354 height 38
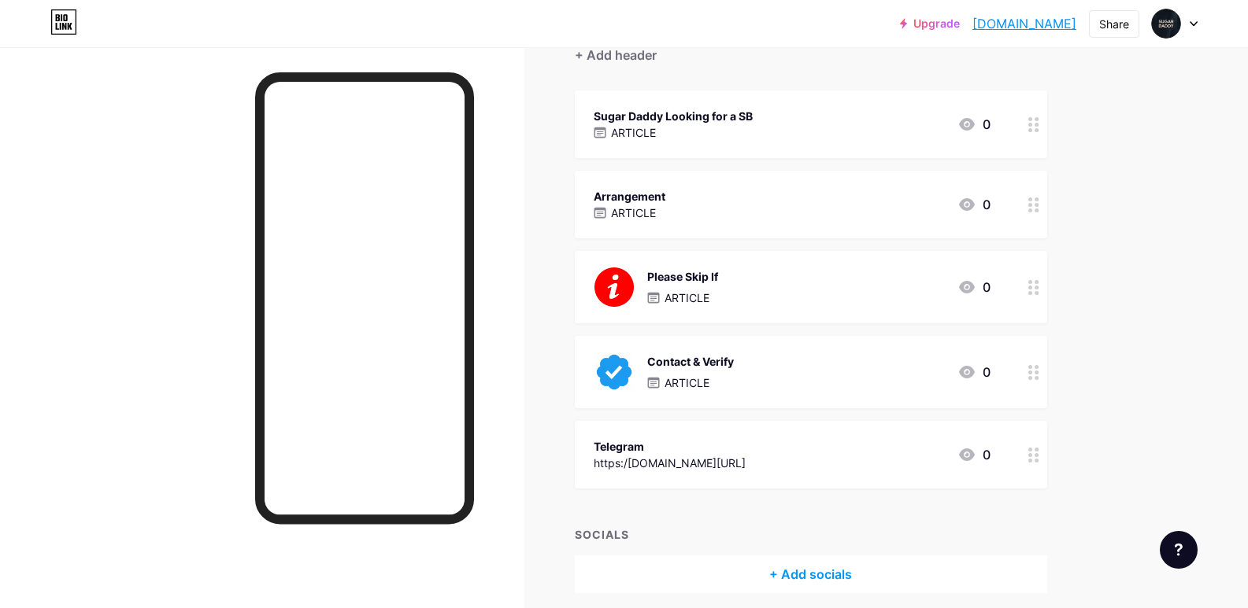
click at [763, 349] on div "Contact & Verify ARTICLE 0" at bounding box center [811, 372] width 472 height 72
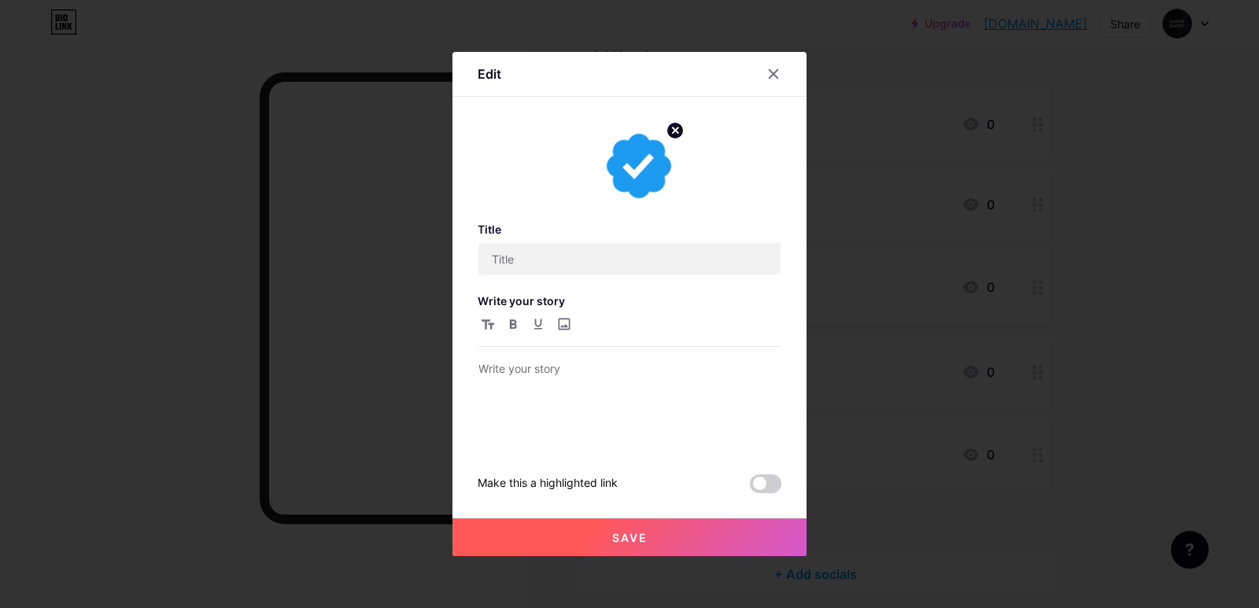
type input "Contact & Verify"
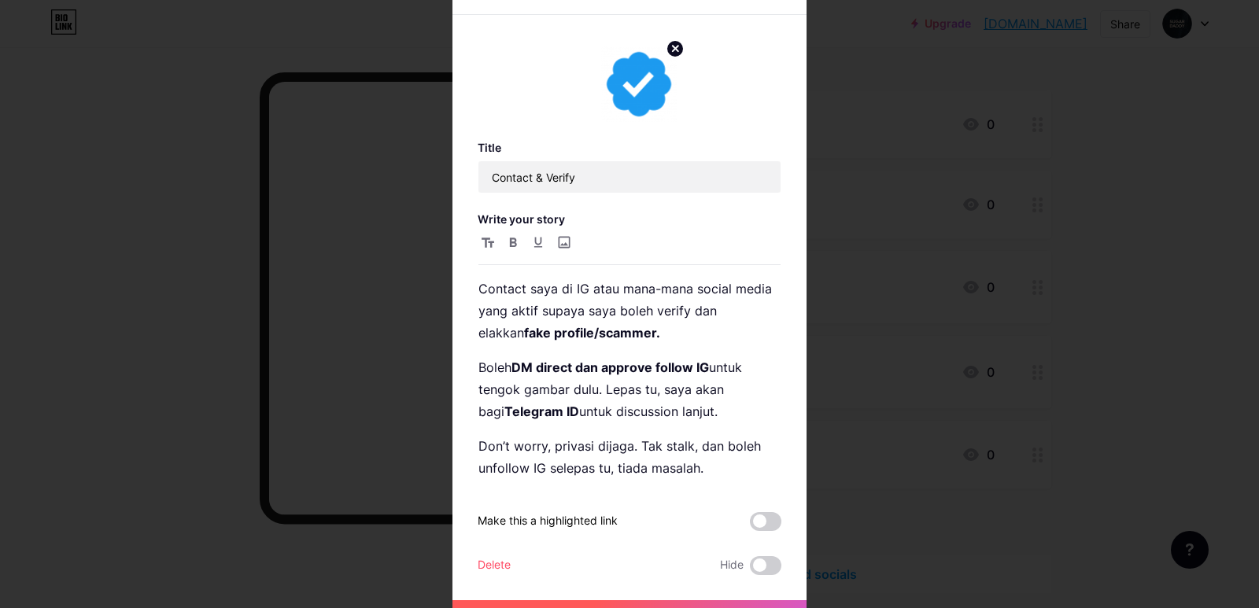
click at [664, 126] on div "Title Contact & Verify Write your story Contact saya di IG atau mana-mana socia…" at bounding box center [630, 305] width 304 height 542
click at [668, 51] on circle at bounding box center [675, 48] width 17 height 17
click at [641, 83] on rect at bounding box center [647, 85] width 13 height 8
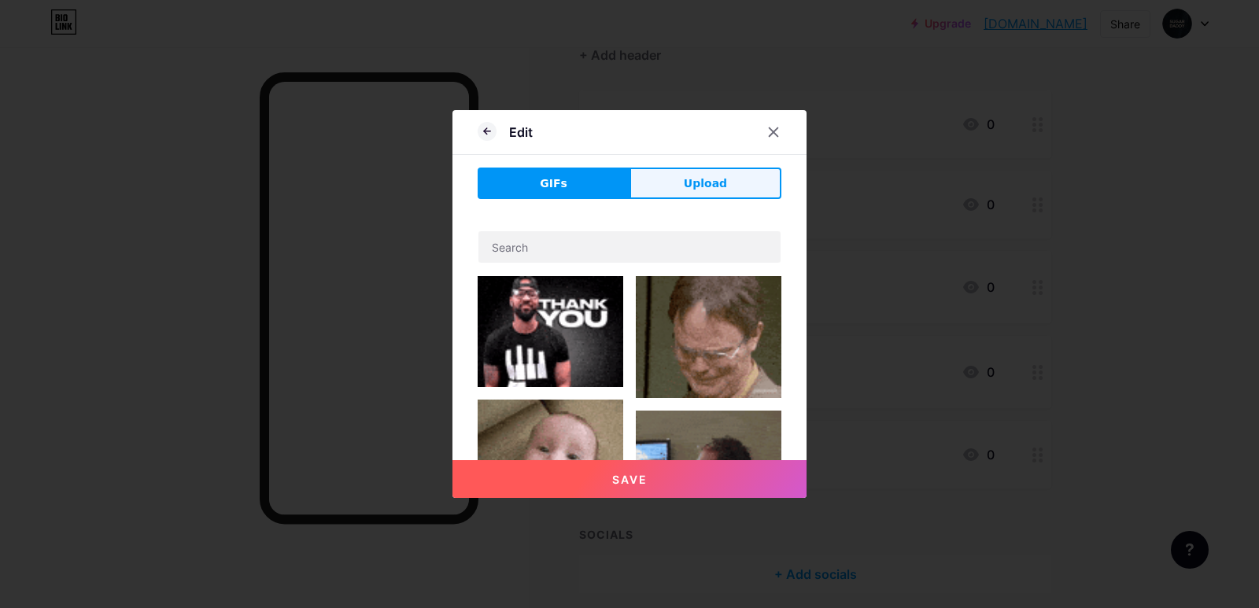
click at [671, 177] on button "Upload" at bounding box center [706, 183] width 152 height 31
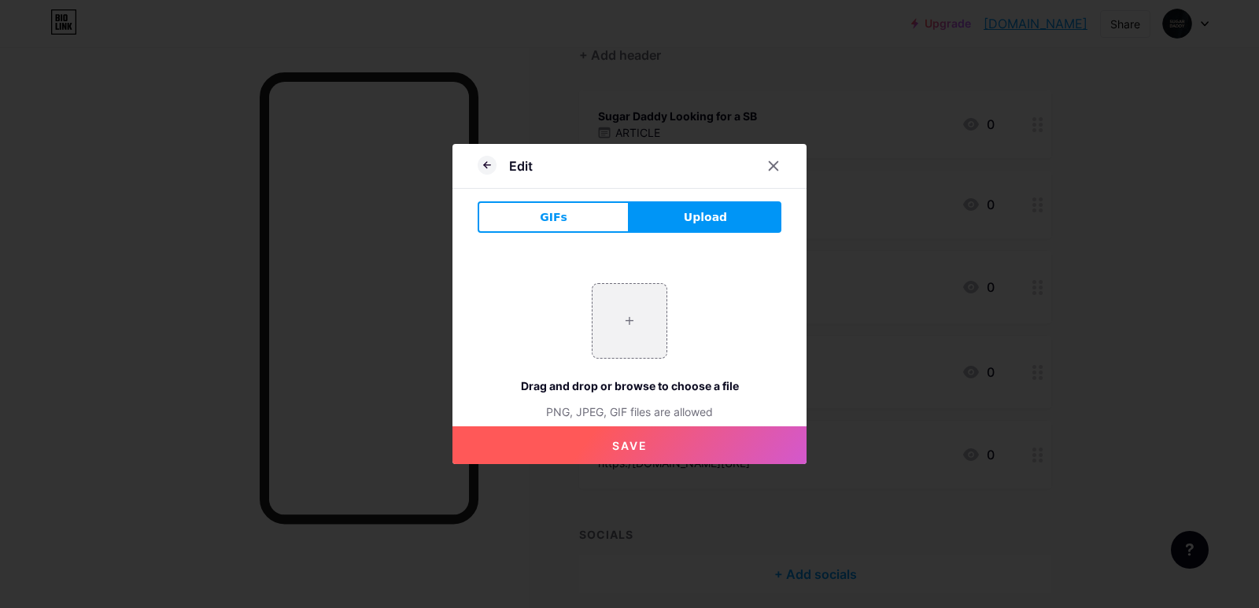
click at [678, 220] on button "Upload" at bounding box center [706, 216] width 152 height 31
click at [643, 328] on input "file" at bounding box center [630, 321] width 74 height 74
type input "C:\fakepath\6928921.png"
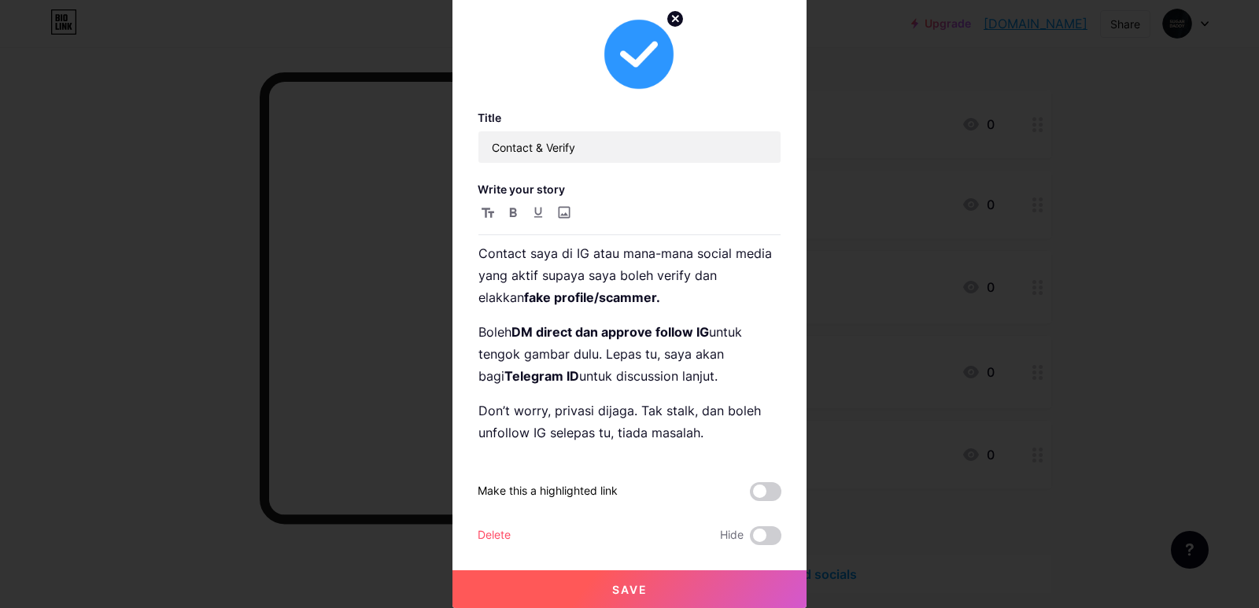
drag, startPoint x: 660, startPoint y: 596, endPoint x: 918, endPoint y: 515, distance: 270.6
click at [661, 591] on button "Save" at bounding box center [630, 590] width 354 height 38
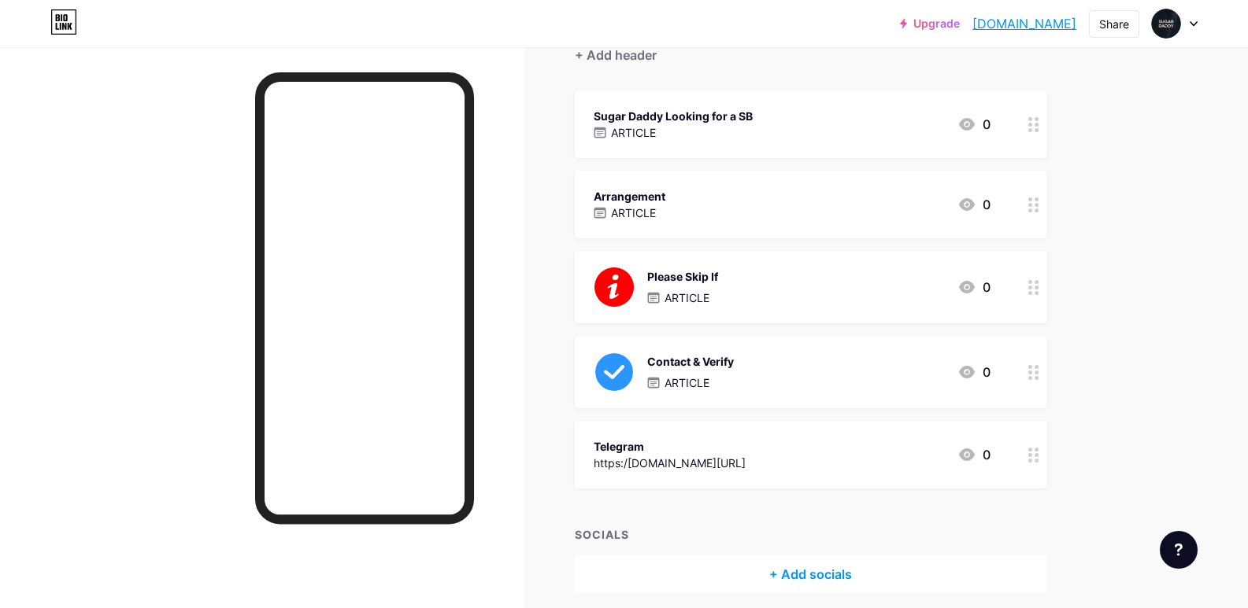
click at [629, 440] on div "Telegram" at bounding box center [669, 446] width 152 height 17
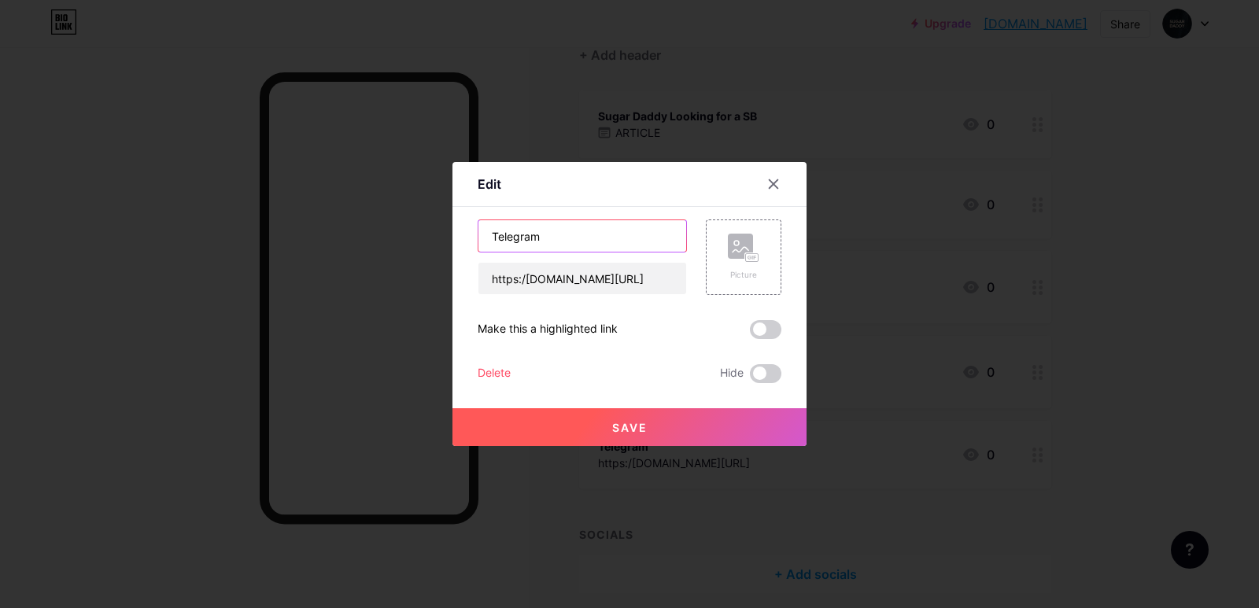
drag, startPoint x: 541, startPoint y: 227, endPoint x: 477, endPoint y: 235, distance: 64.1
click at [479, 235] on input "Telegram" at bounding box center [583, 235] width 208 height 31
drag, startPoint x: 588, startPoint y: 229, endPoint x: 444, endPoint y: 246, distance: 145.0
click at [444, 246] on div "Edit Content YouTube Play YouTube video without leaving your page. ADD Vimeo Pl…" at bounding box center [629, 304] width 1259 height 608
click at [566, 231] on input "DM Me On IG" at bounding box center [583, 235] width 208 height 31
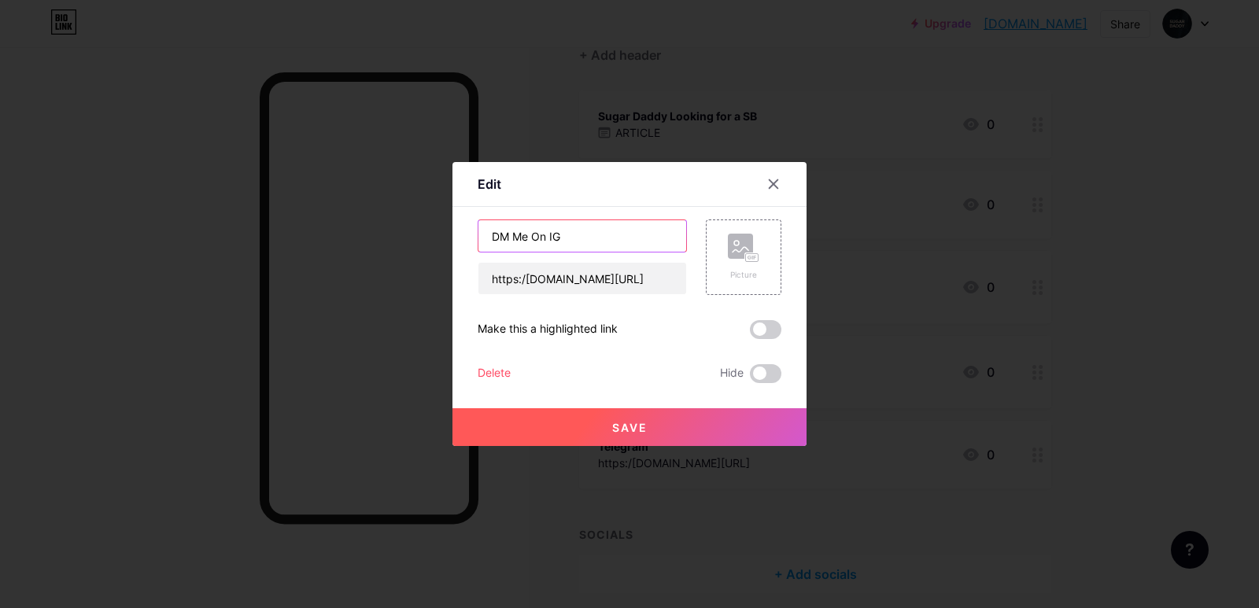
drag, startPoint x: 575, startPoint y: 235, endPoint x: 453, endPoint y: 242, distance: 122.9
click at [453, 242] on div "Edit Content YouTube Play YouTube video without leaving your page. ADD Vimeo Pl…" at bounding box center [630, 304] width 354 height 284
paste input "me on IG."
type input "DM me on IG."
click at [597, 425] on button "Save" at bounding box center [630, 427] width 354 height 38
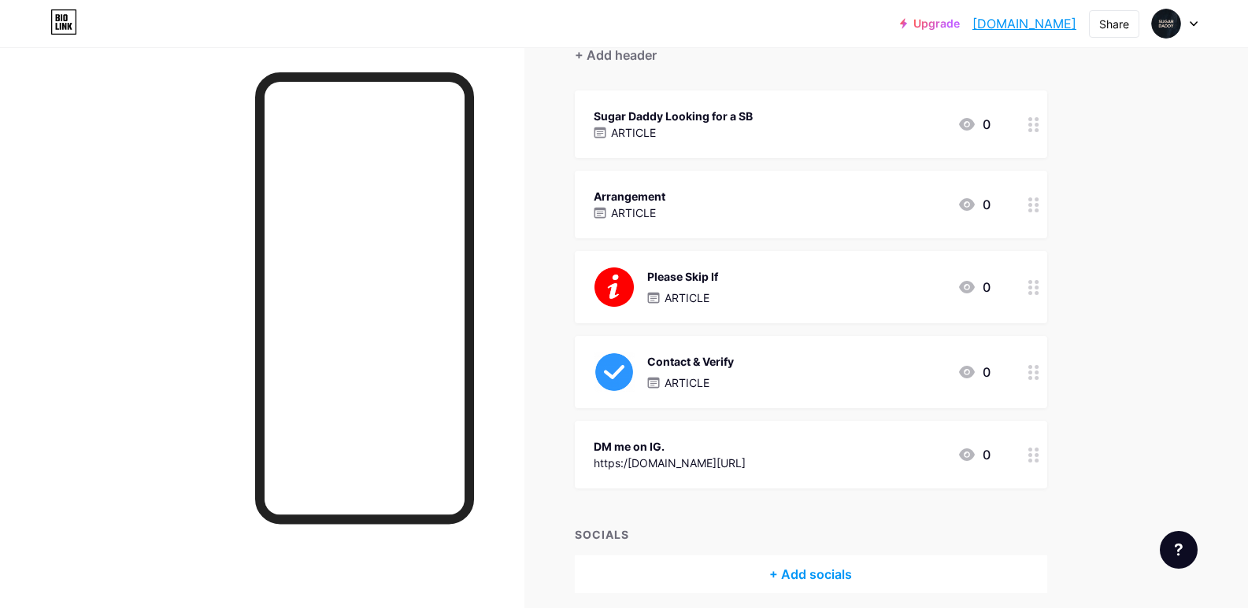
click at [776, 439] on div "DM me on IG. https:/[DOMAIN_NAME][URL] 0" at bounding box center [791, 455] width 397 height 36
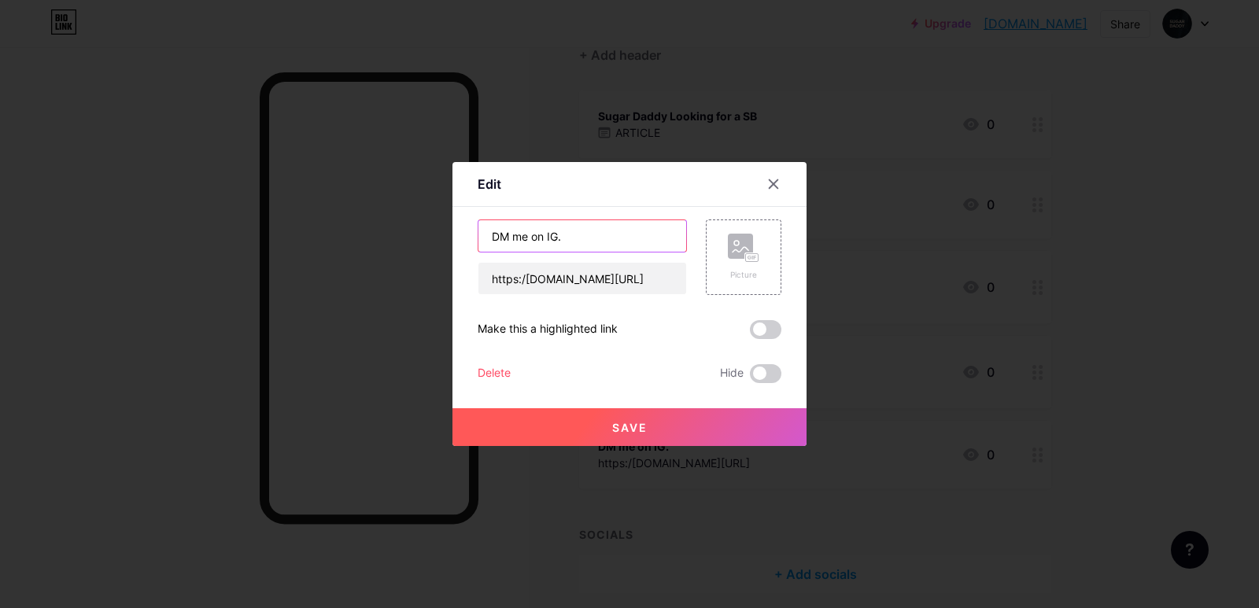
click at [593, 238] on input "DM me on IG." at bounding box center [583, 235] width 208 height 31
type input "DM me on IG"
click at [652, 440] on button "Save" at bounding box center [630, 427] width 354 height 38
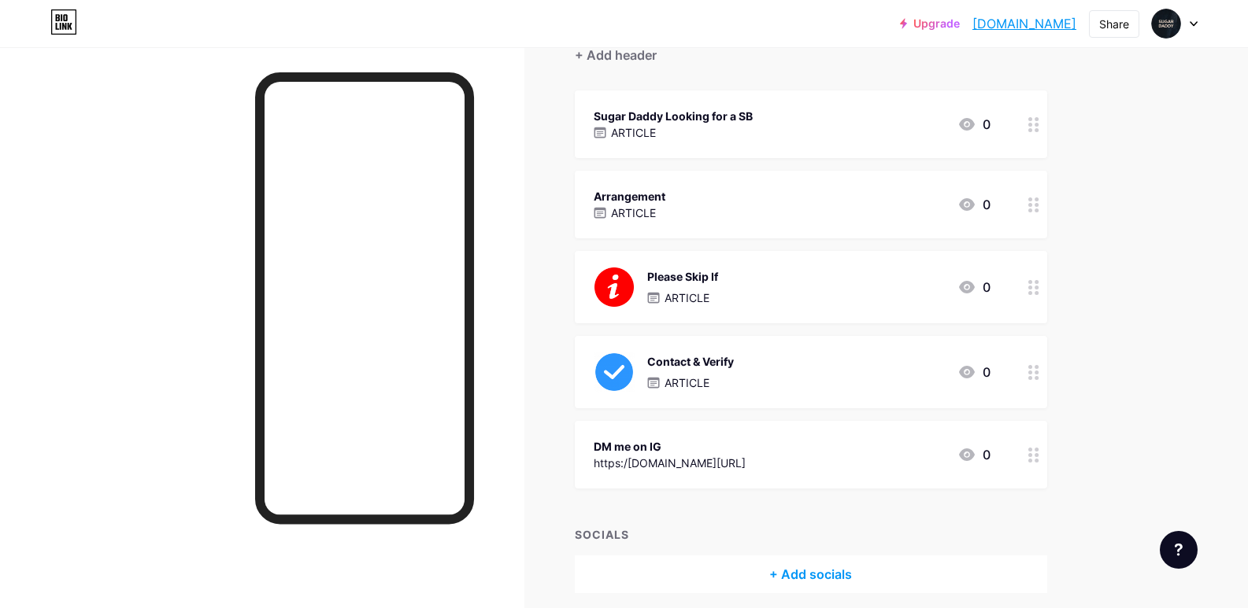
click at [712, 213] on div "Arrangement ARTICLE 0" at bounding box center [791, 205] width 397 height 36
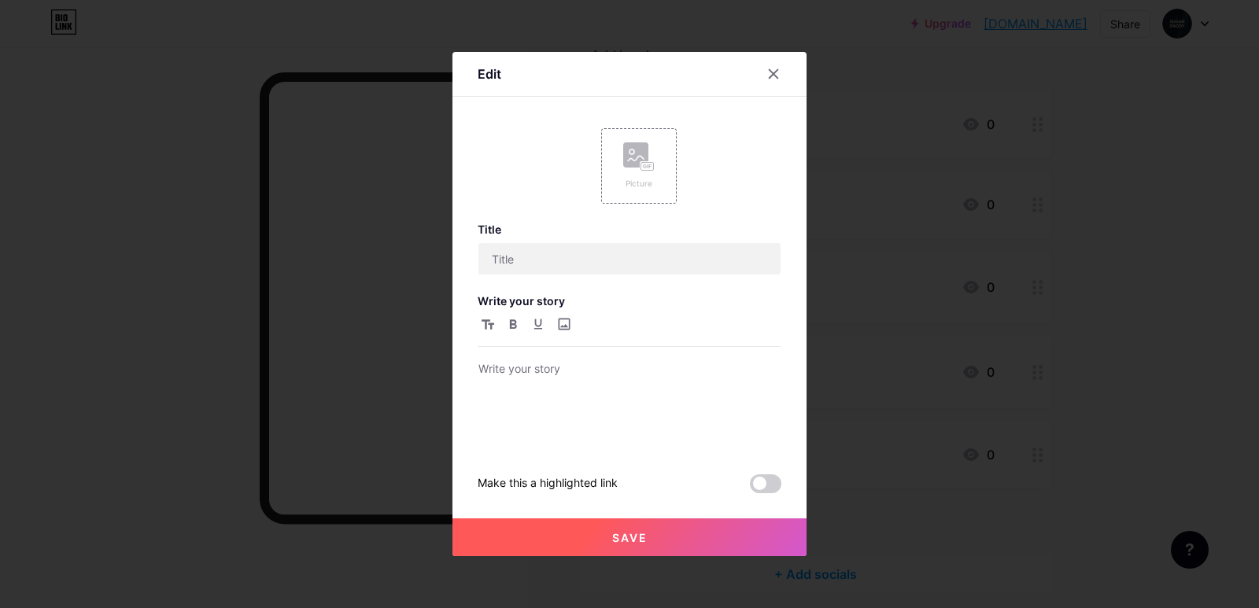
type input "Arrangement"
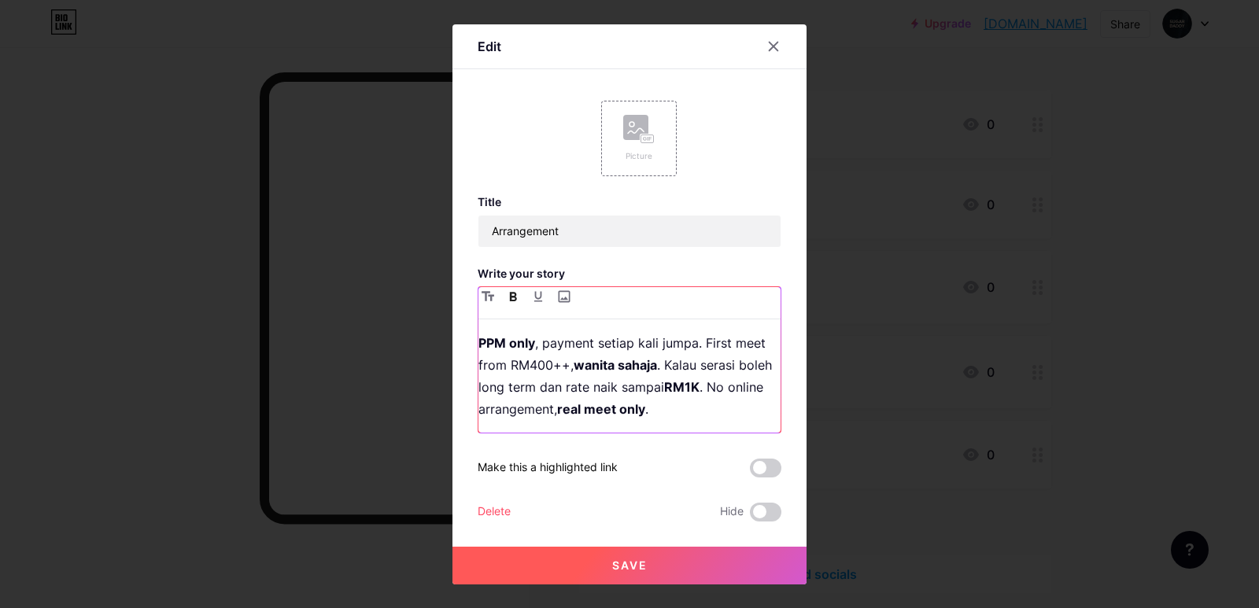
click at [482, 341] on strong "PPM only" at bounding box center [507, 343] width 57 height 16
click at [501, 338] on strong "Pay PM only" at bounding box center [516, 343] width 74 height 16
click at [502, 340] on strong "Pay PM only" at bounding box center [516, 343] width 74 height 16
click at [534, 342] on strong "Pay Per M only" at bounding box center [524, 343] width 91 height 16
click at [649, 571] on button "Save" at bounding box center [630, 566] width 354 height 38
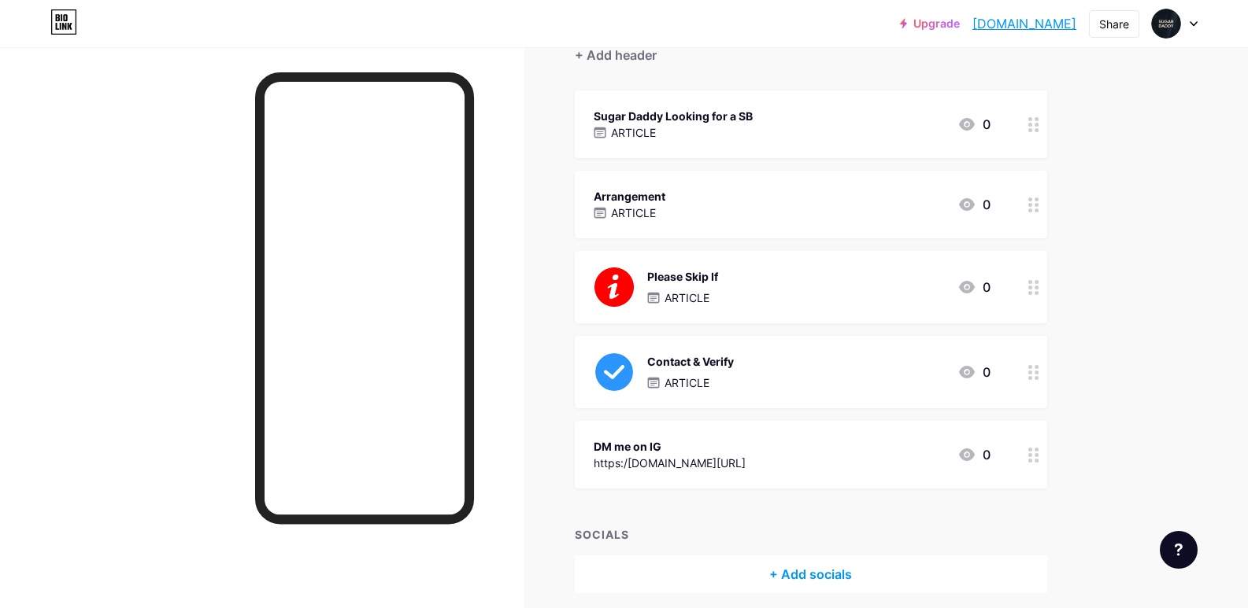
click at [782, 223] on div "Arrangement ARTICLE 0" at bounding box center [811, 205] width 472 height 68
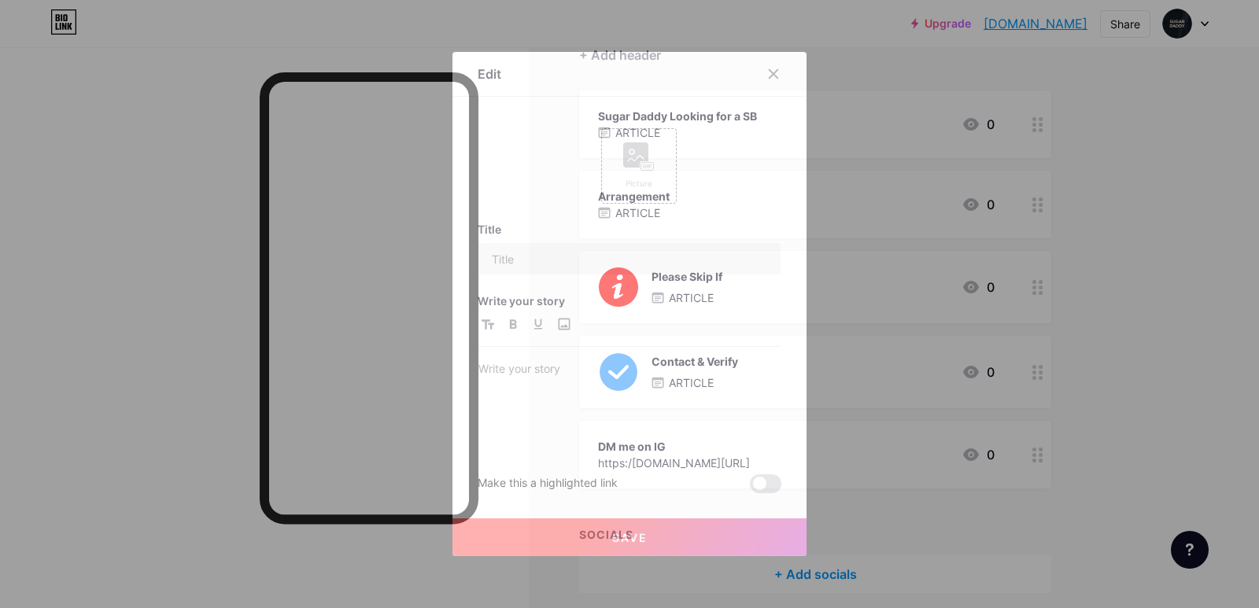
type input "Arrangement"
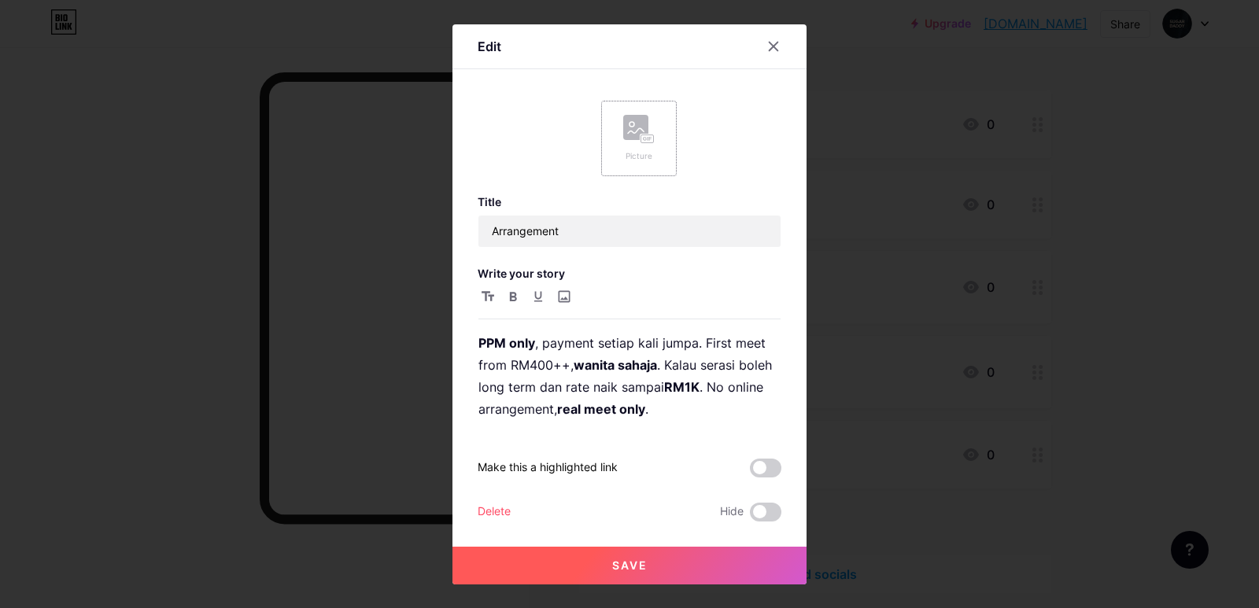
click at [633, 131] on rect at bounding box center [635, 127] width 25 height 25
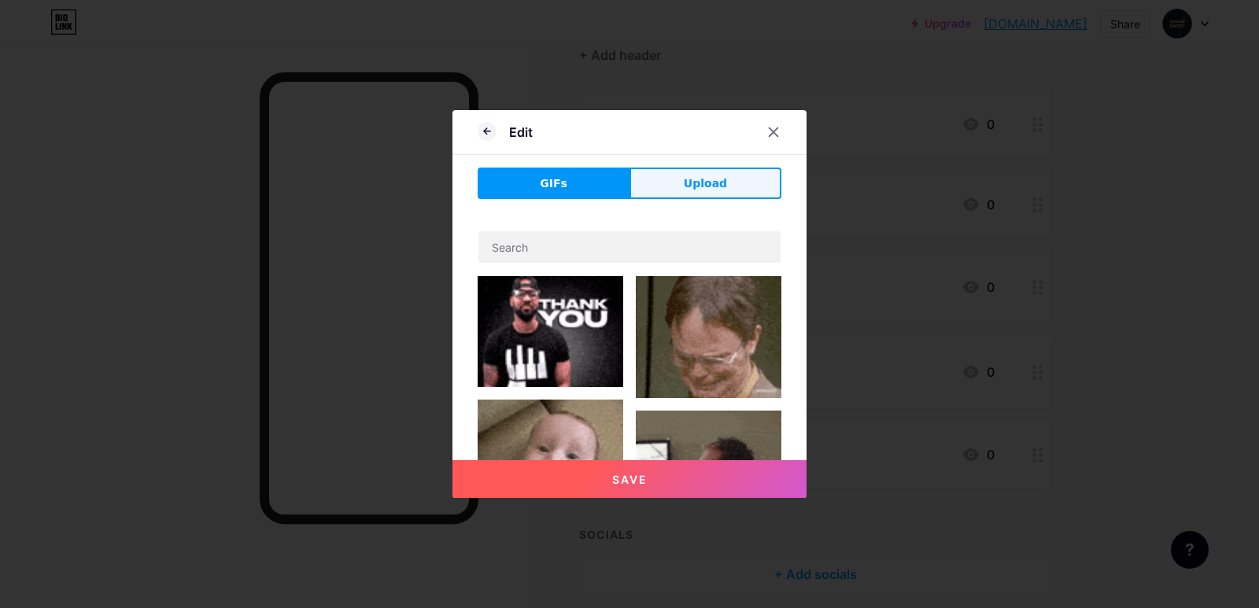
click at [664, 184] on button "Upload" at bounding box center [706, 183] width 152 height 31
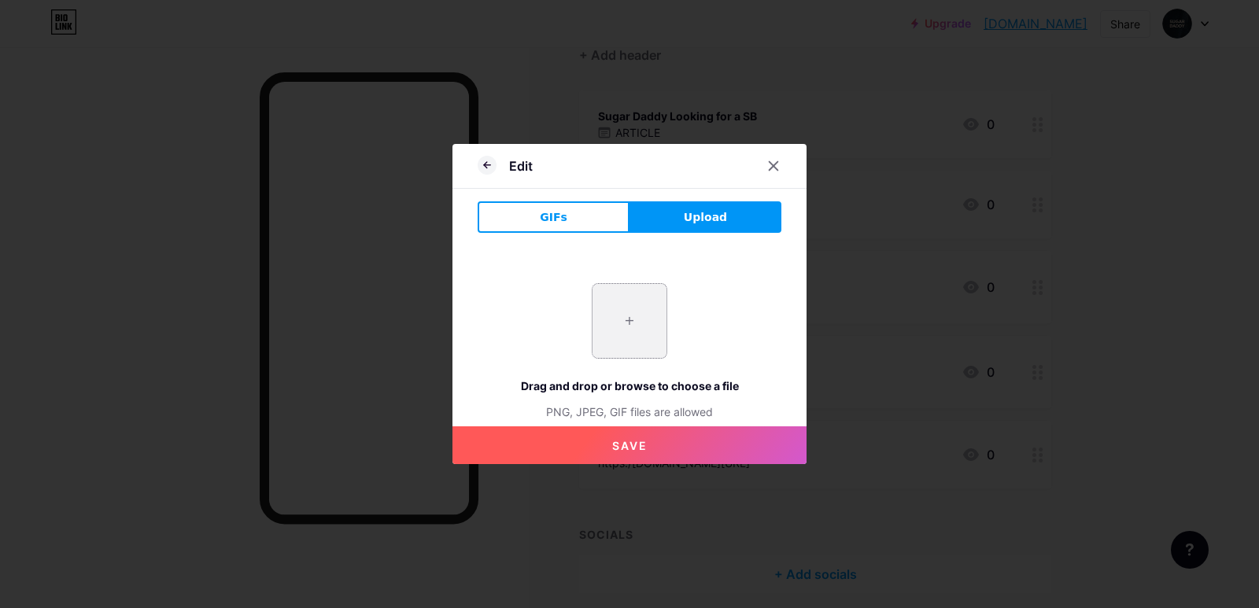
click at [641, 309] on input "file" at bounding box center [630, 321] width 74 height 74
type input "C:\fakepath\3688595.png"
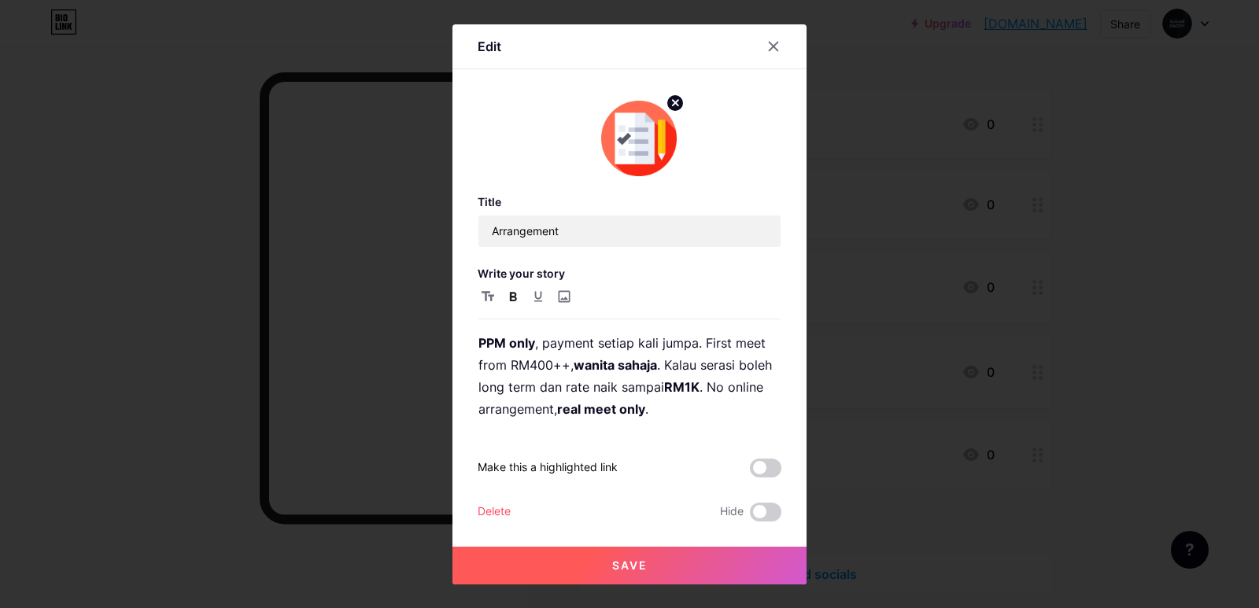
click at [639, 563] on span "Save" at bounding box center [629, 565] width 35 height 13
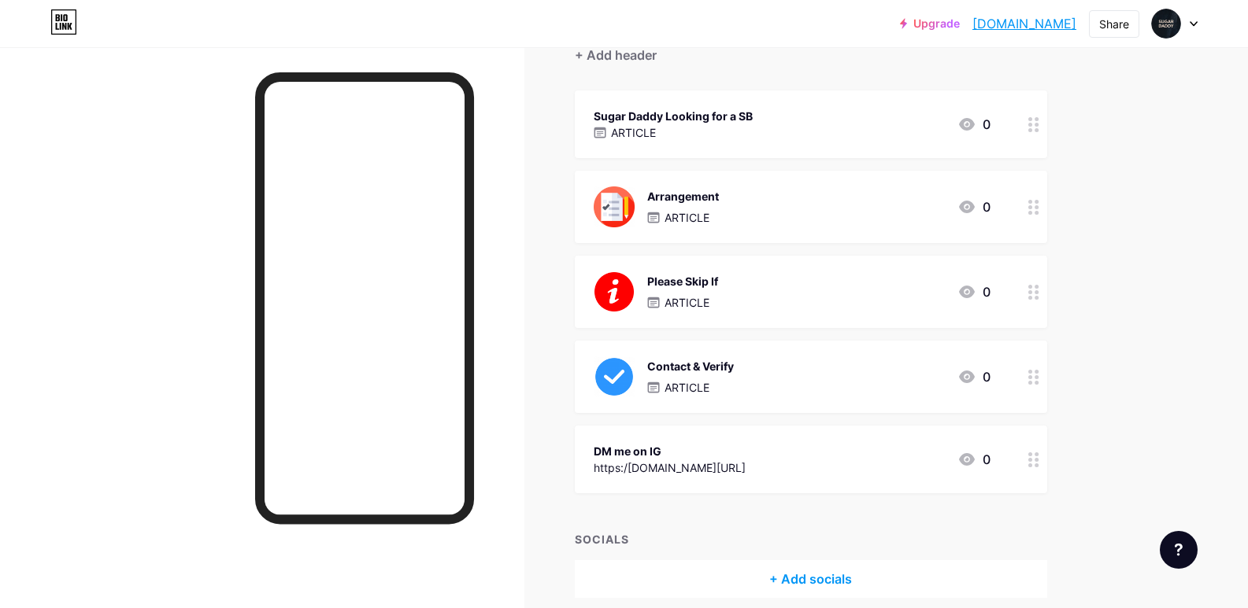
click at [812, 141] on div "Sugar Daddy Looking for a SB ARTICLE 0" at bounding box center [791, 124] width 397 height 36
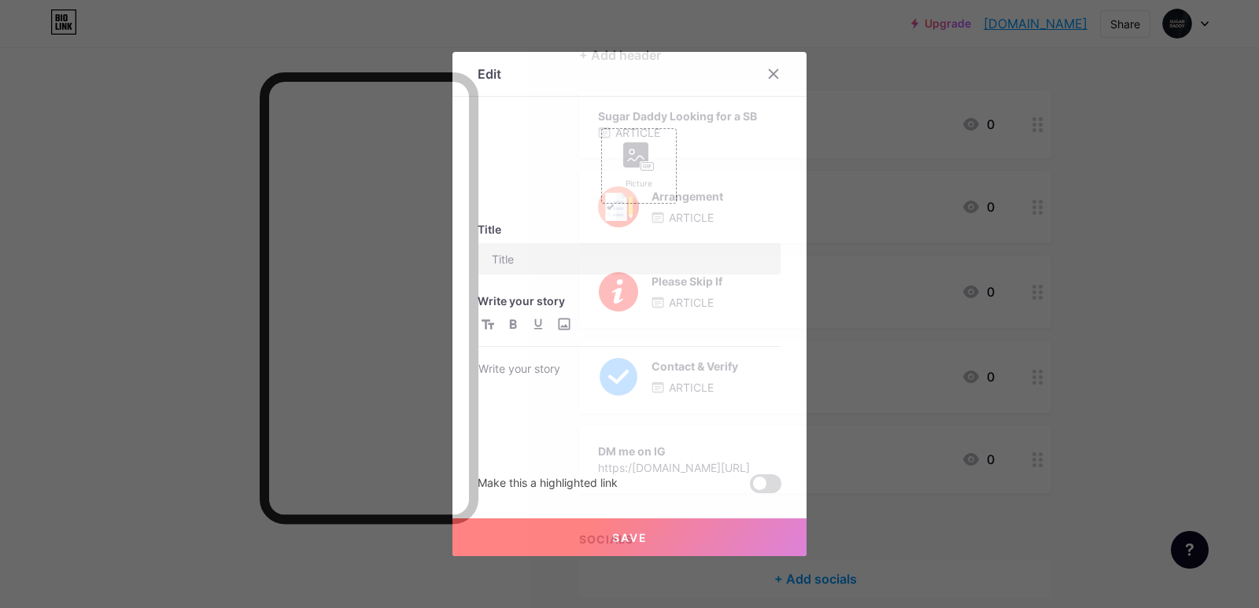
type input "Sugar Daddy Looking for a SB"
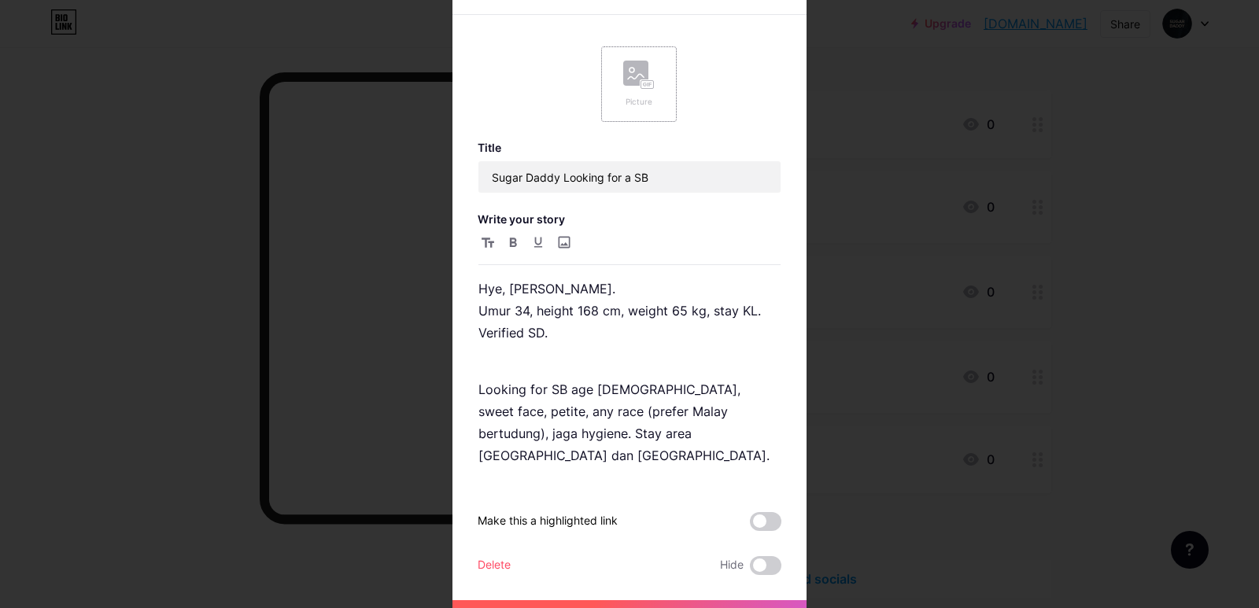
click at [627, 111] on div "Picture" at bounding box center [639, 84] width 76 height 76
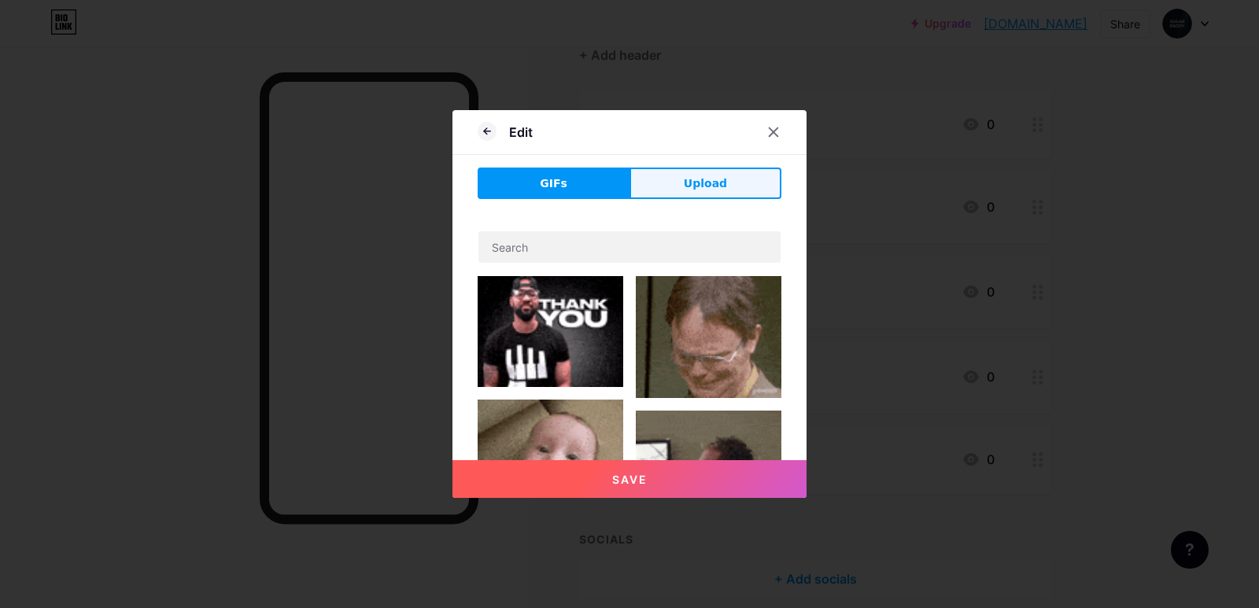
click at [678, 194] on button "Upload" at bounding box center [706, 183] width 152 height 31
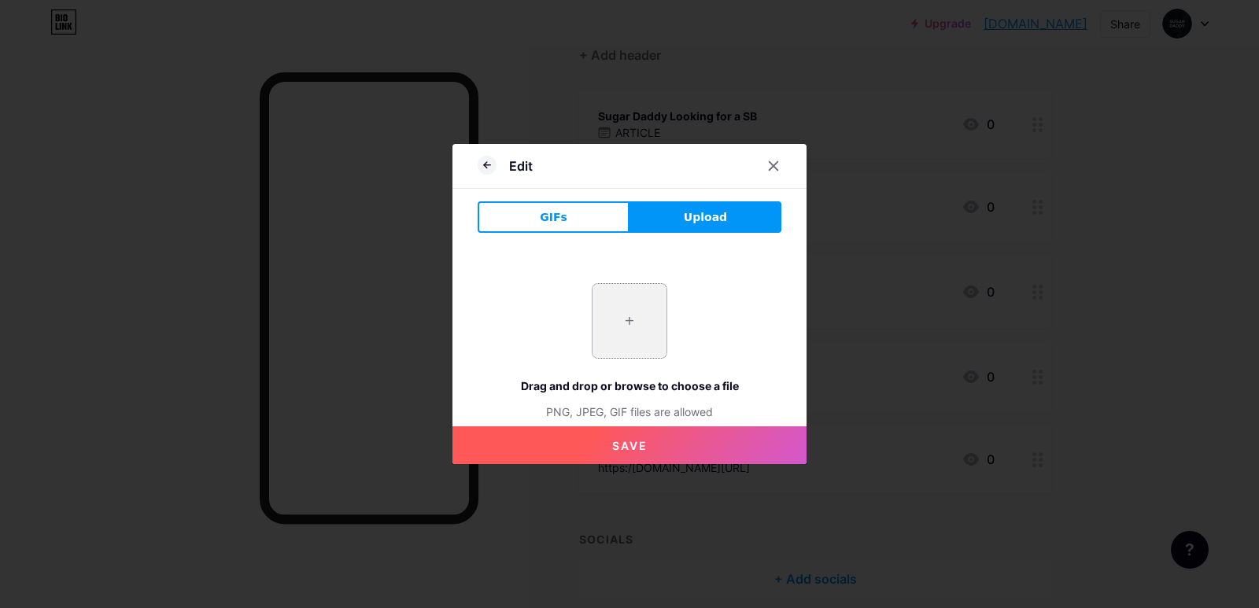
click at [629, 307] on input "file" at bounding box center [630, 321] width 74 height 74
type input "C:\fakepath\images (1).png"
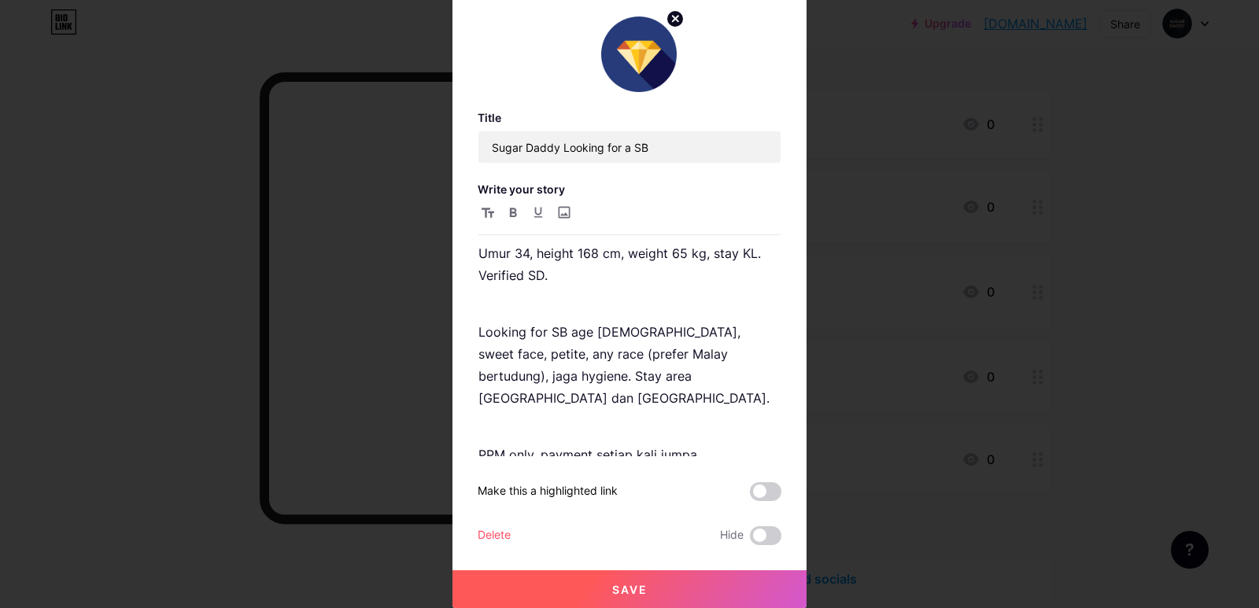
click at [647, 587] on button "Save" at bounding box center [630, 590] width 354 height 38
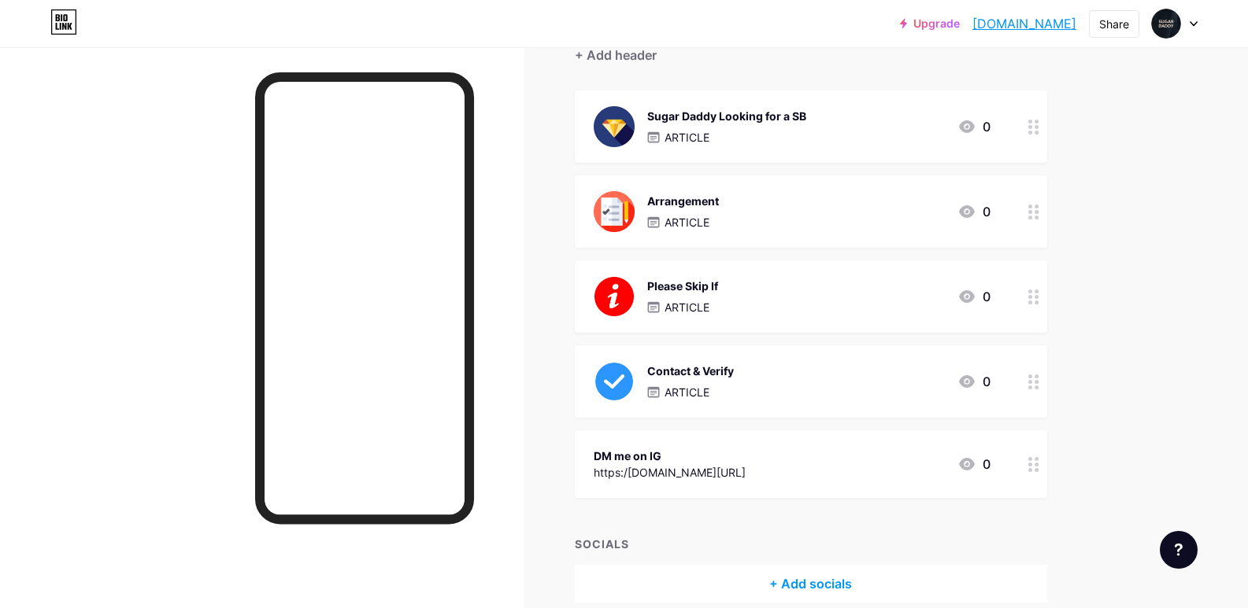
click at [715, 461] on div "DM me on IG https:/[DOMAIN_NAME][URL] 0" at bounding box center [791, 464] width 397 height 36
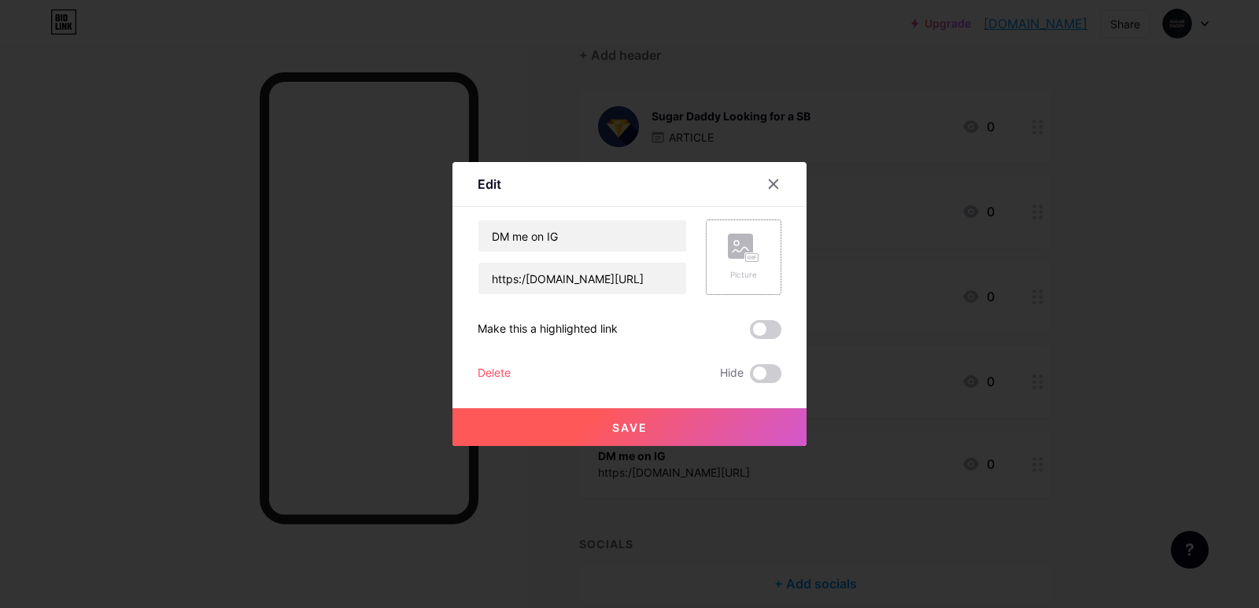
click at [728, 258] on icon at bounding box center [743, 248] width 31 height 29
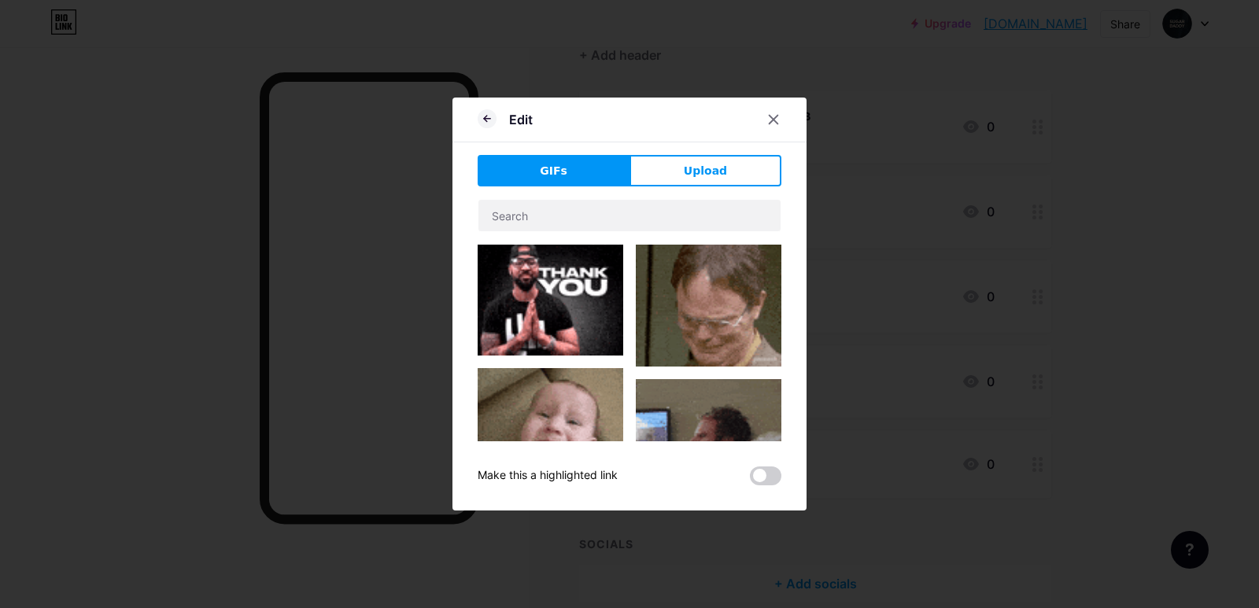
click at [706, 167] on span "Upload" at bounding box center [705, 171] width 43 height 17
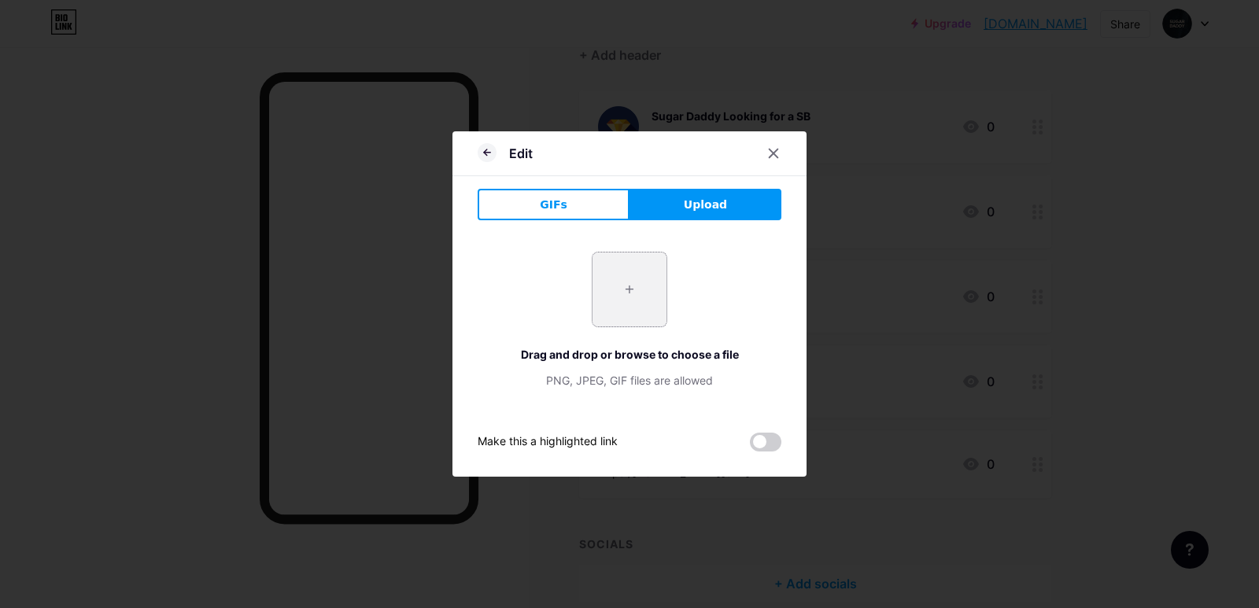
click at [615, 268] on input "file" at bounding box center [630, 290] width 74 height 74
type input "C:\fakepath\instagram-logo-circle-11549679754rhbcorxntv.png"
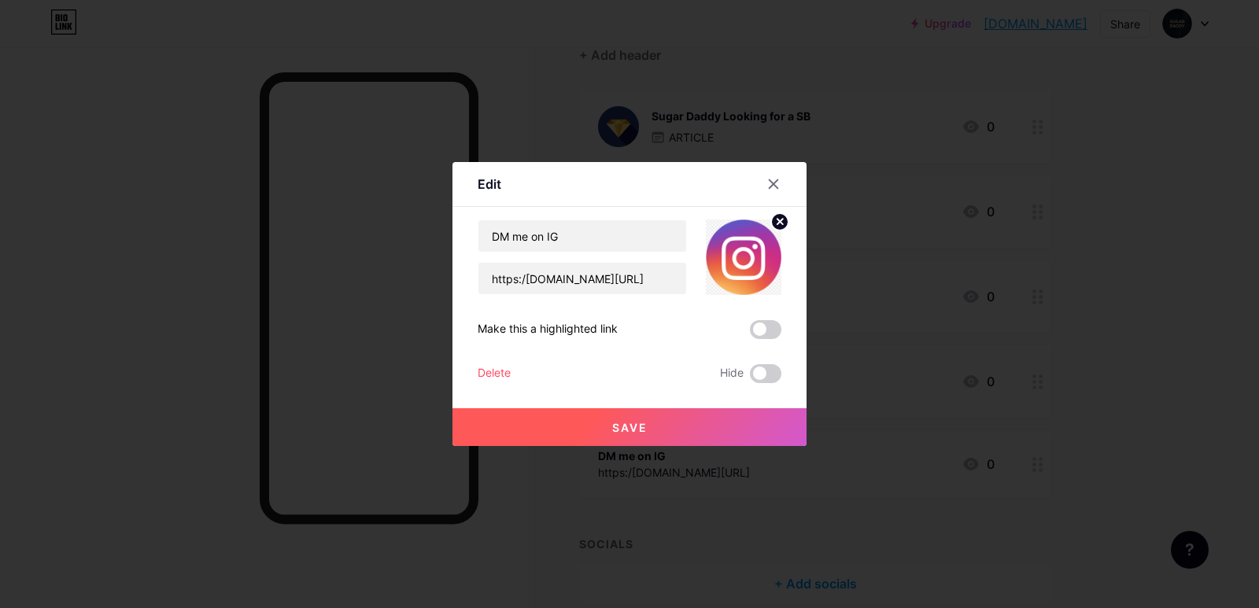
click at [667, 425] on button "Save" at bounding box center [630, 427] width 354 height 38
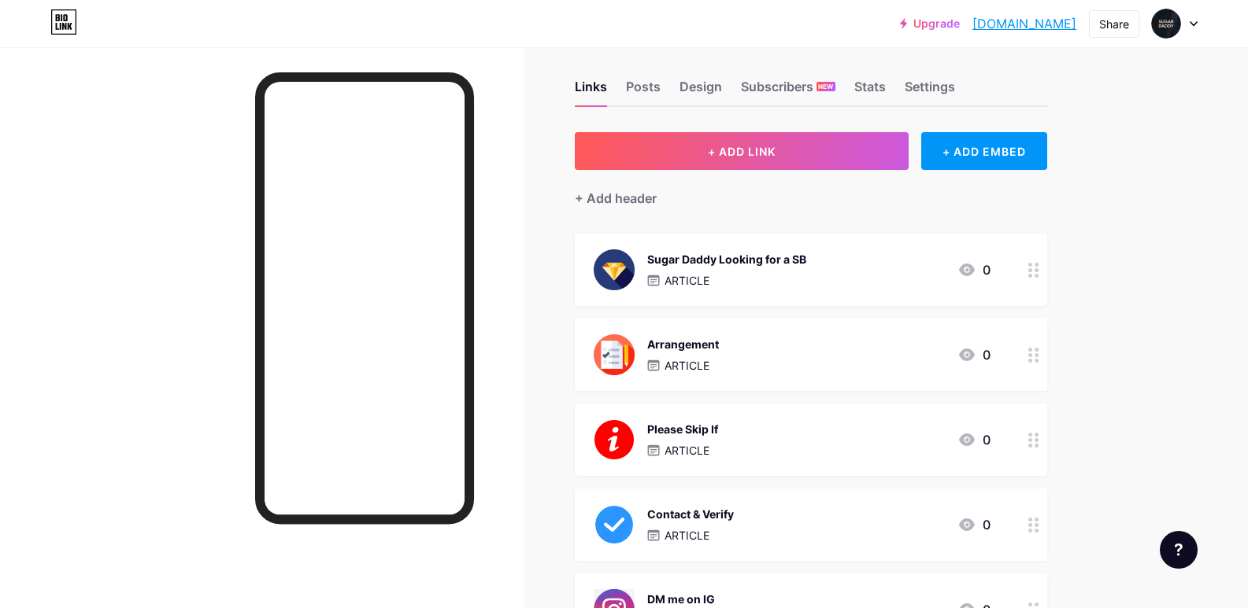
scroll to position [0, 0]
